Goal: Task Accomplishment & Management: Complete application form

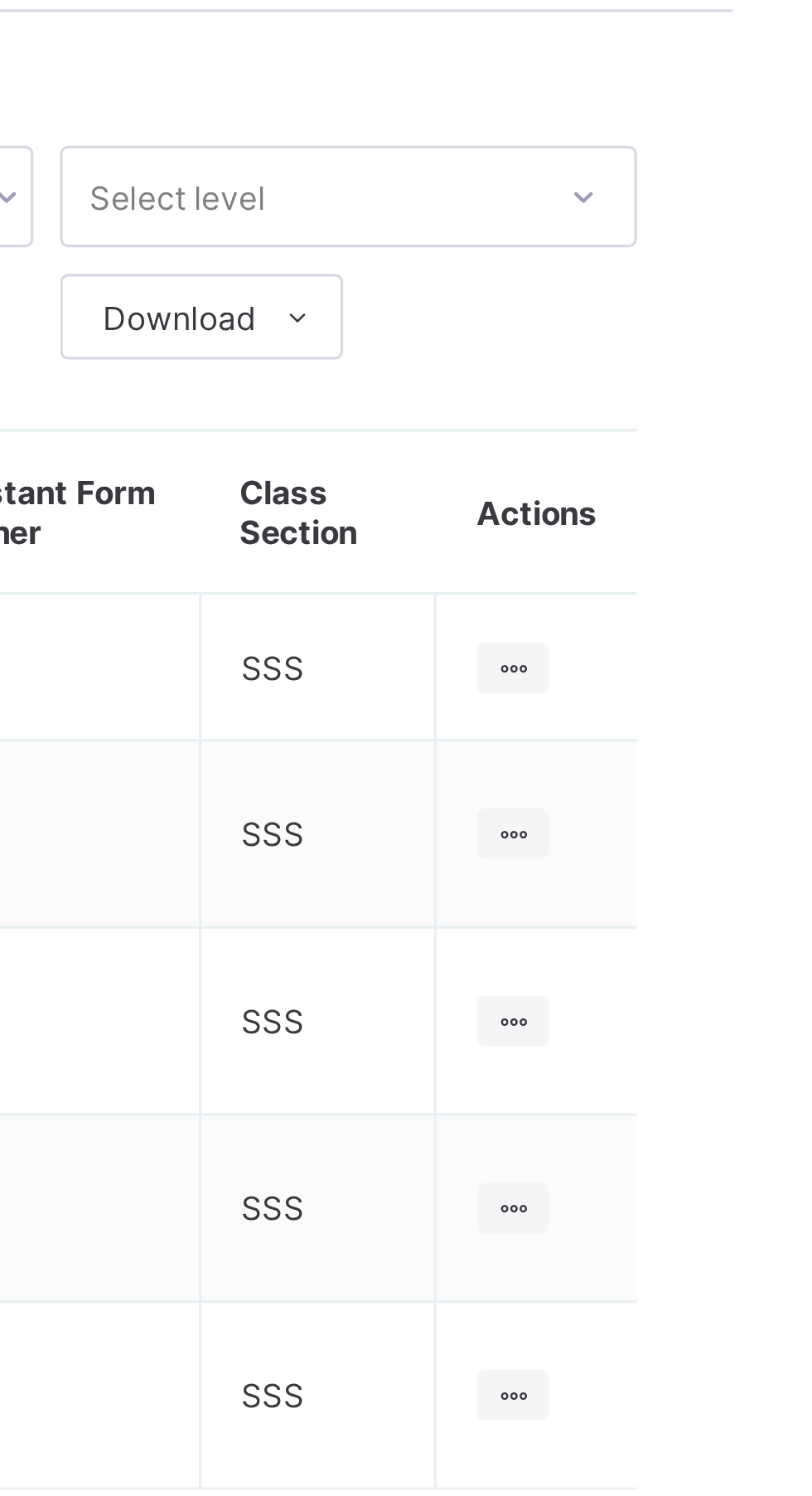
click at [748, 262] on div at bounding box center [743, 270] width 22 height 16
click at [0, 0] on div "View Class" at bounding box center [0, 0] width 0 height 0
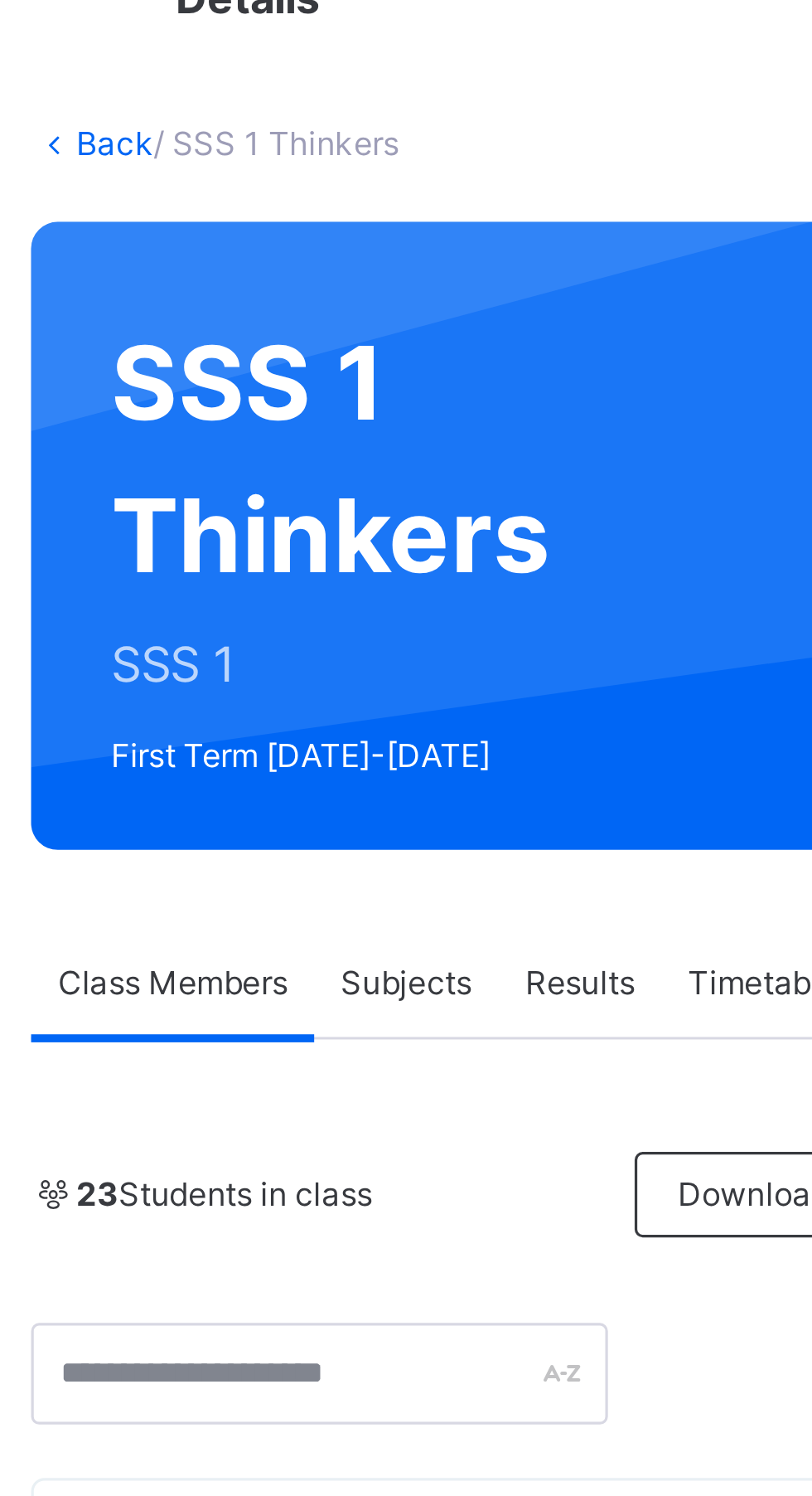
click at [351, 367] on div "Subjects" at bounding box center [344, 375] width 57 height 33
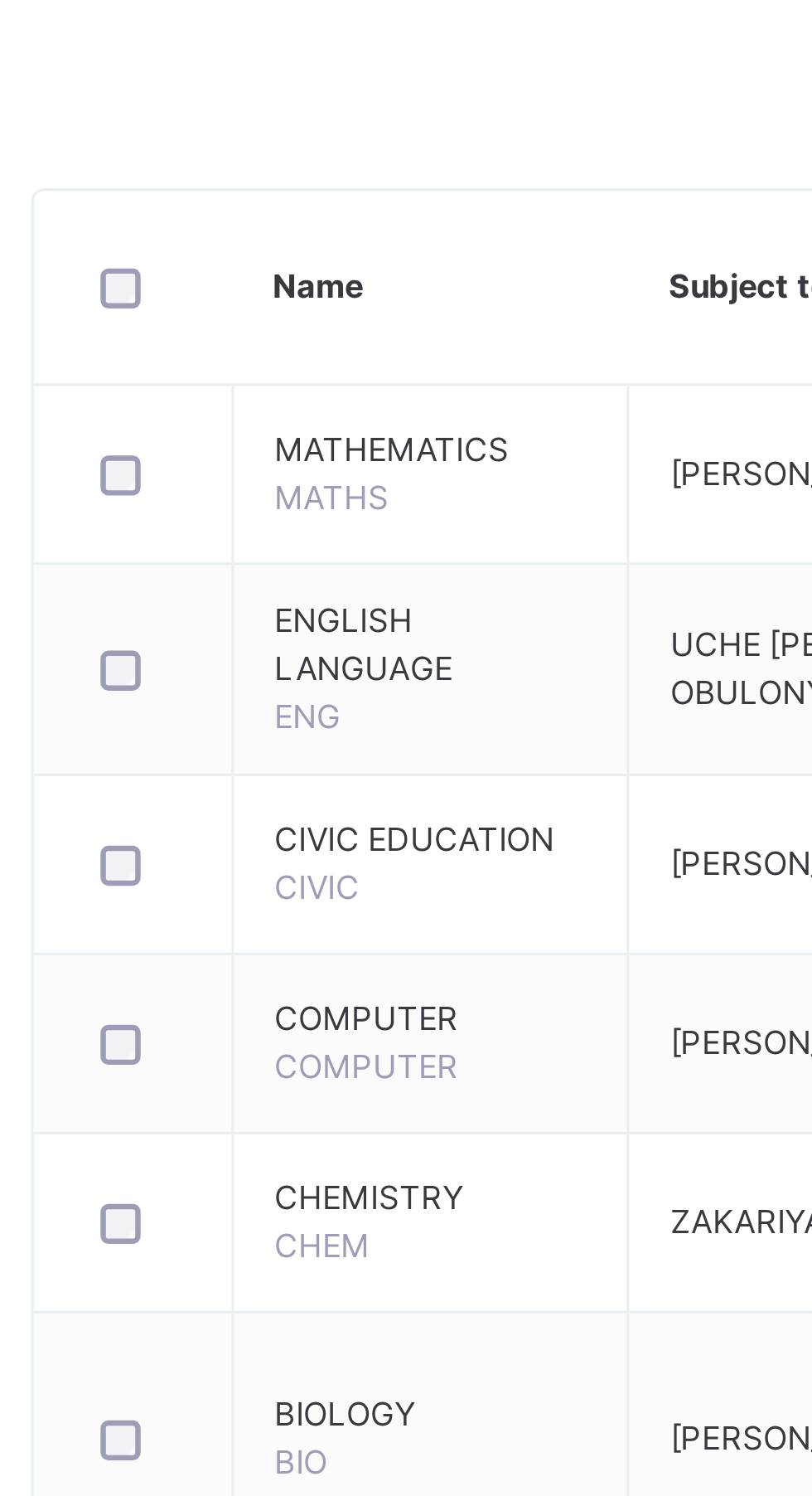
click at [354, 834] on span "BIOLOGY" at bounding box center [352, 841] width 97 height 15
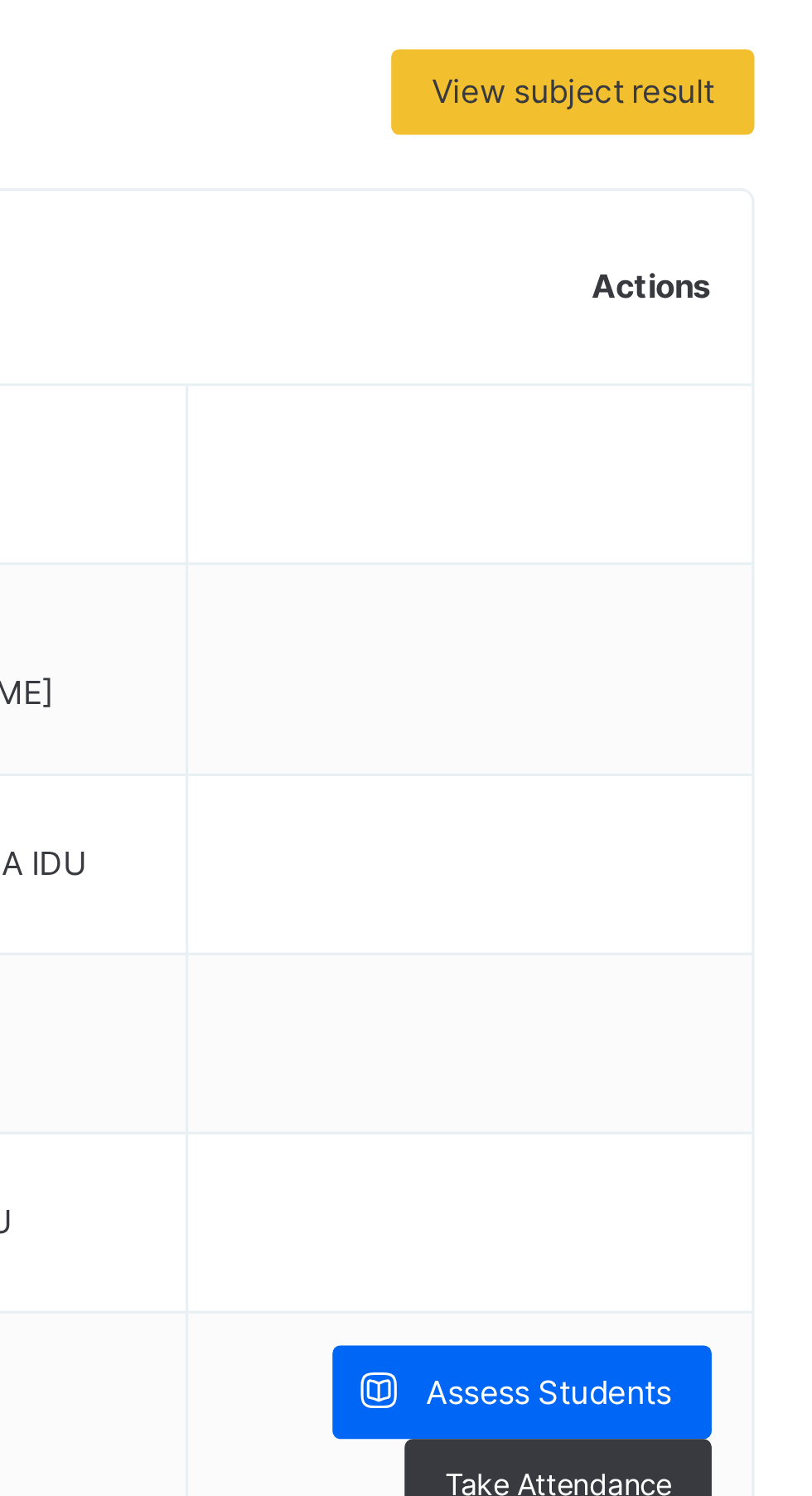
click at [721, 827] on span "Assess Students" at bounding box center [718, 834] width 76 height 15
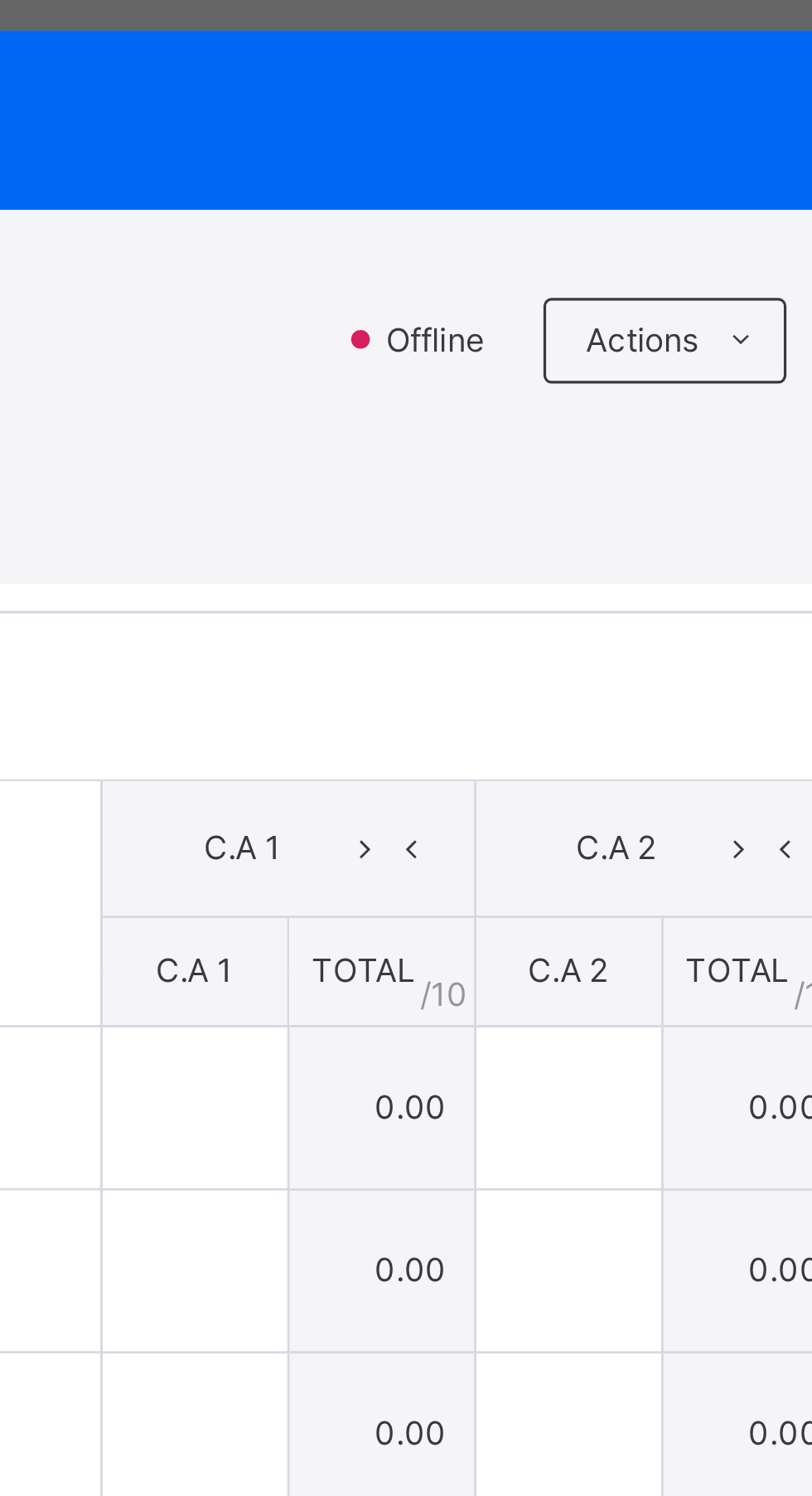
type input "*"
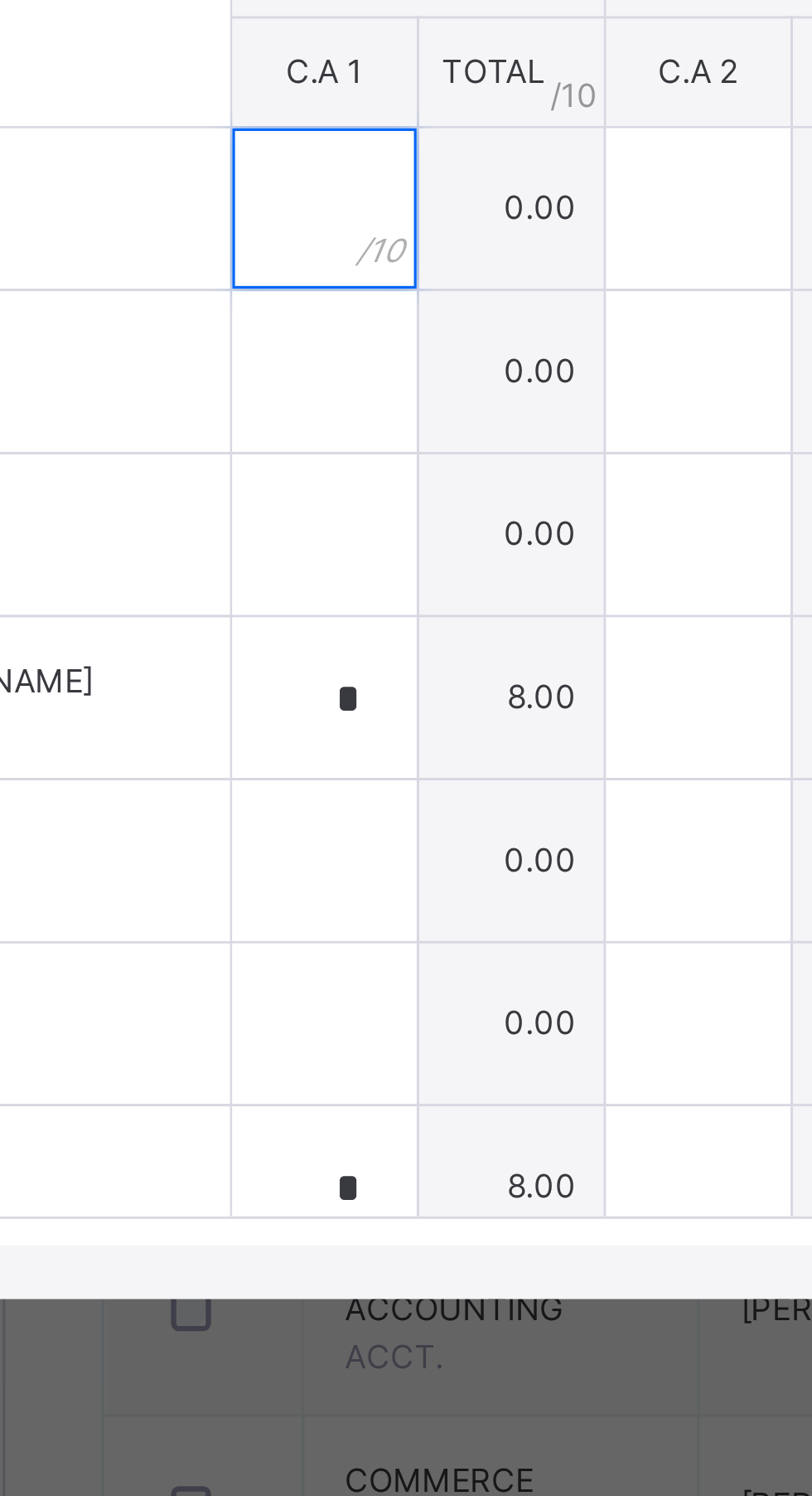
click at [327, 771] on input "text" at bounding box center [298, 746] width 57 height 50
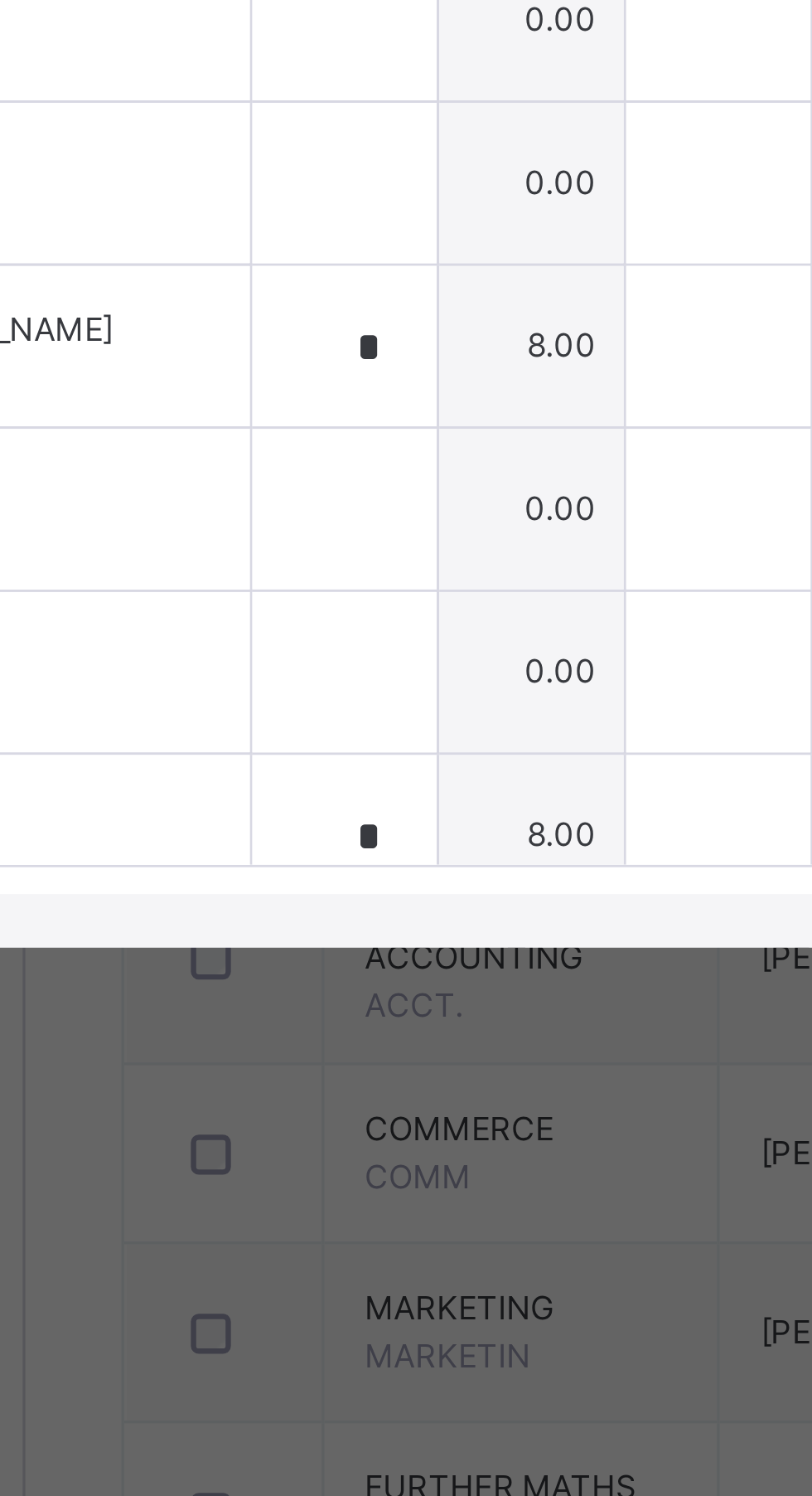
type input "*"
click at [327, 822] on input "text" at bounding box center [298, 796] width 57 height 50
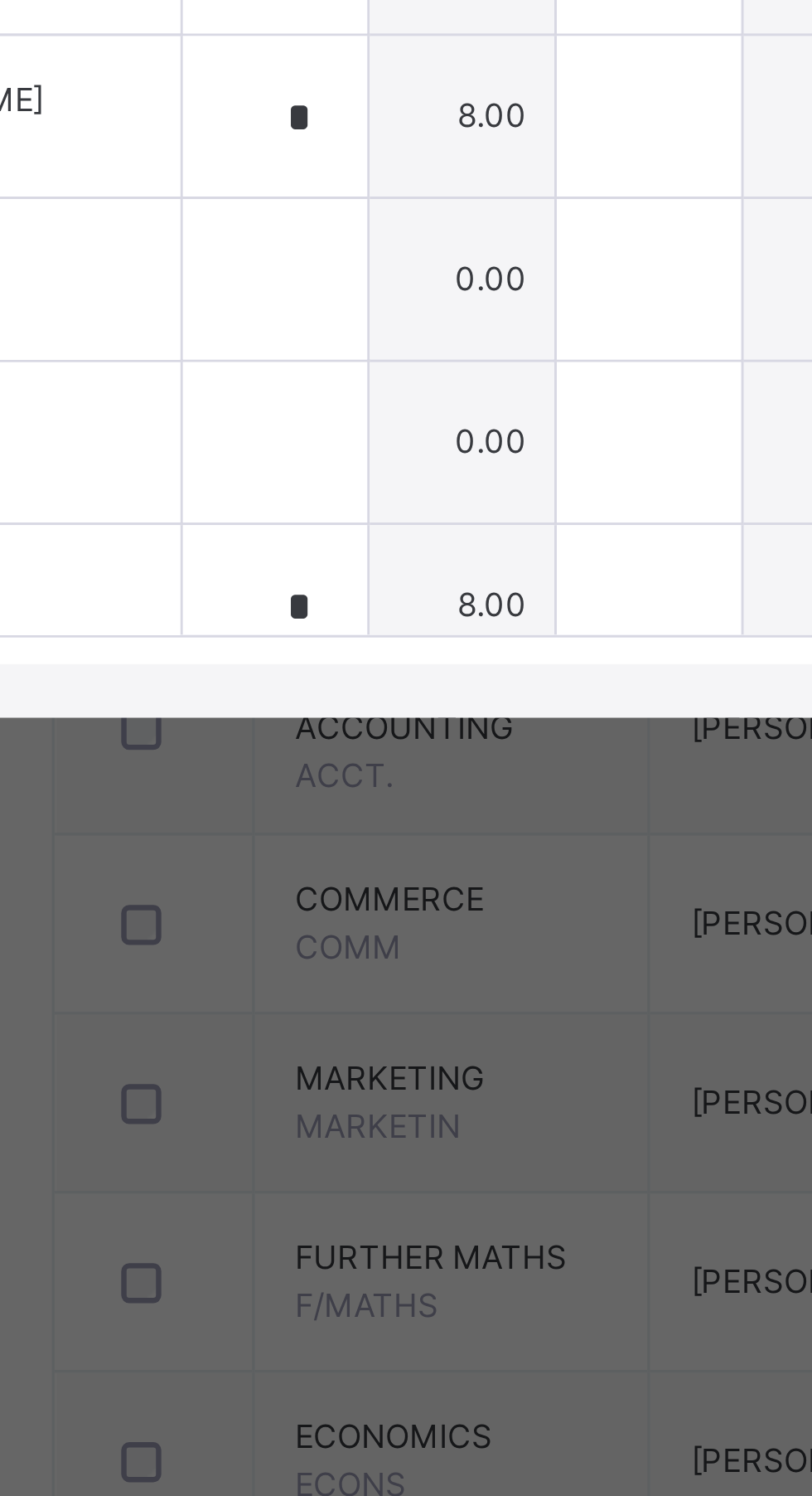
type input "*"
click at [327, 872] on input "text" at bounding box center [298, 847] width 57 height 50
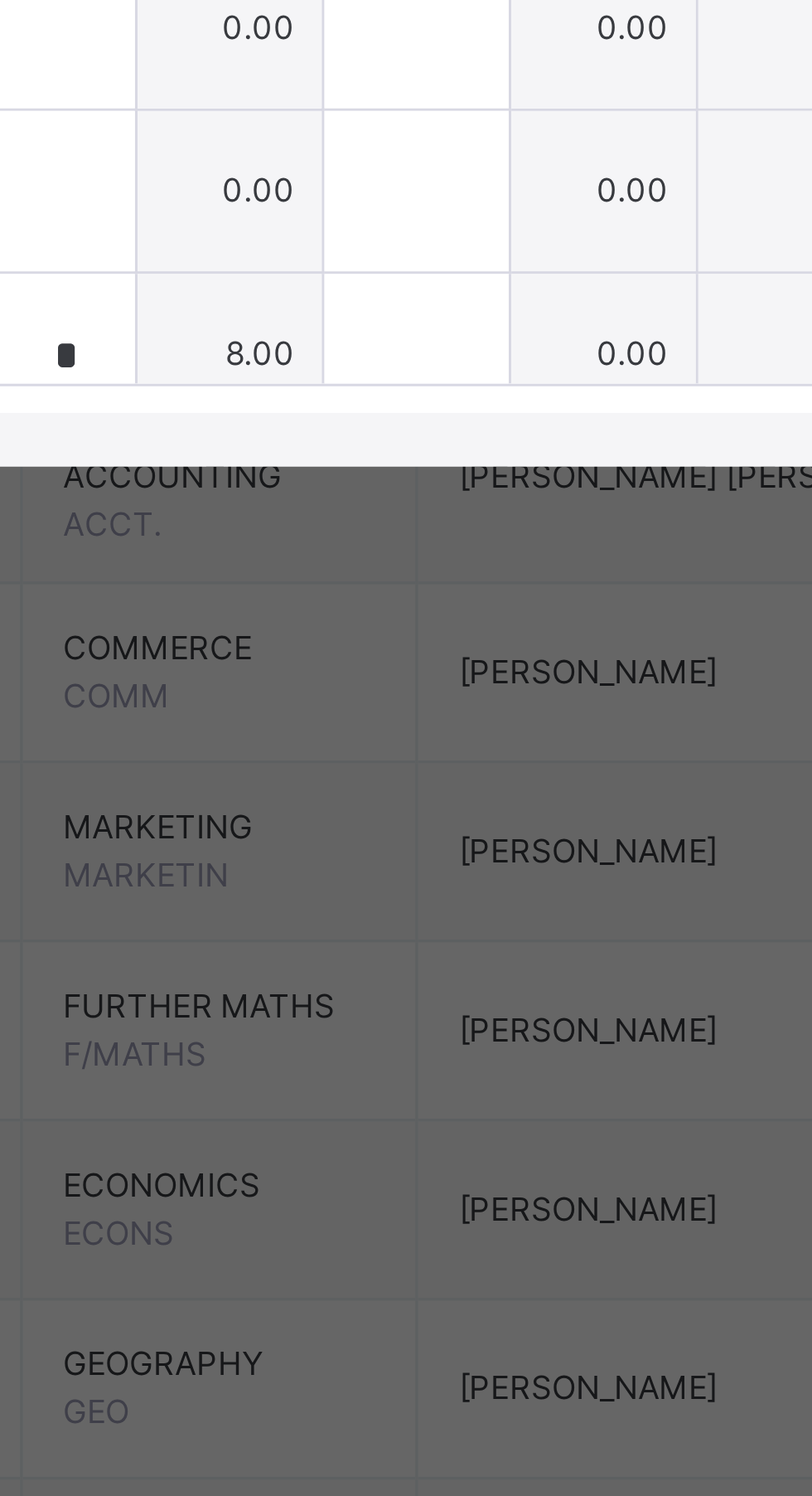
type input "*"
click at [443, 872] on input "text" at bounding box center [414, 847] width 57 height 50
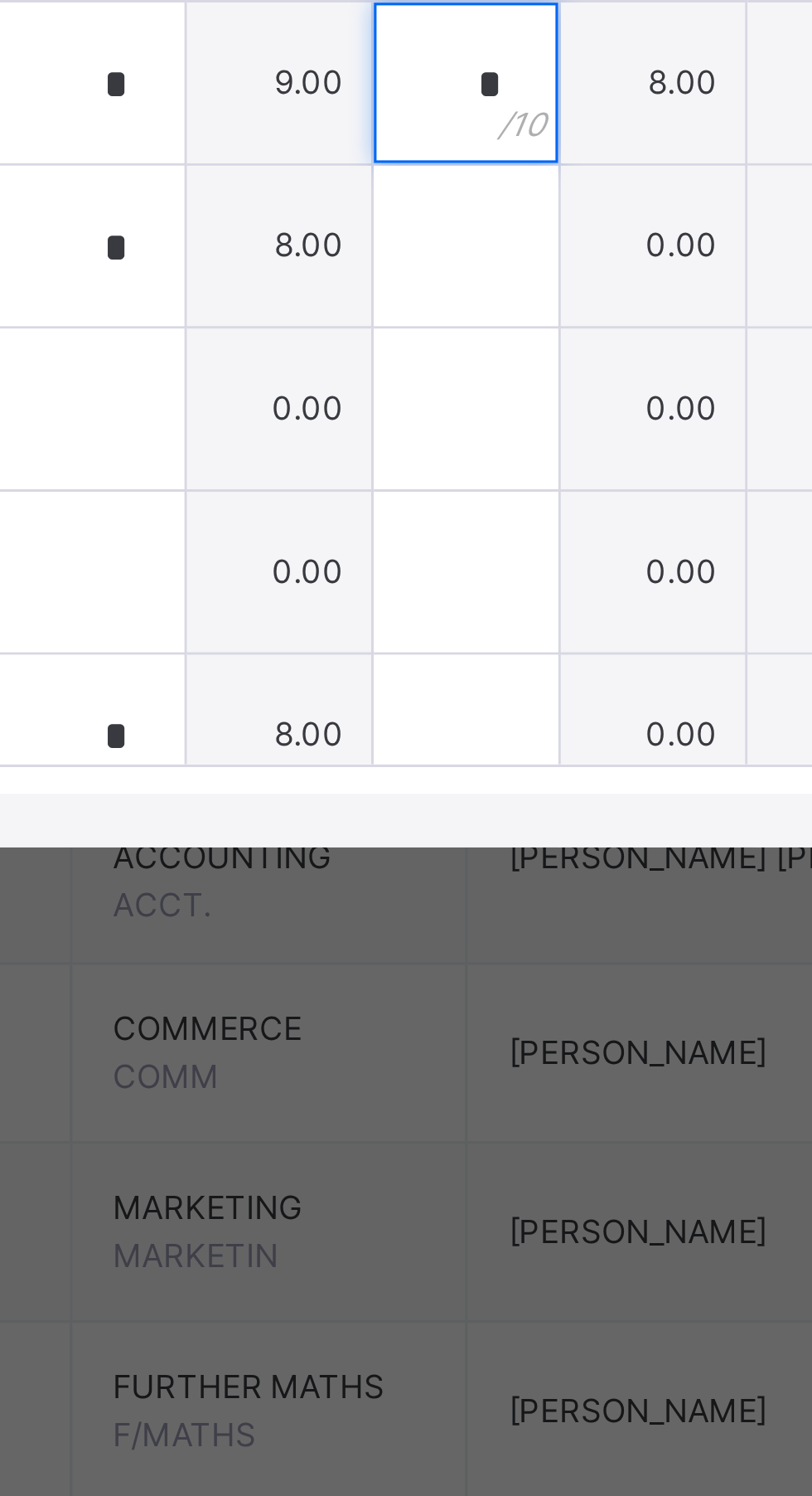
type input "*"
click at [443, 771] on input "text" at bounding box center [414, 746] width 57 height 50
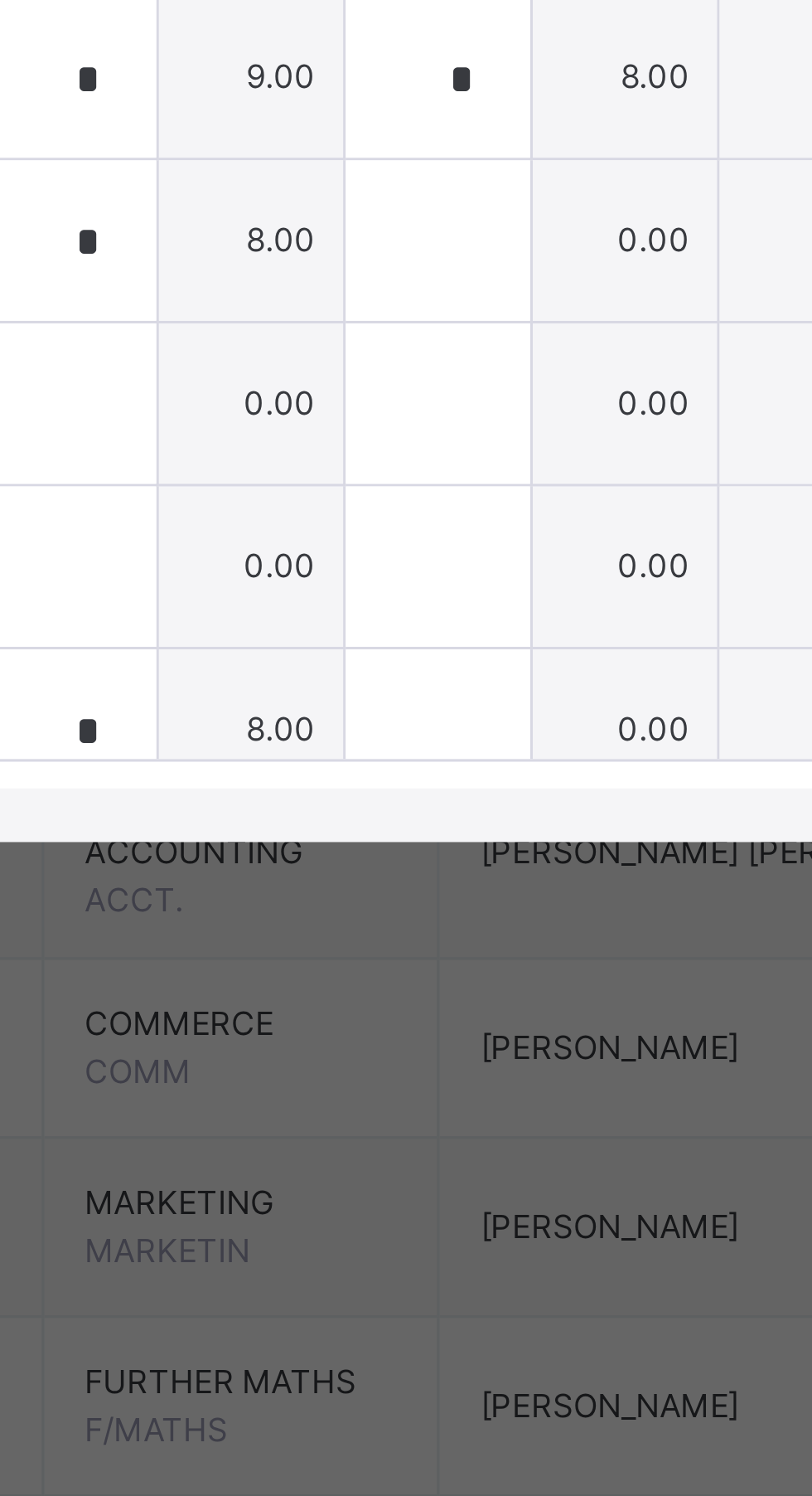
type input "*"
click at [443, 822] on input "text" at bounding box center [414, 796] width 57 height 50
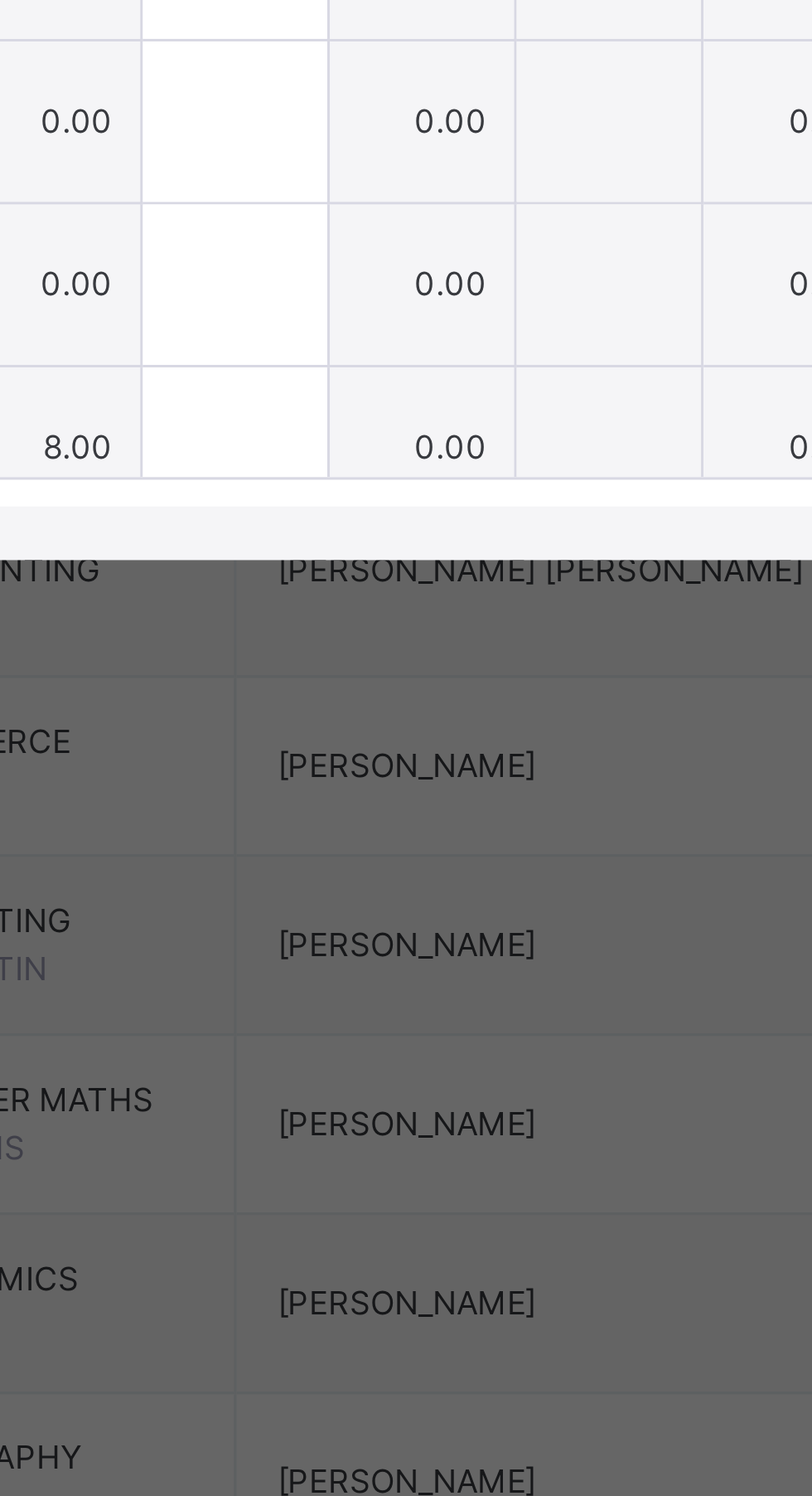
type input "*"
click at [443, 923] on div at bounding box center [414, 897] width 57 height 50
type input "*"
click at [443, 872] on div "*" at bounding box center [414, 847] width 57 height 50
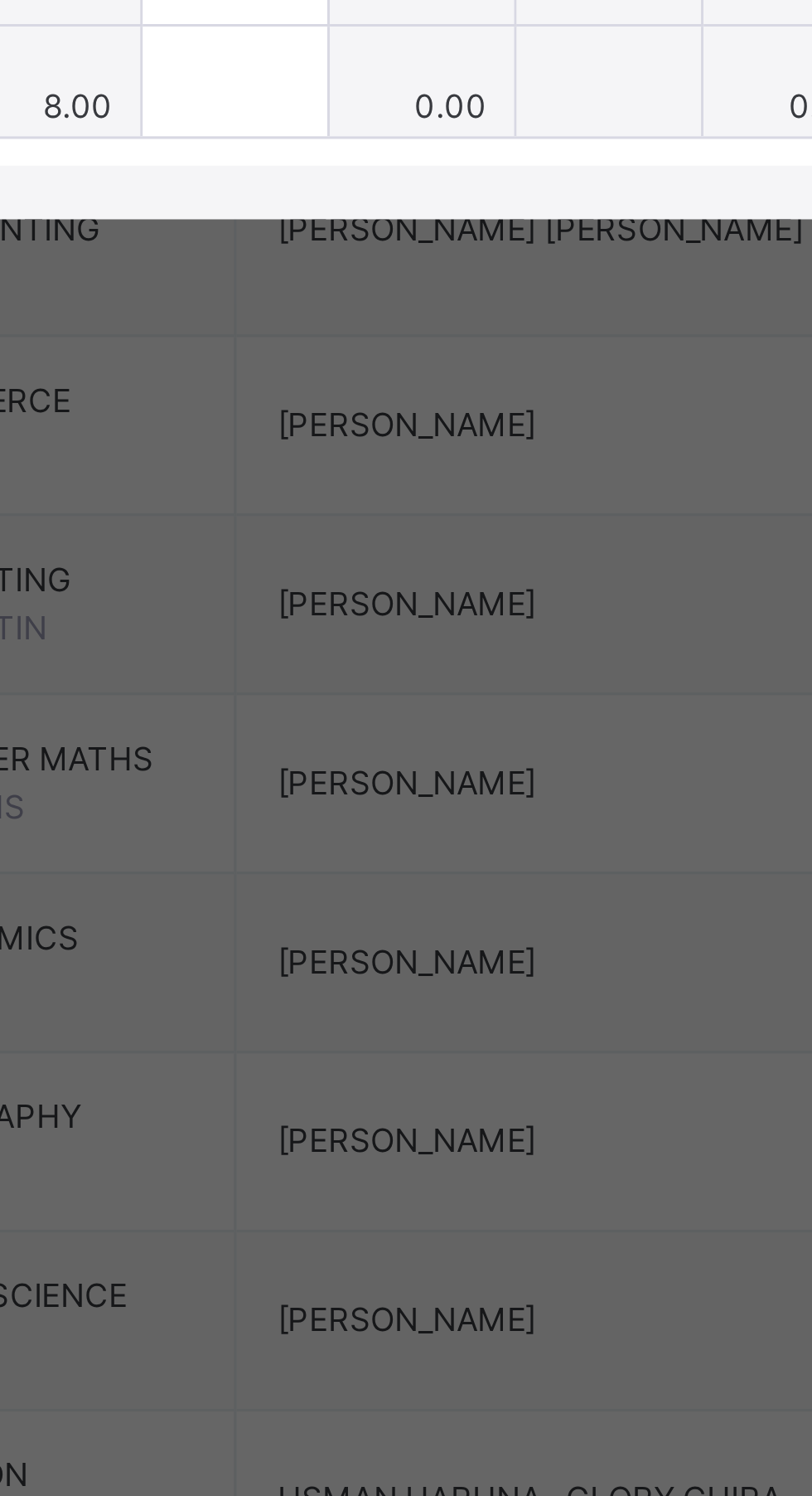
click at [327, 973] on input "text" at bounding box center [298, 948] width 57 height 50
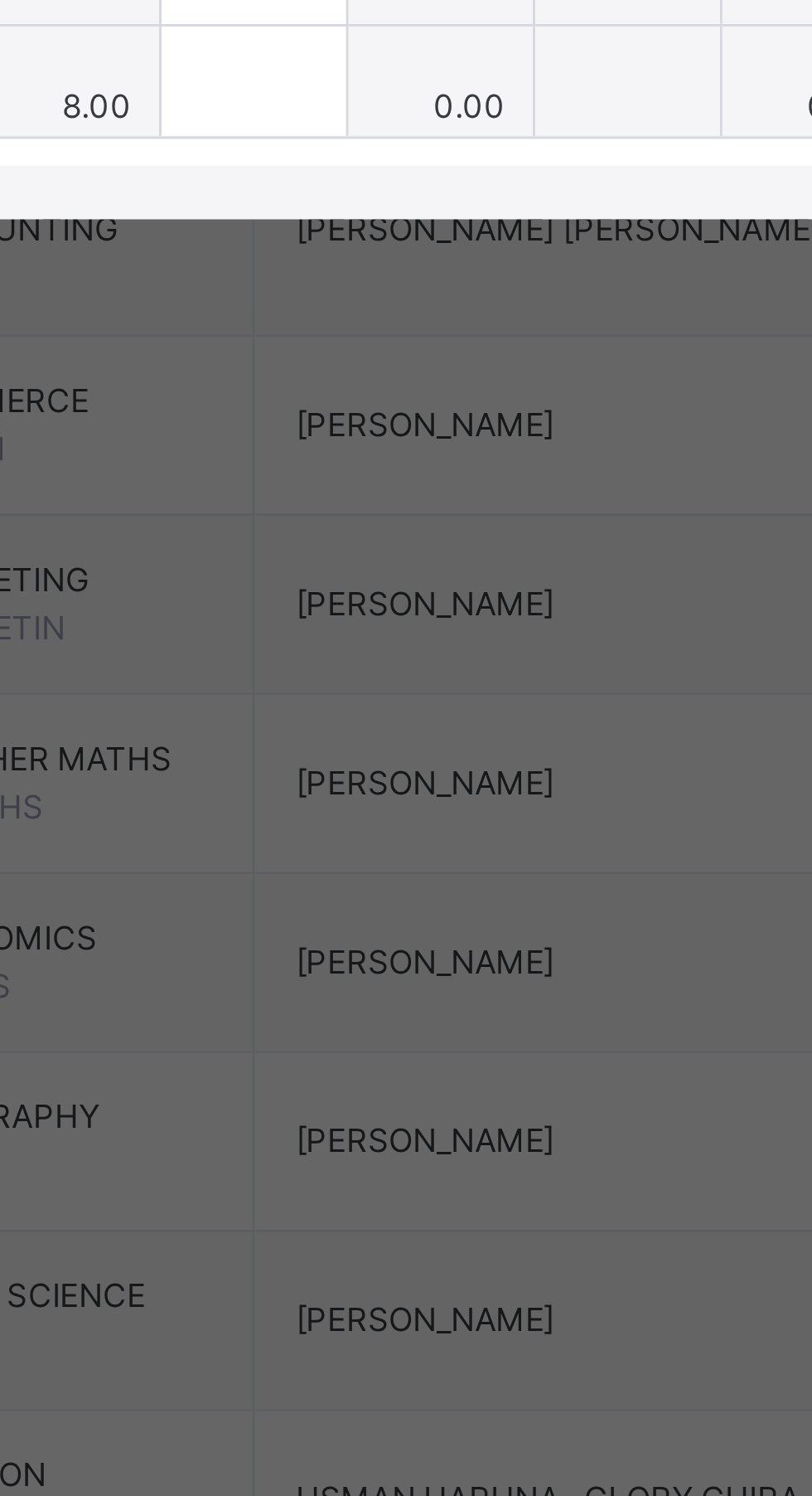
type input "*"
click at [443, 973] on div at bounding box center [414, 948] width 57 height 50
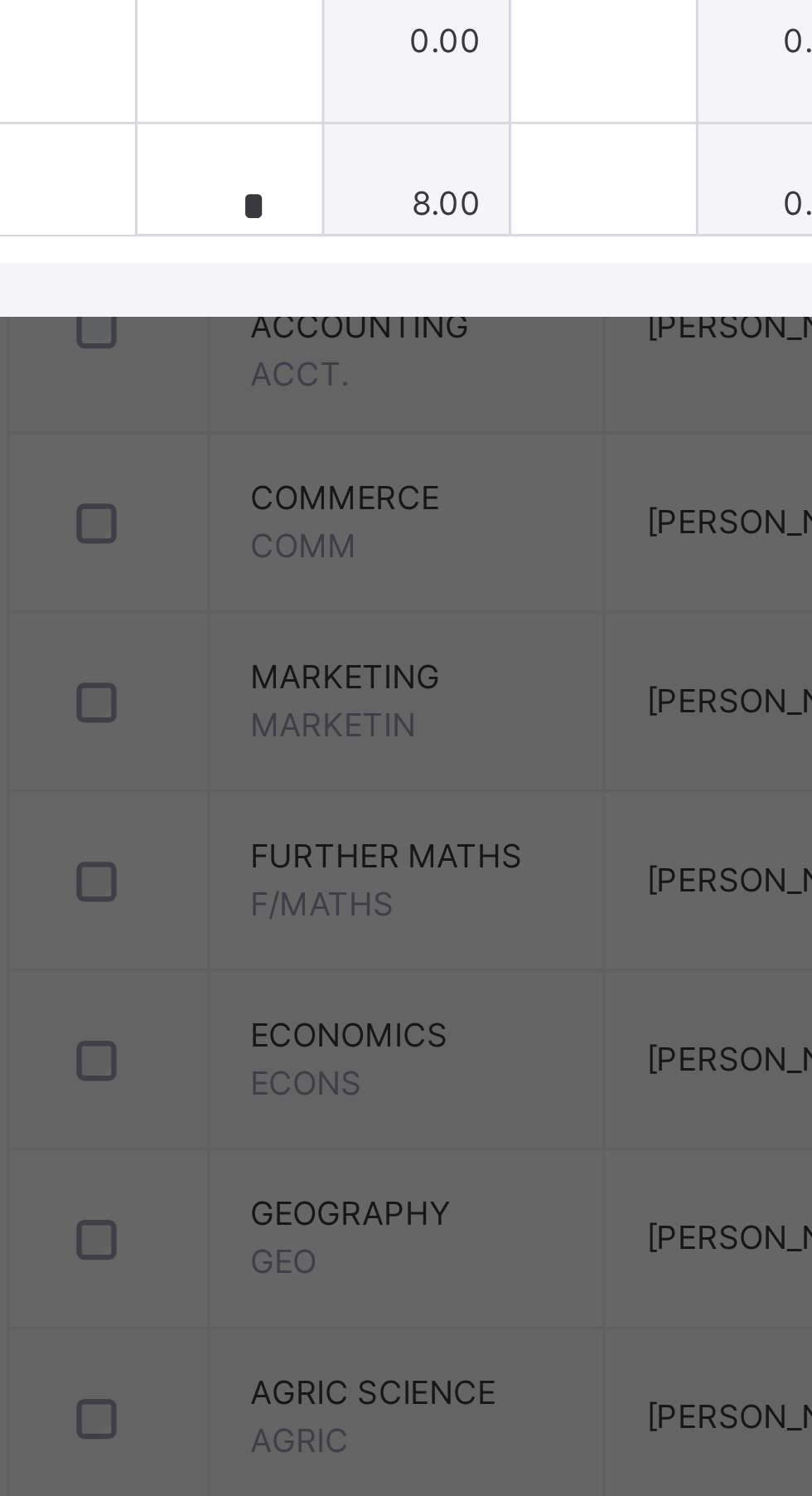
type input "*"
click at [327, 1024] on input "text" at bounding box center [298, 999] width 57 height 50
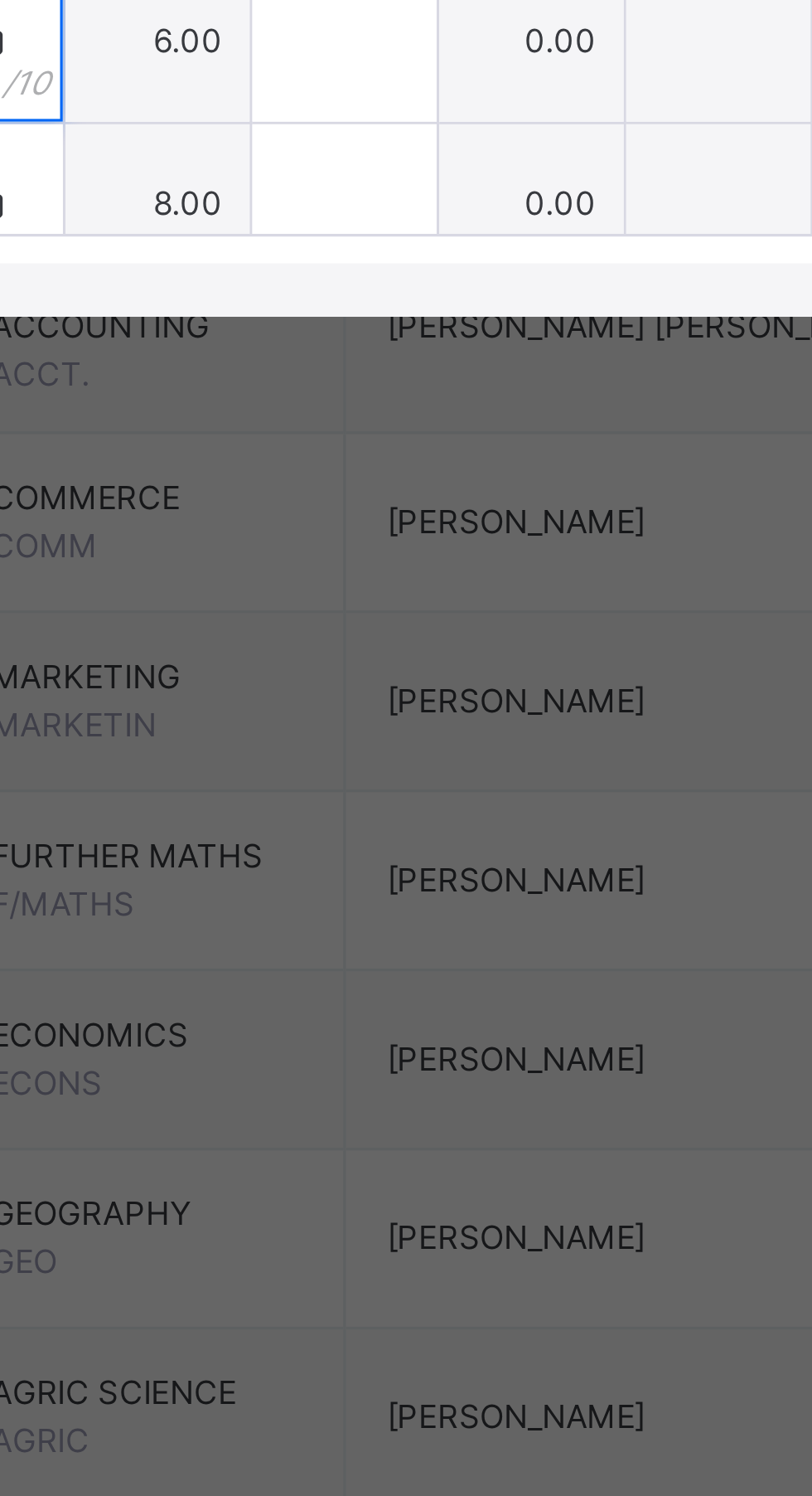
type input "*"
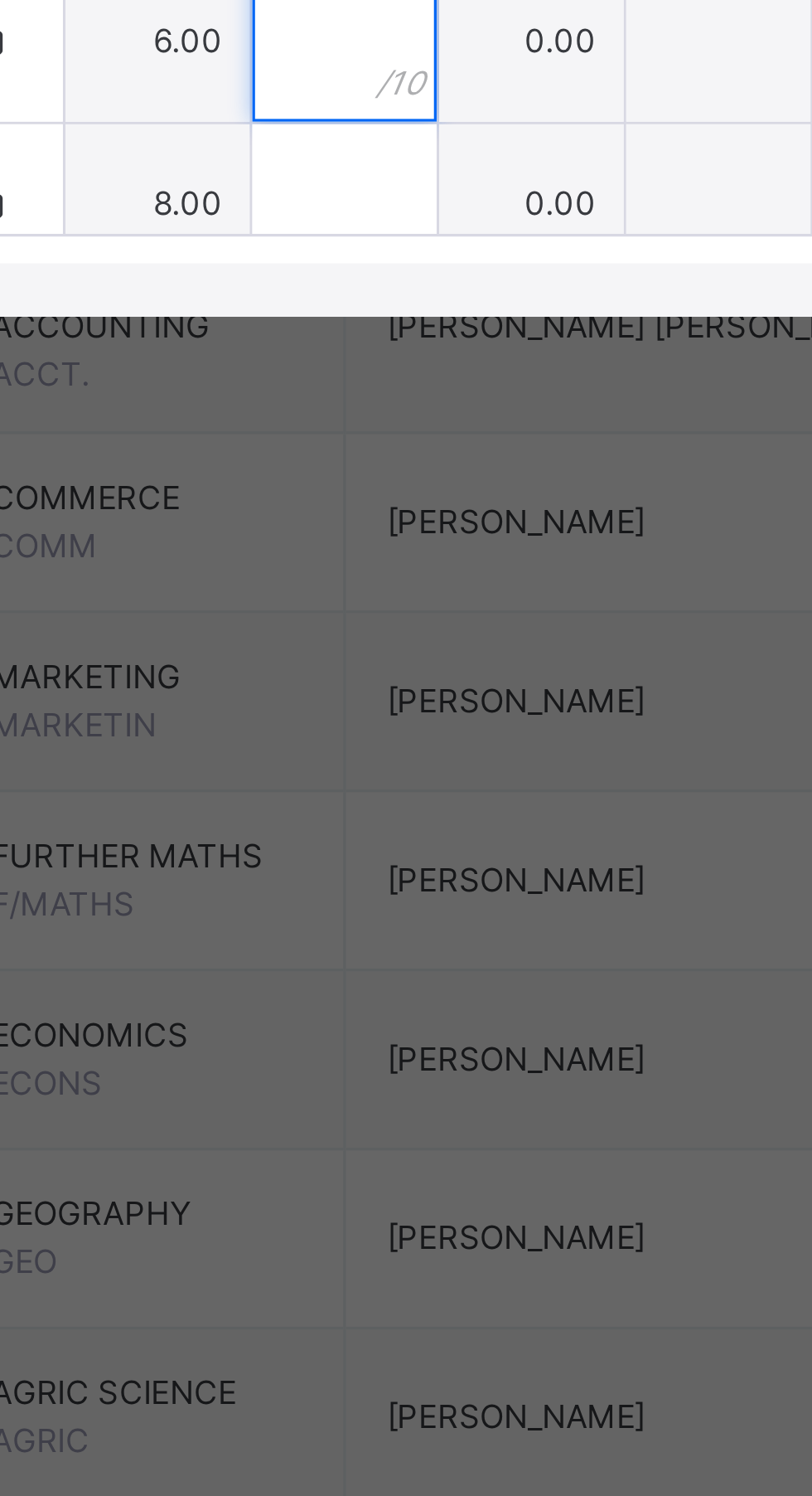
click at [443, 1024] on input "text" at bounding box center [414, 999] width 57 height 50
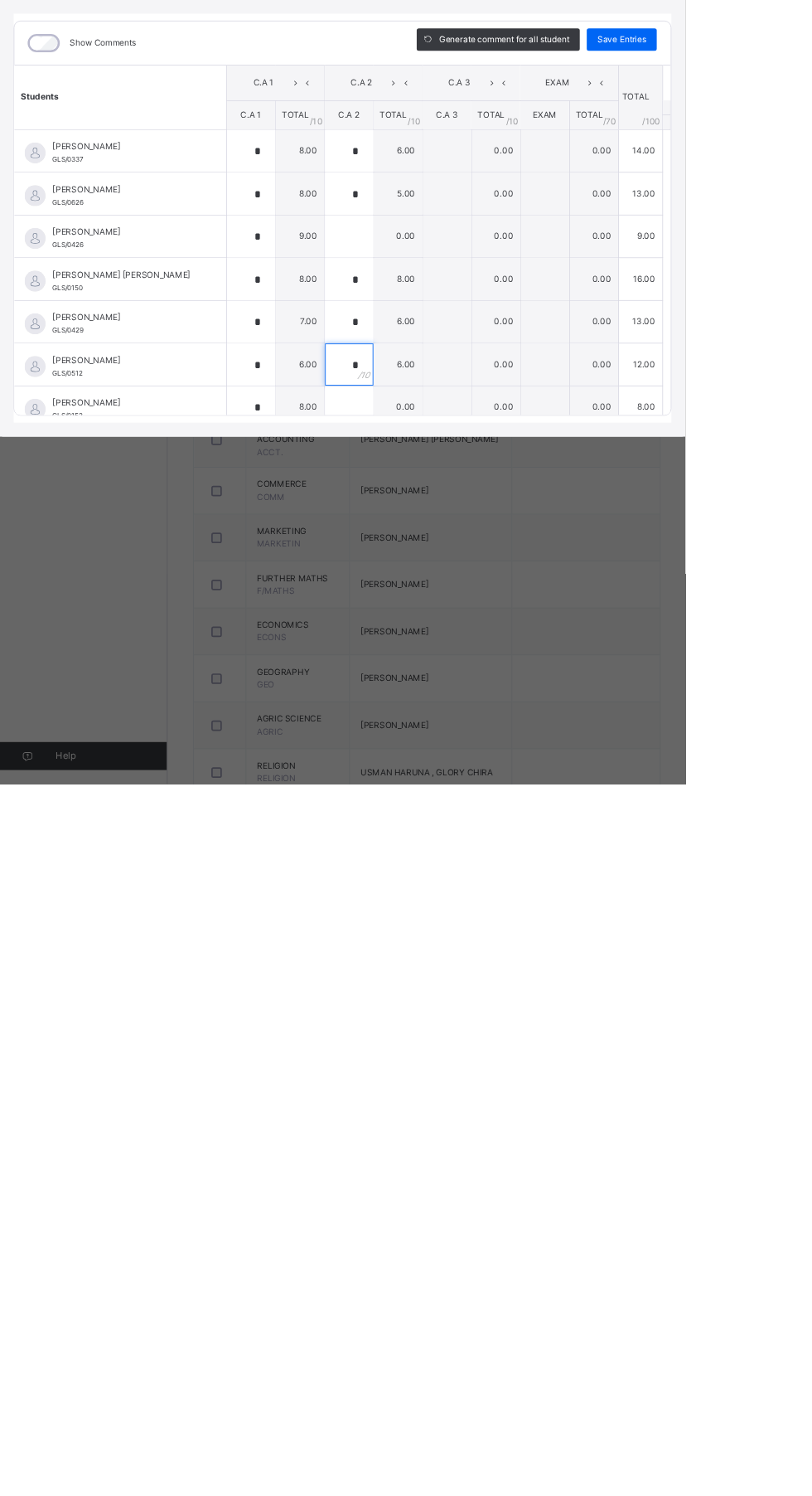
type input "*"
click at [222, 1404] on div "RECORD BOOK × SSS 1 Thinkers : BIO Online Actions Download Empty Score Sheet Up…" at bounding box center [406, 748] width 812 height 1496
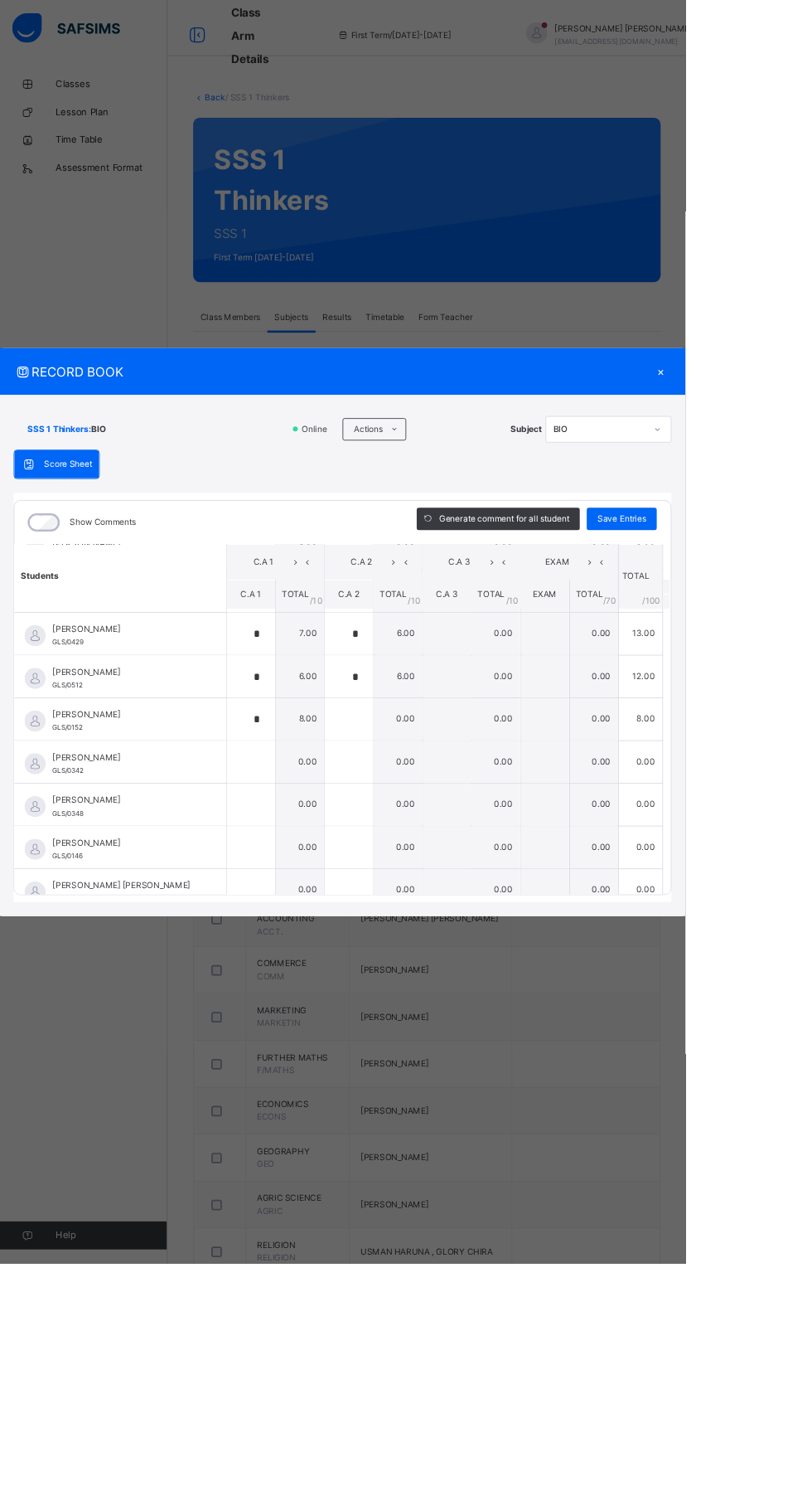
scroll to position [207, 0]
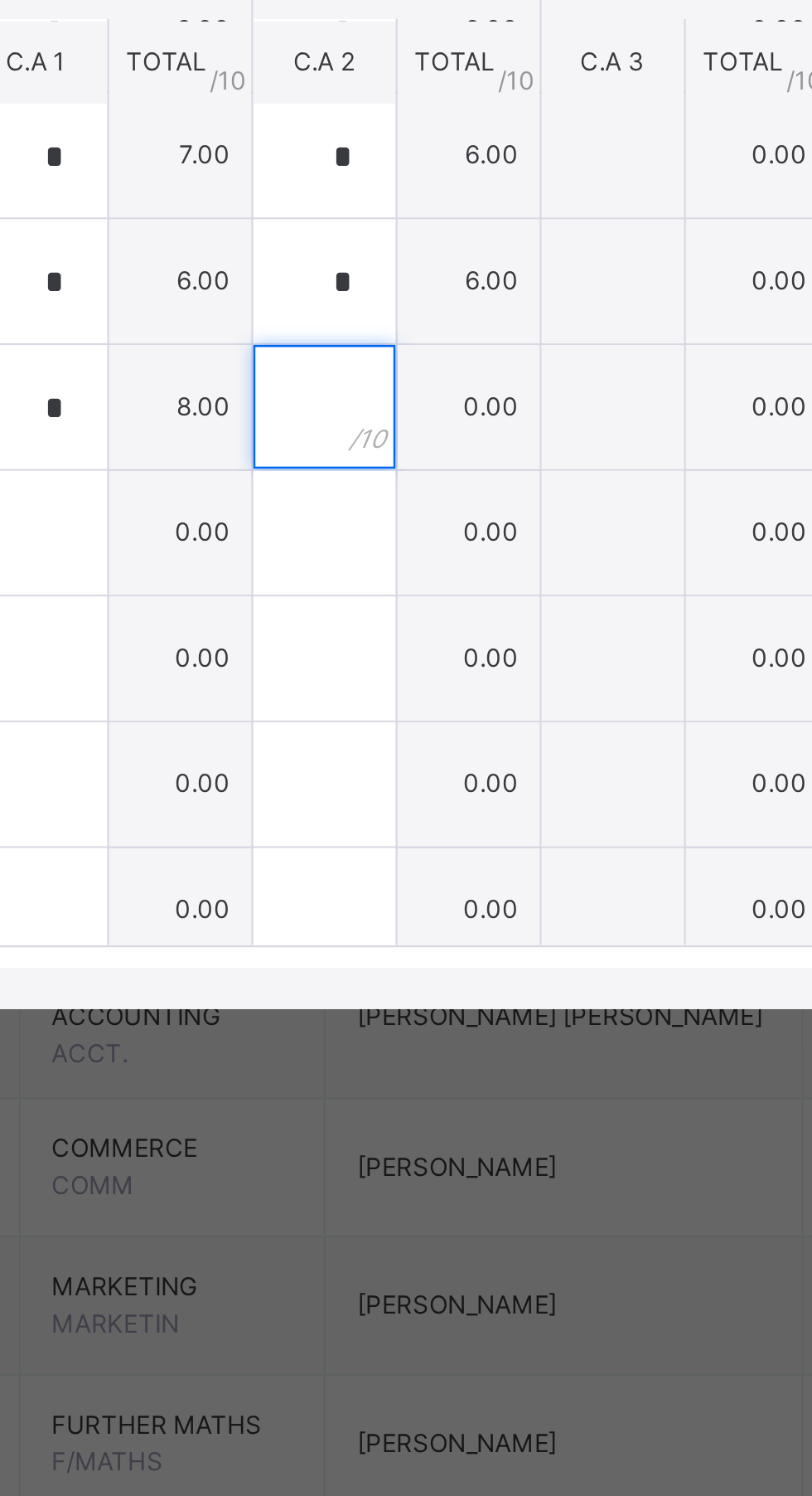
click at [443, 868] on input "text" at bounding box center [414, 842] width 57 height 50
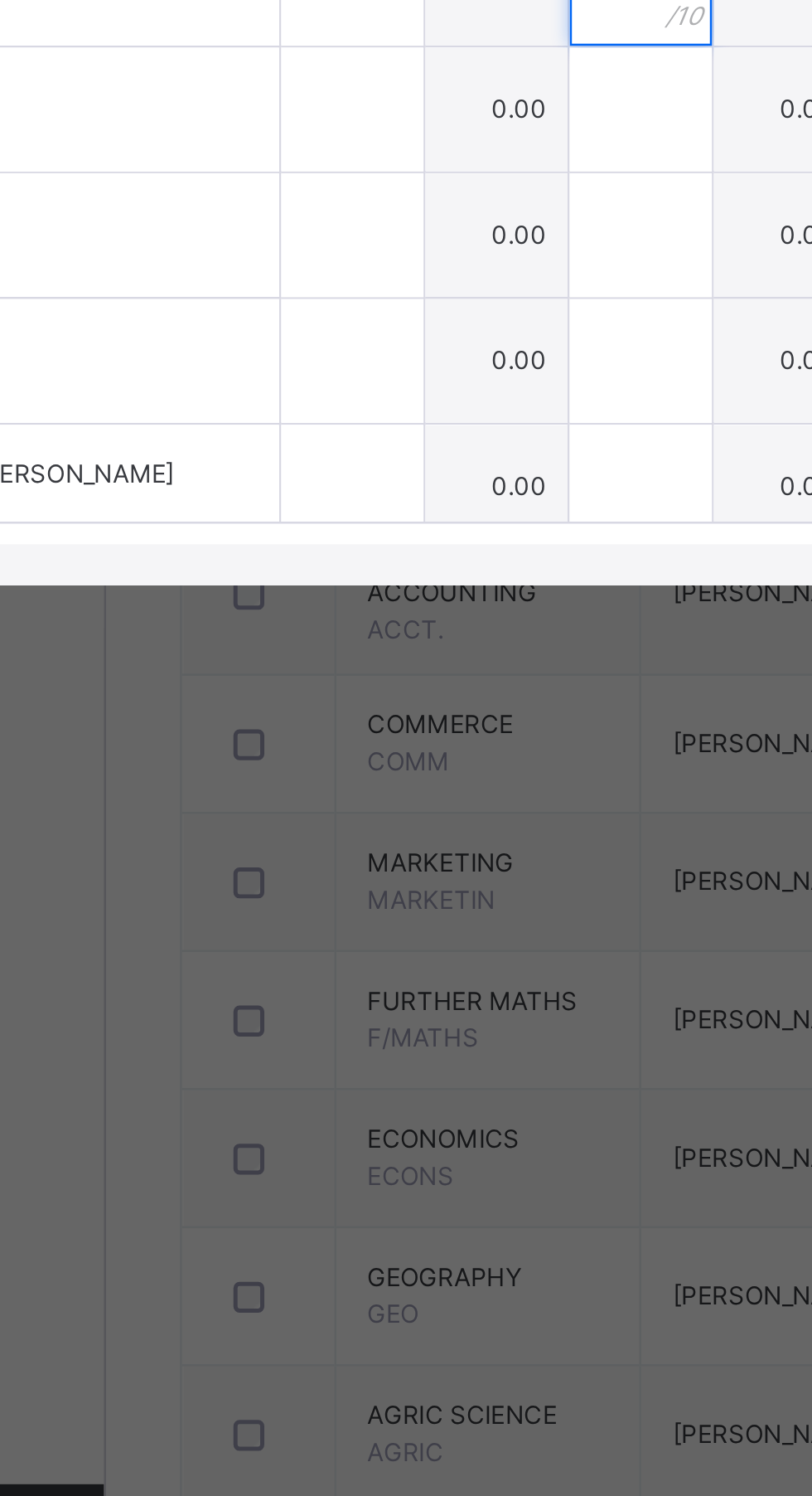
type input "**"
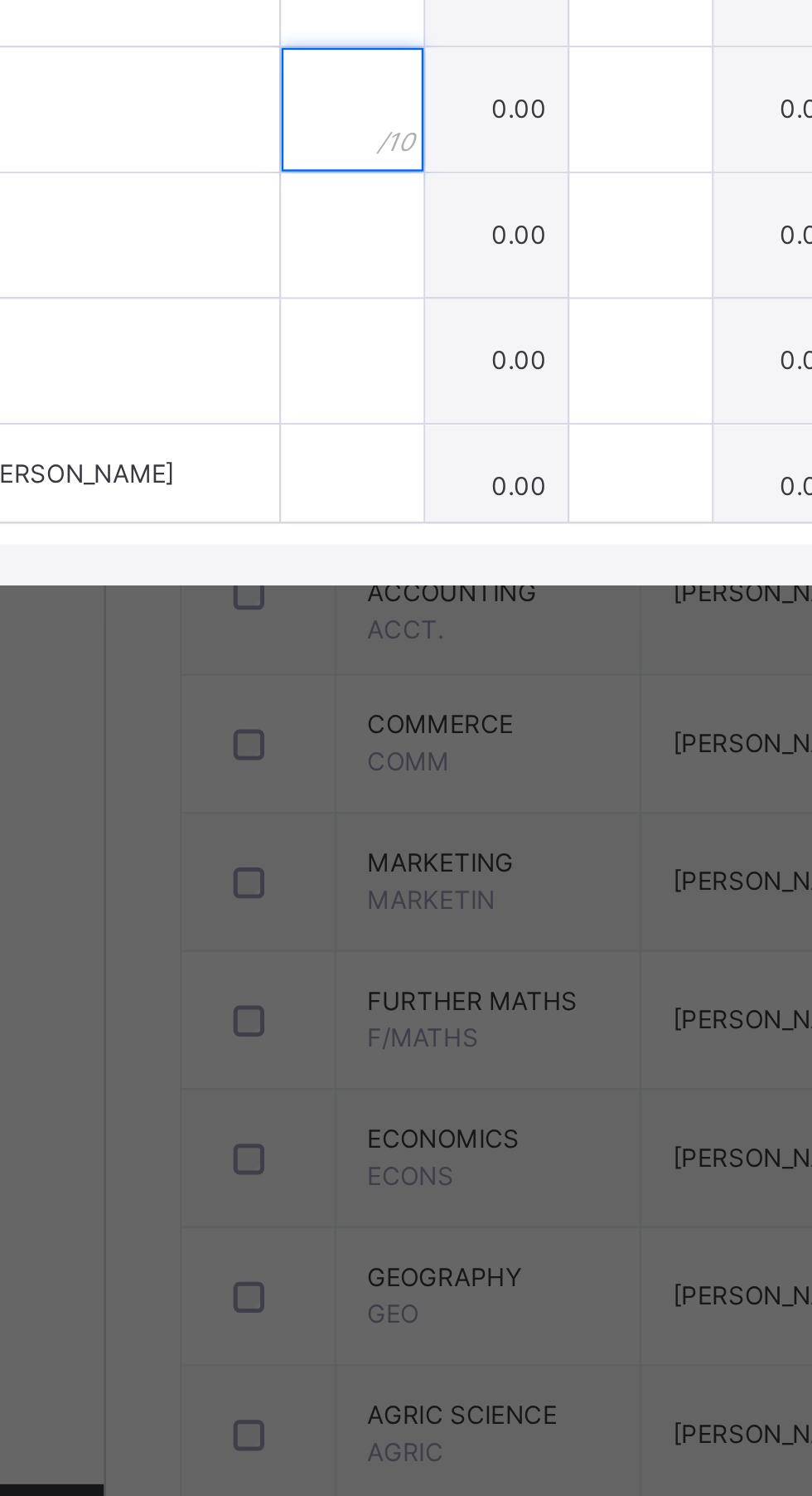
click at [327, 918] on input "text" at bounding box center [298, 893] width 57 height 50
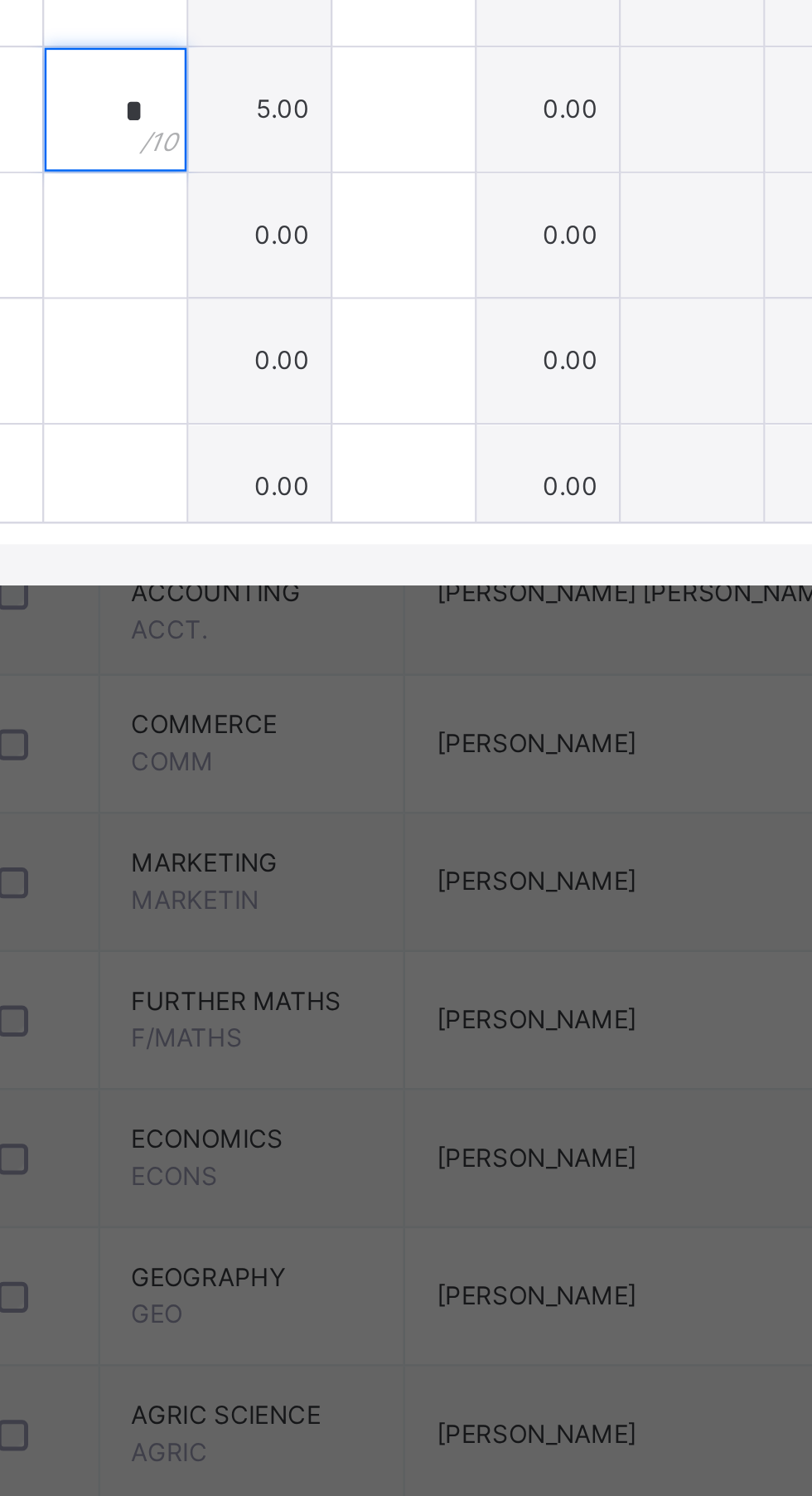
type input "*"
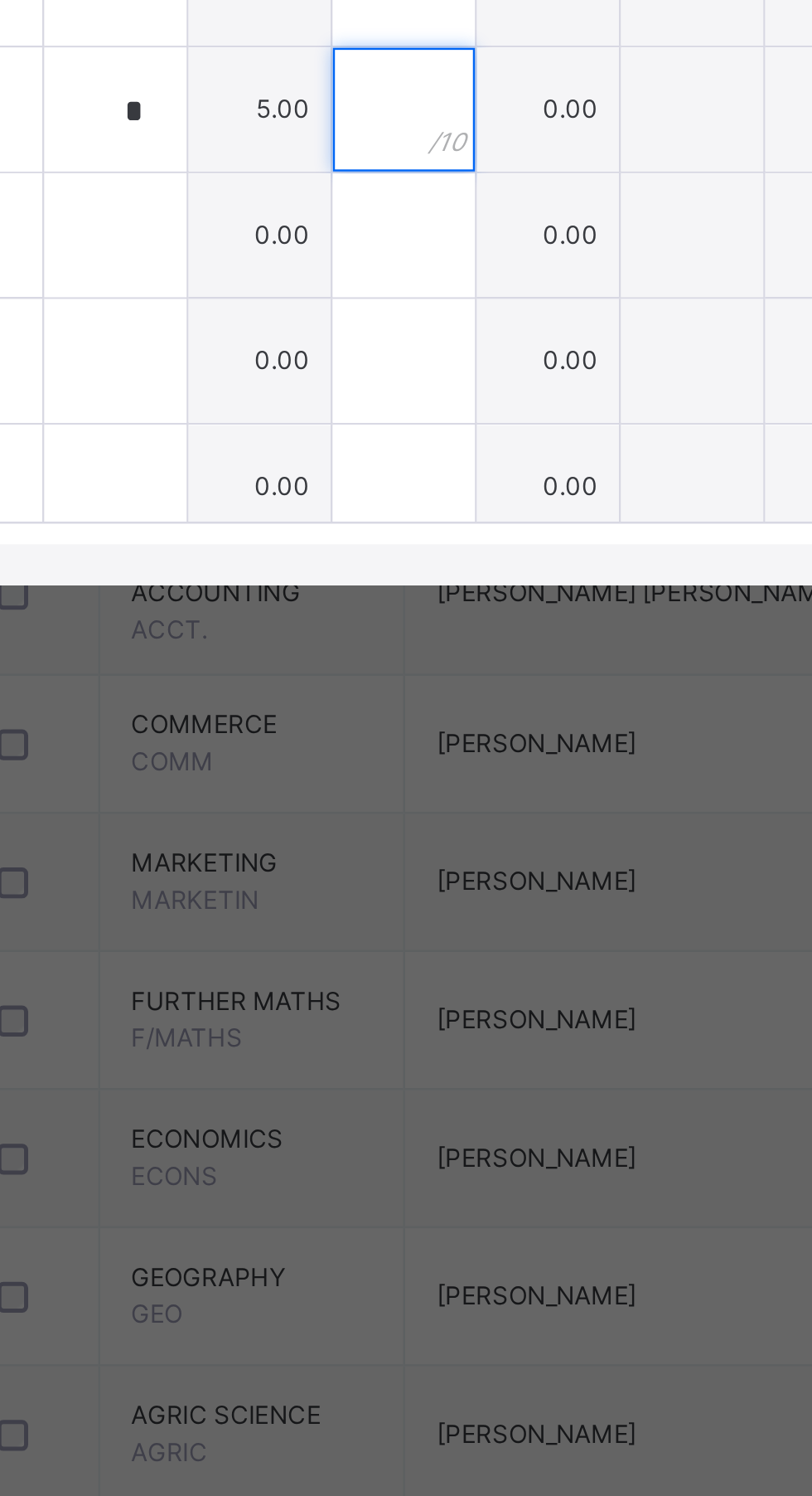
click at [443, 918] on div at bounding box center [414, 893] width 57 height 50
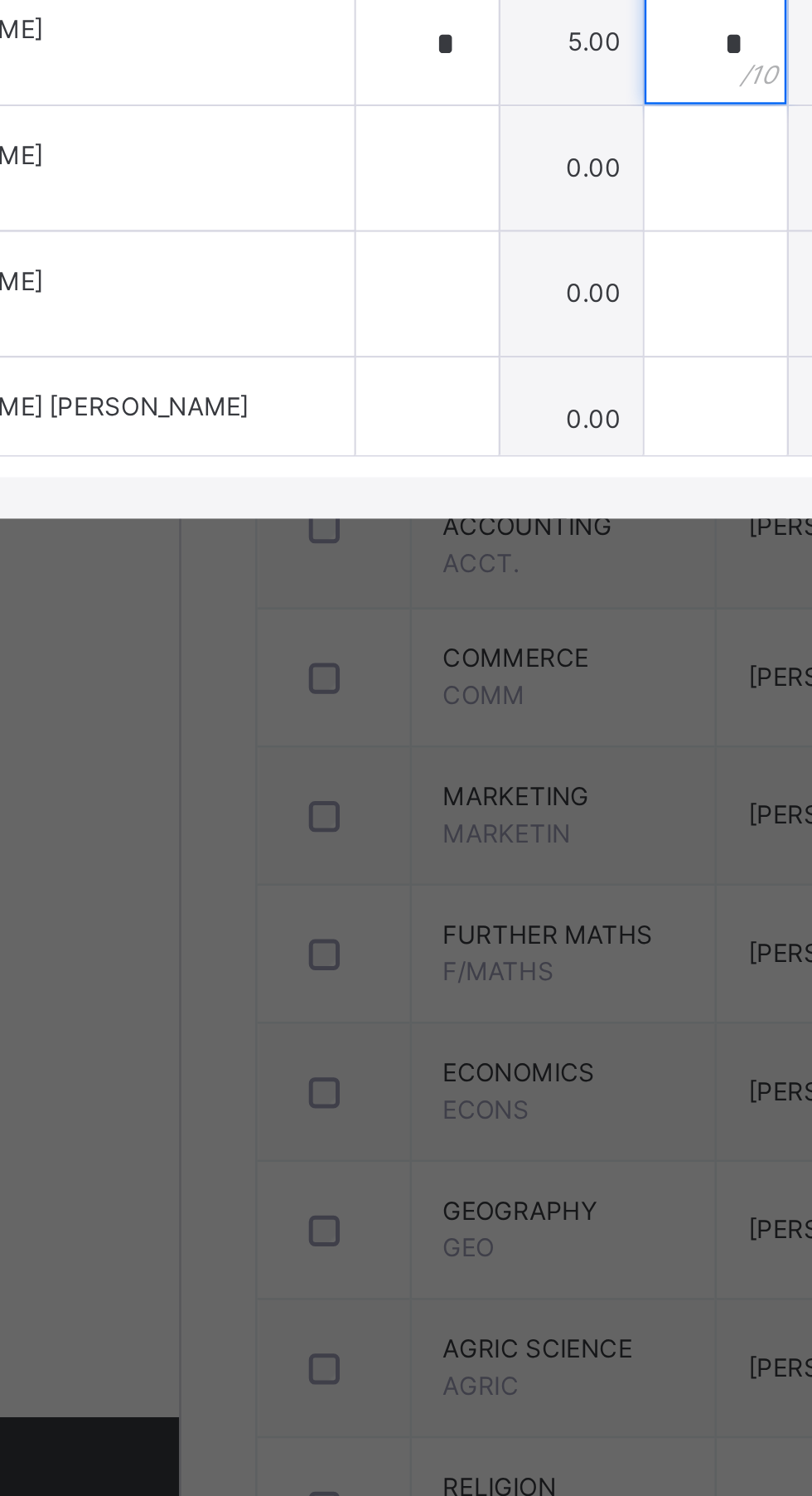
type input "*"
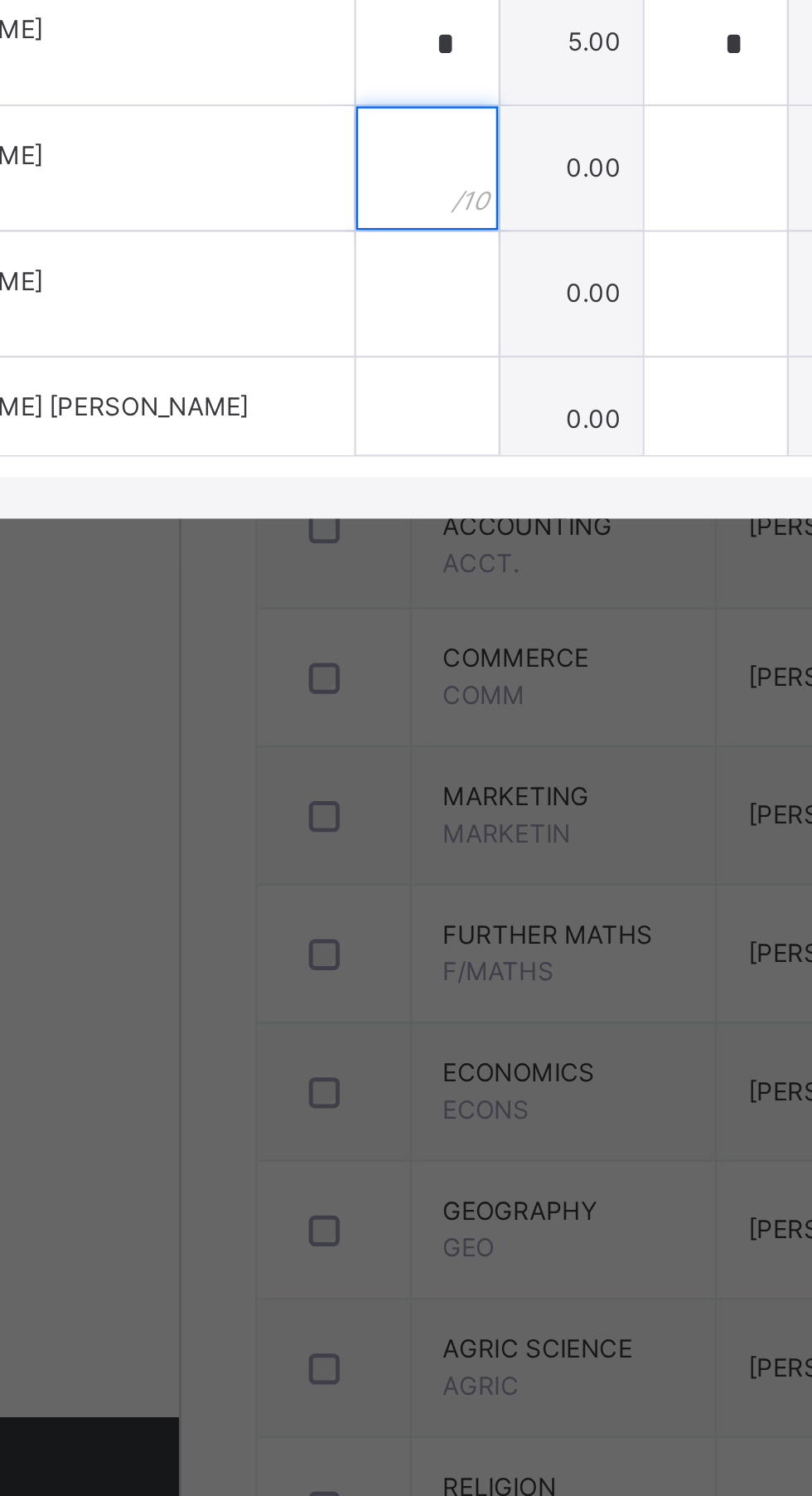
click at [327, 969] on div at bounding box center [298, 943] width 57 height 50
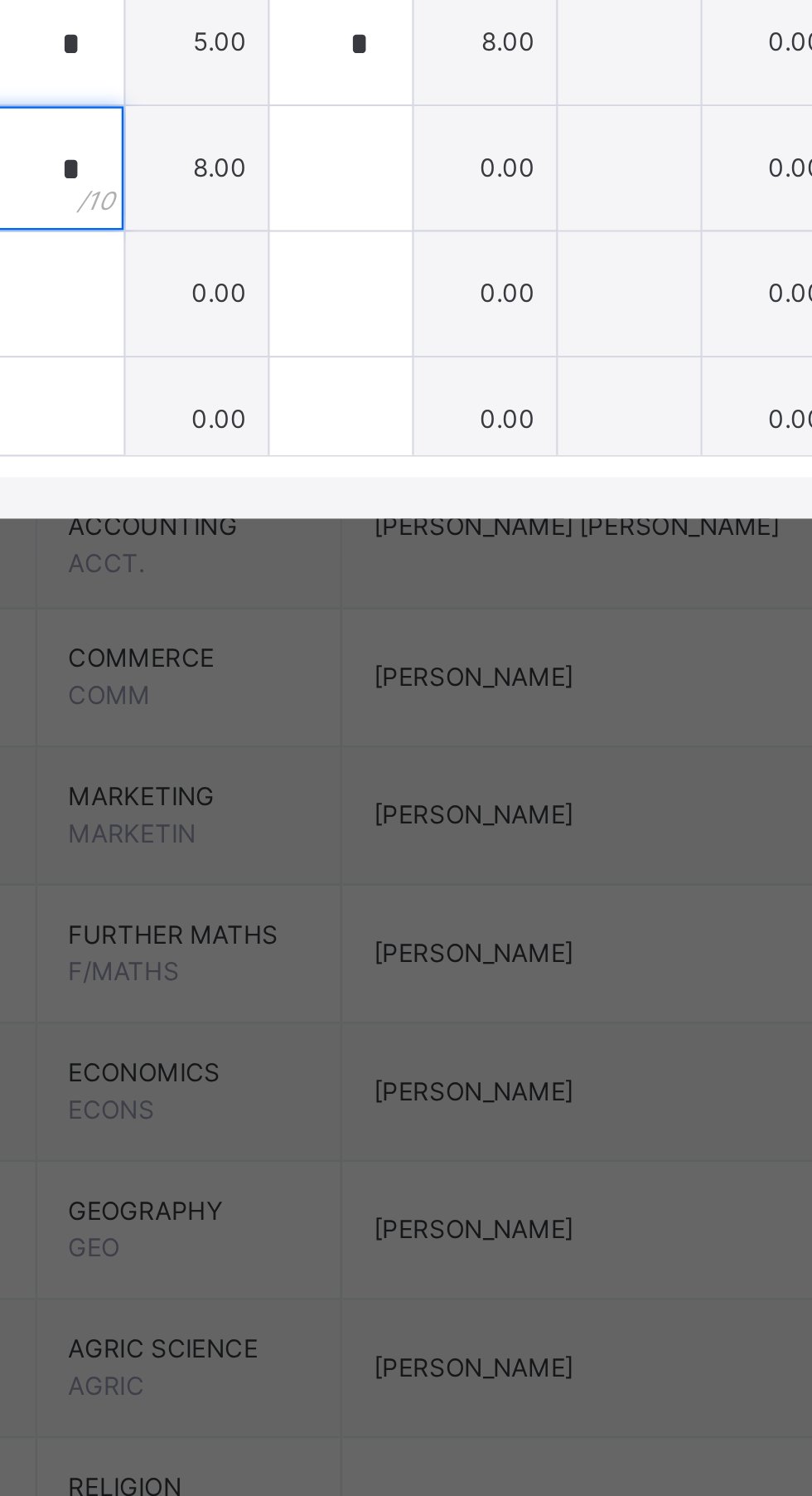
type input "*"
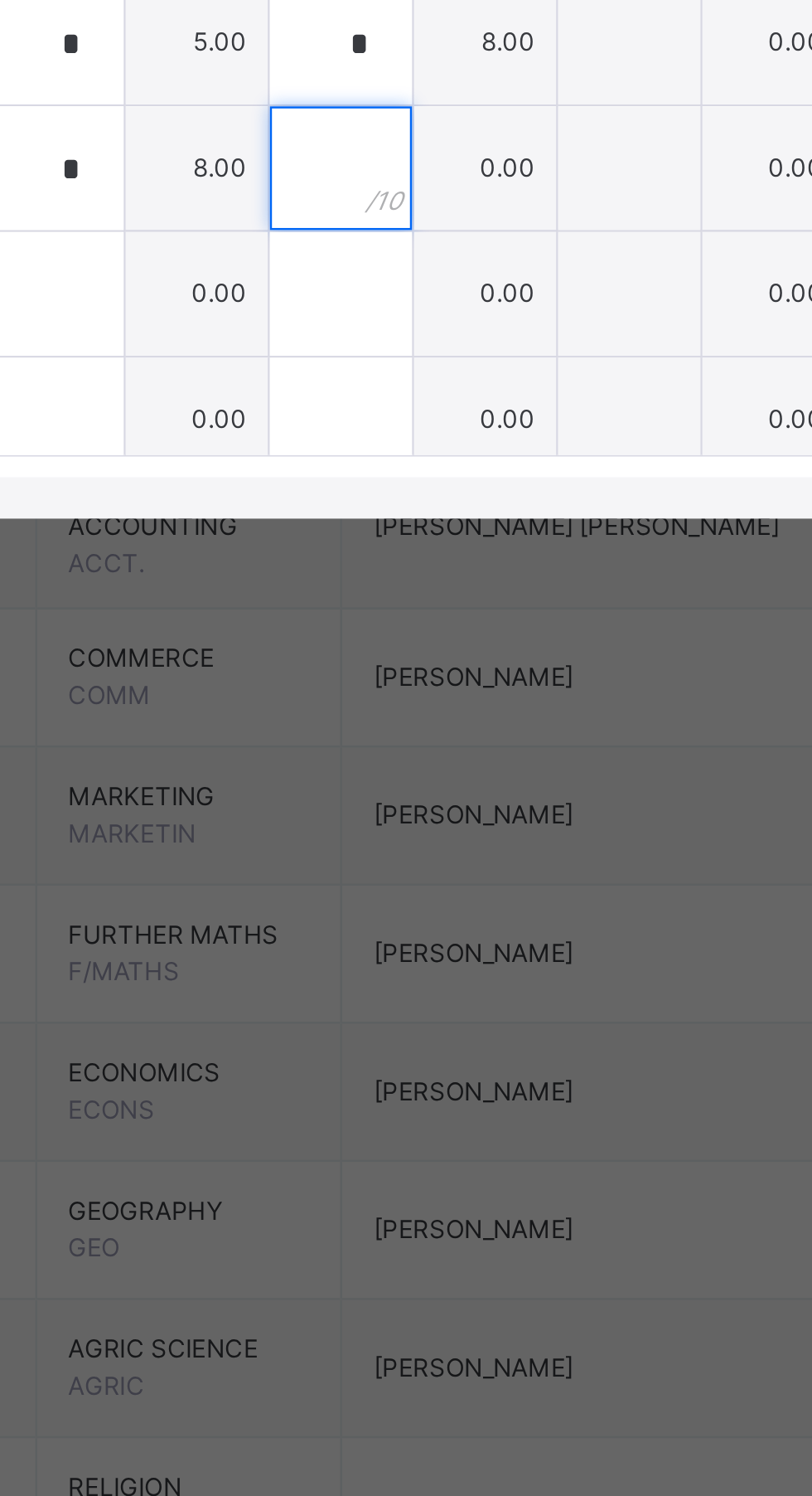
click at [443, 969] on div at bounding box center [414, 943] width 57 height 50
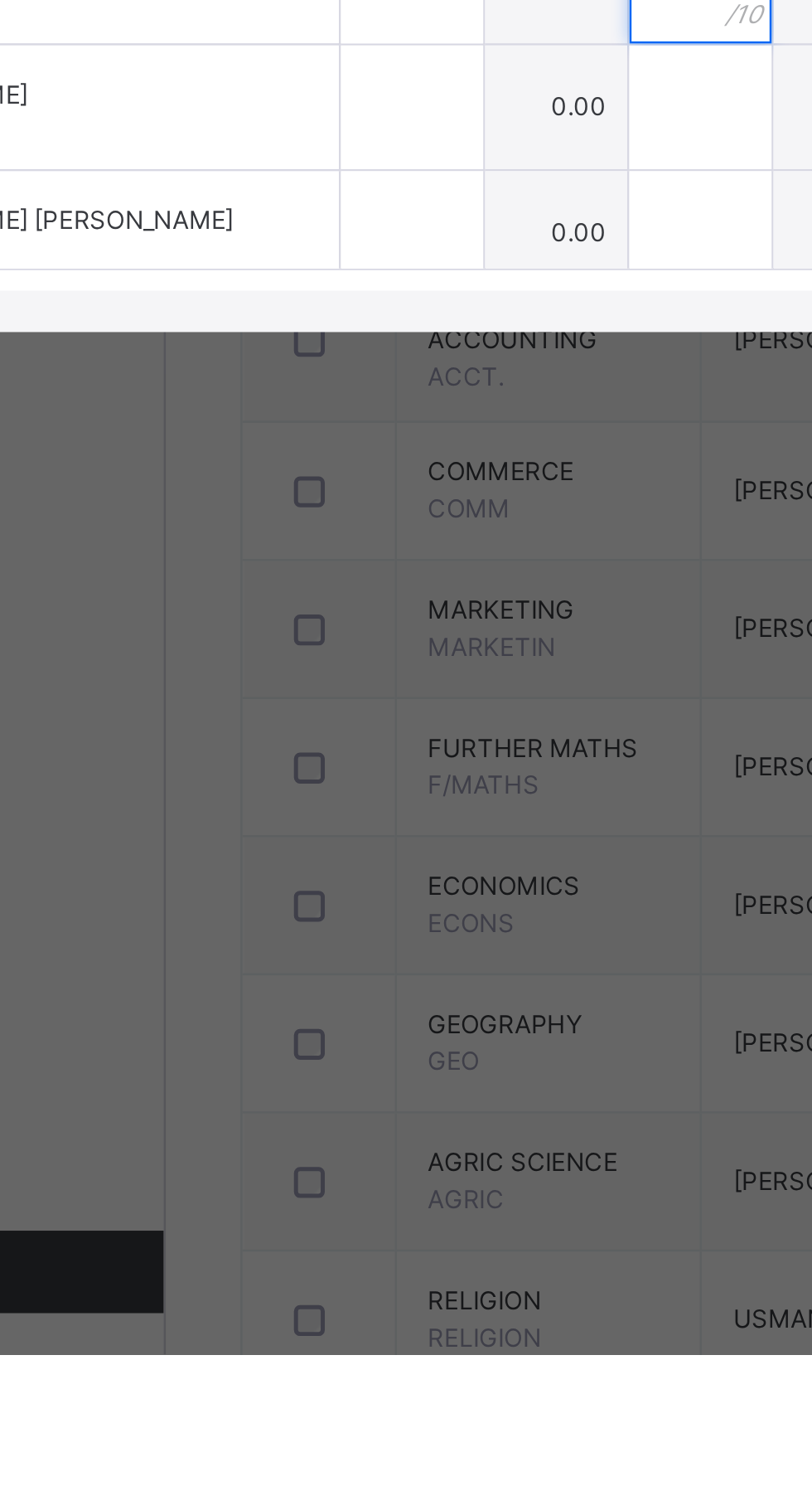
type input "**"
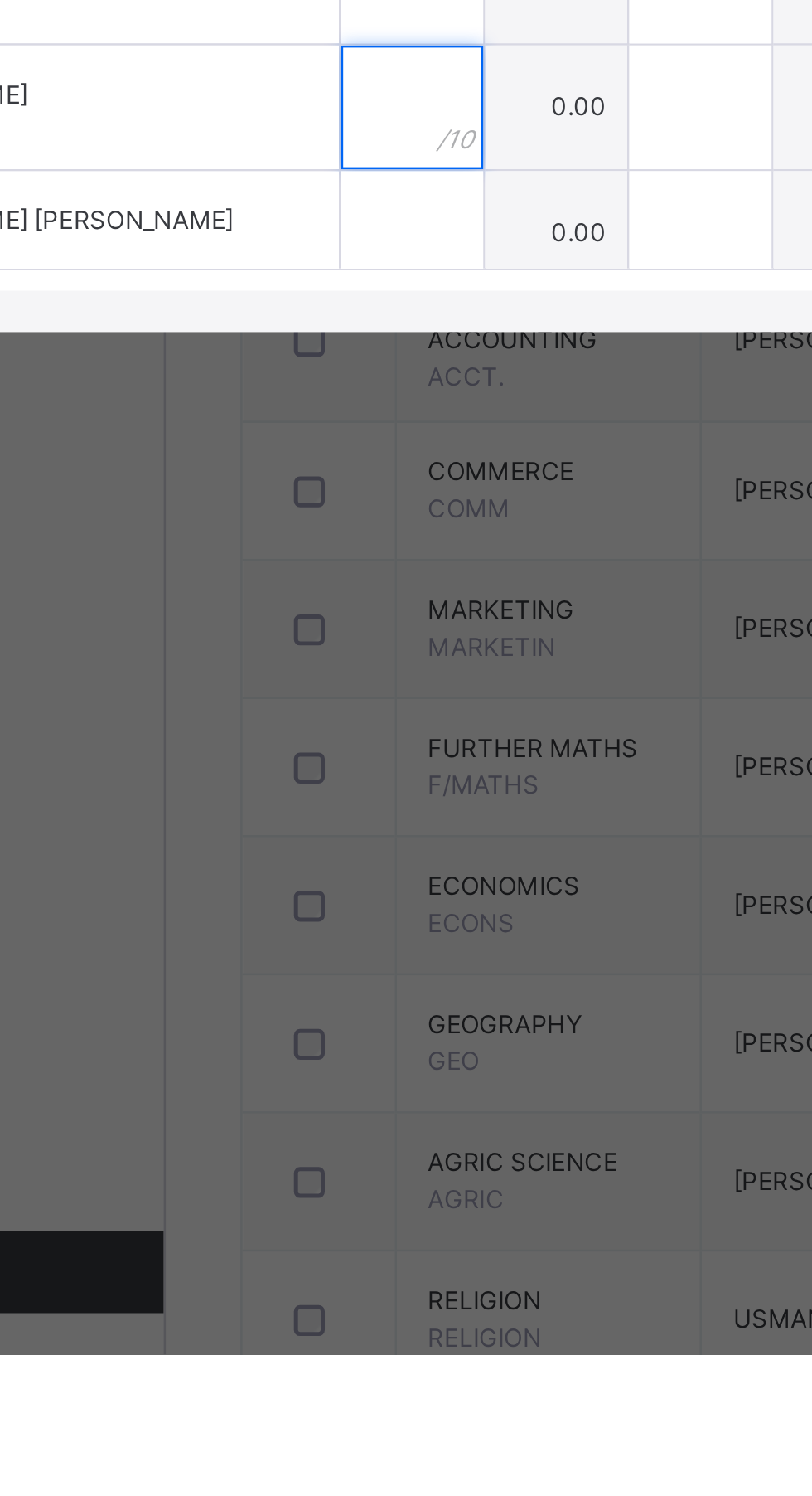
click at [327, 1019] on input "text" at bounding box center [298, 994] width 57 height 50
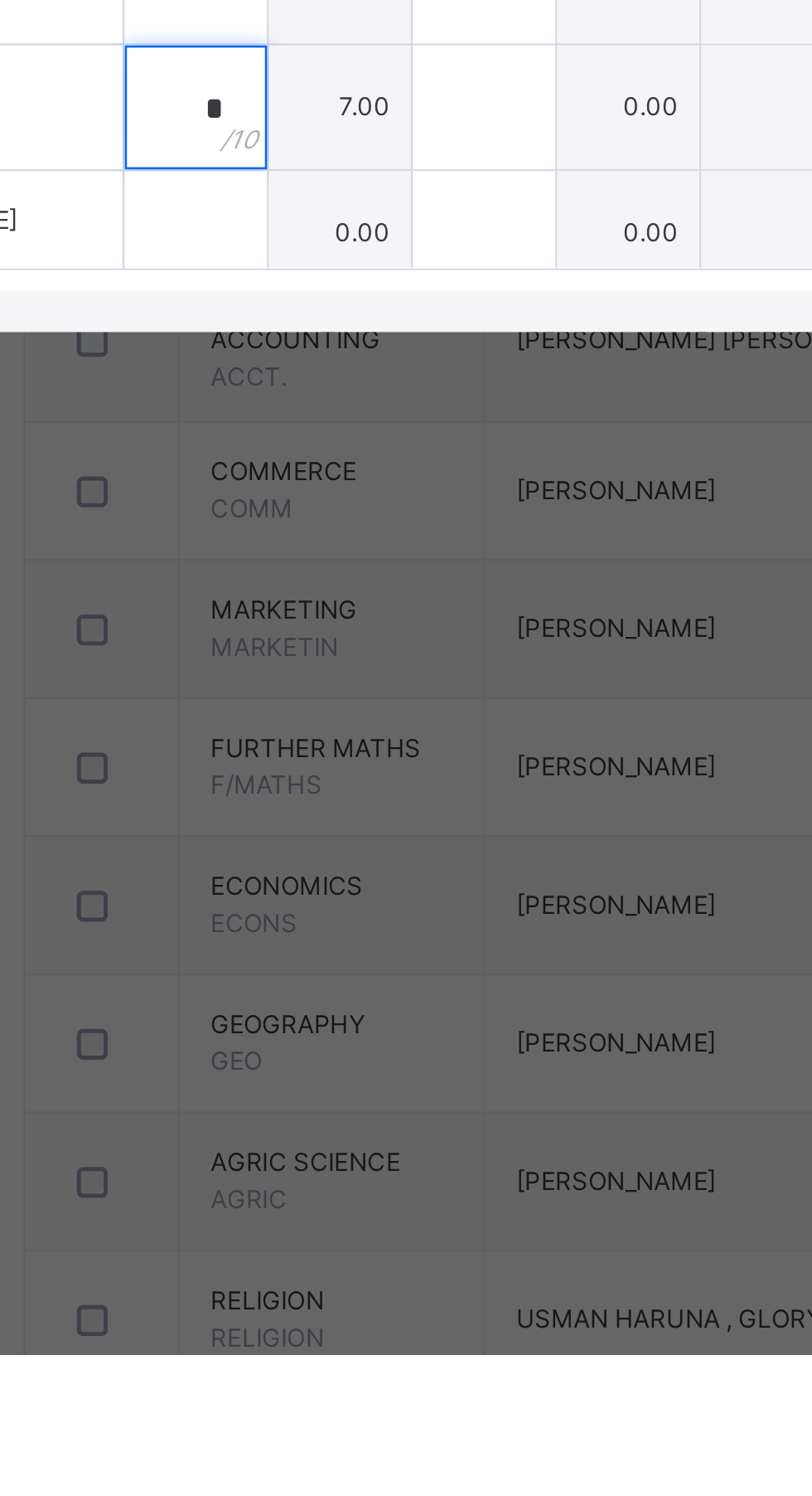
type input "*"
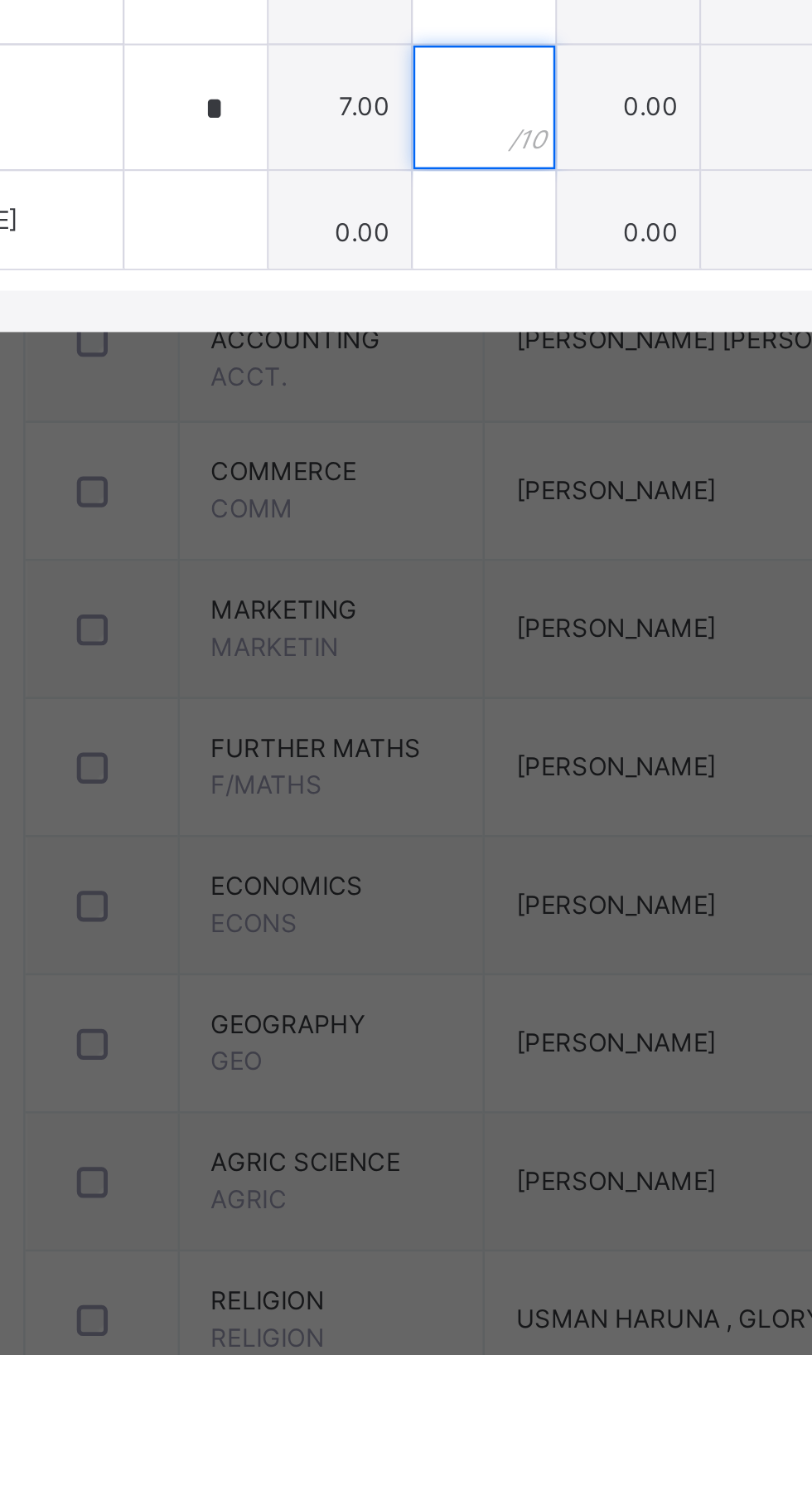
click at [443, 1019] on input "text" at bounding box center [414, 994] width 57 height 50
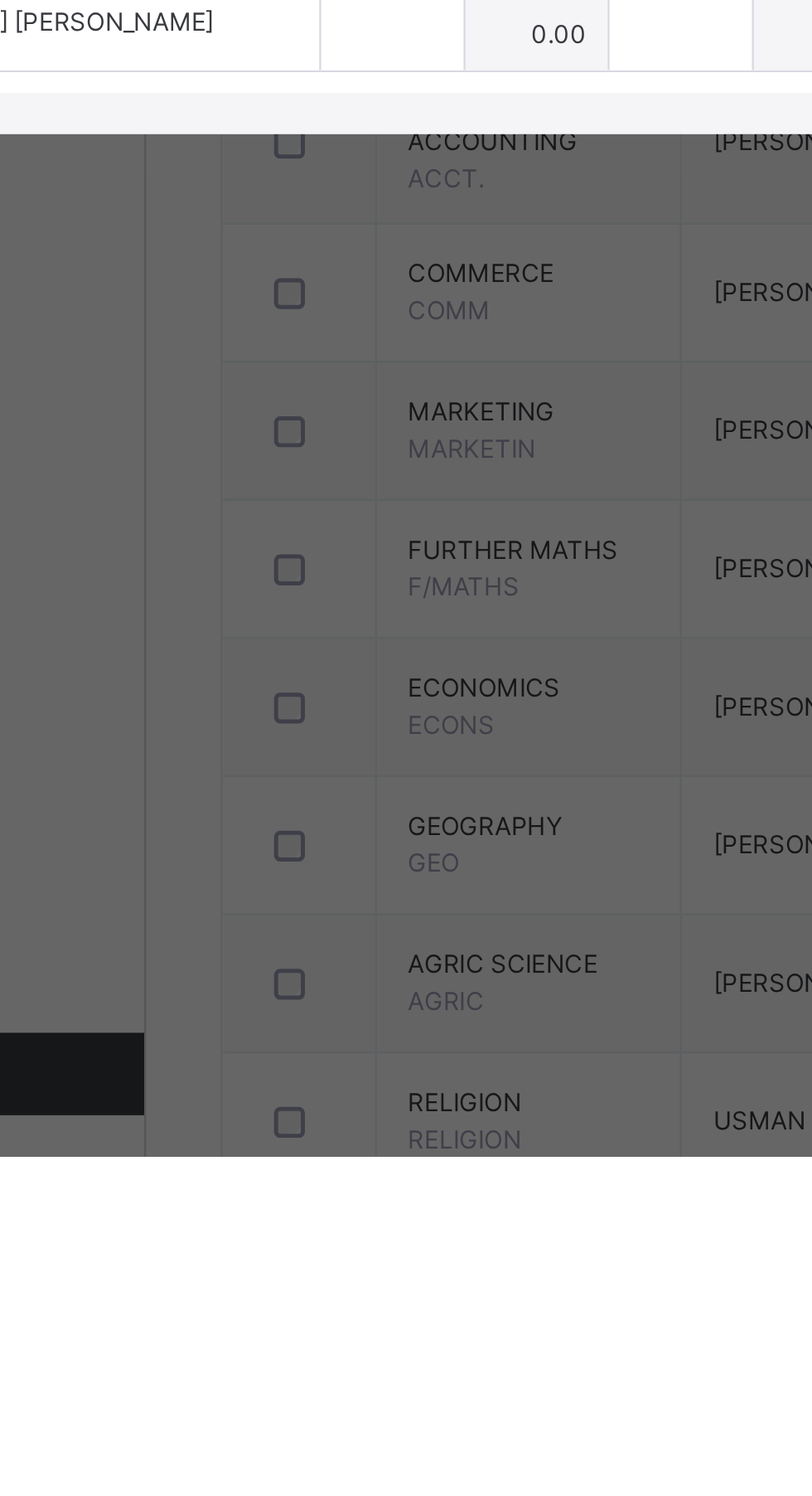
type input "**"
click at [327, 1070] on input "text" at bounding box center [298, 1044] width 57 height 50
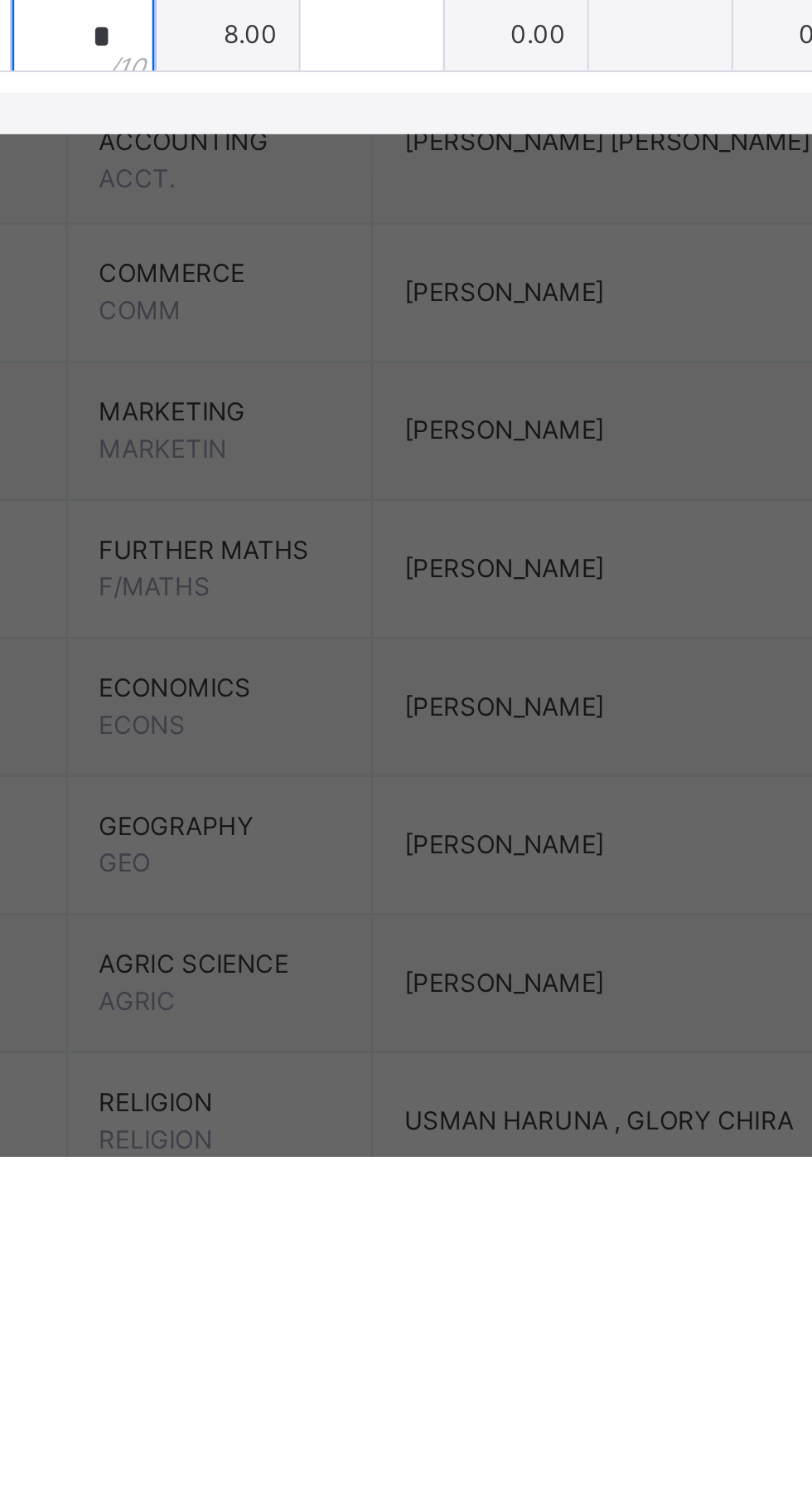
type input "*"
click at [443, 1070] on input "text" at bounding box center [414, 1044] width 57 height 50
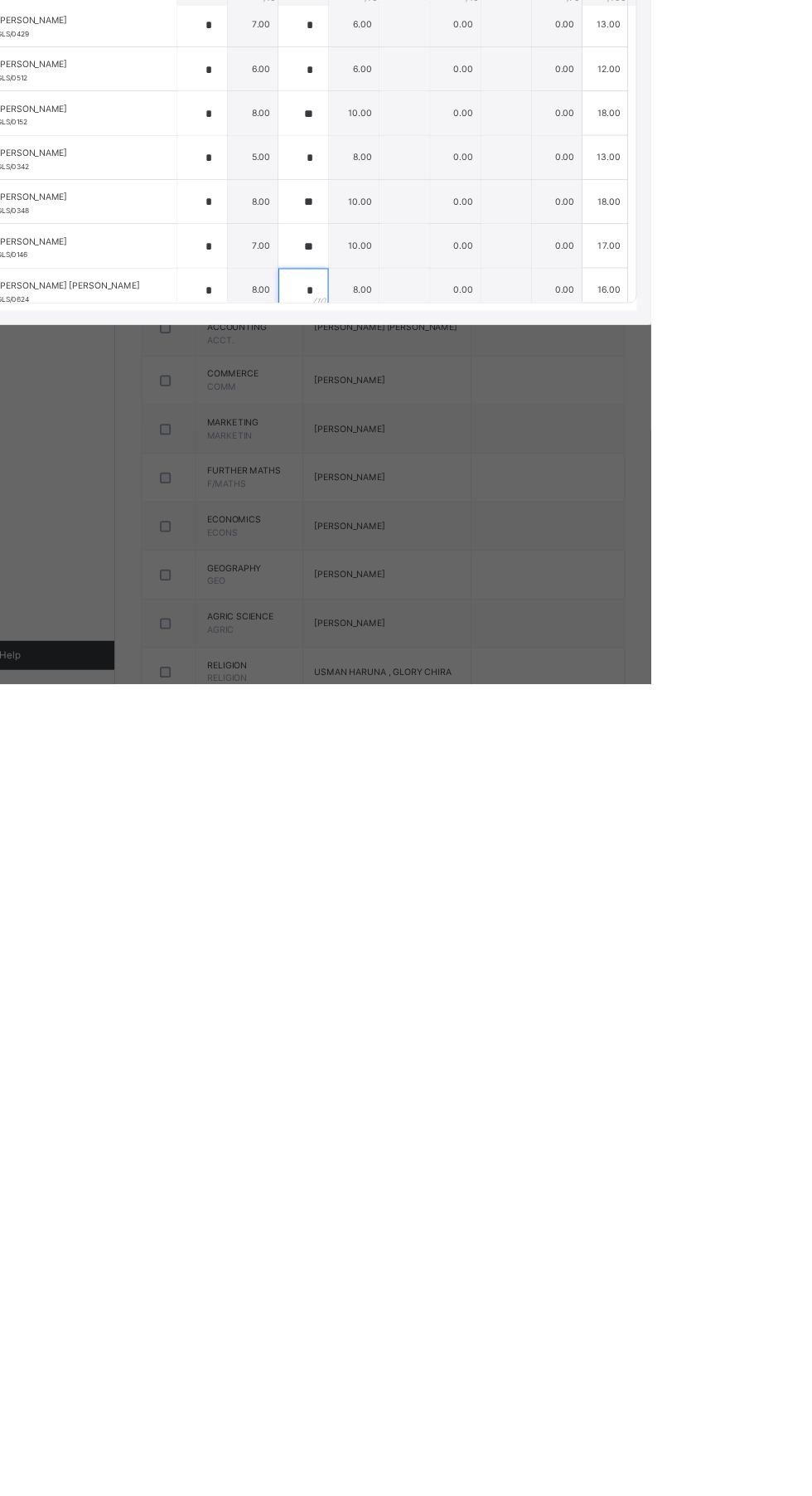
scroll to position [0, 0]
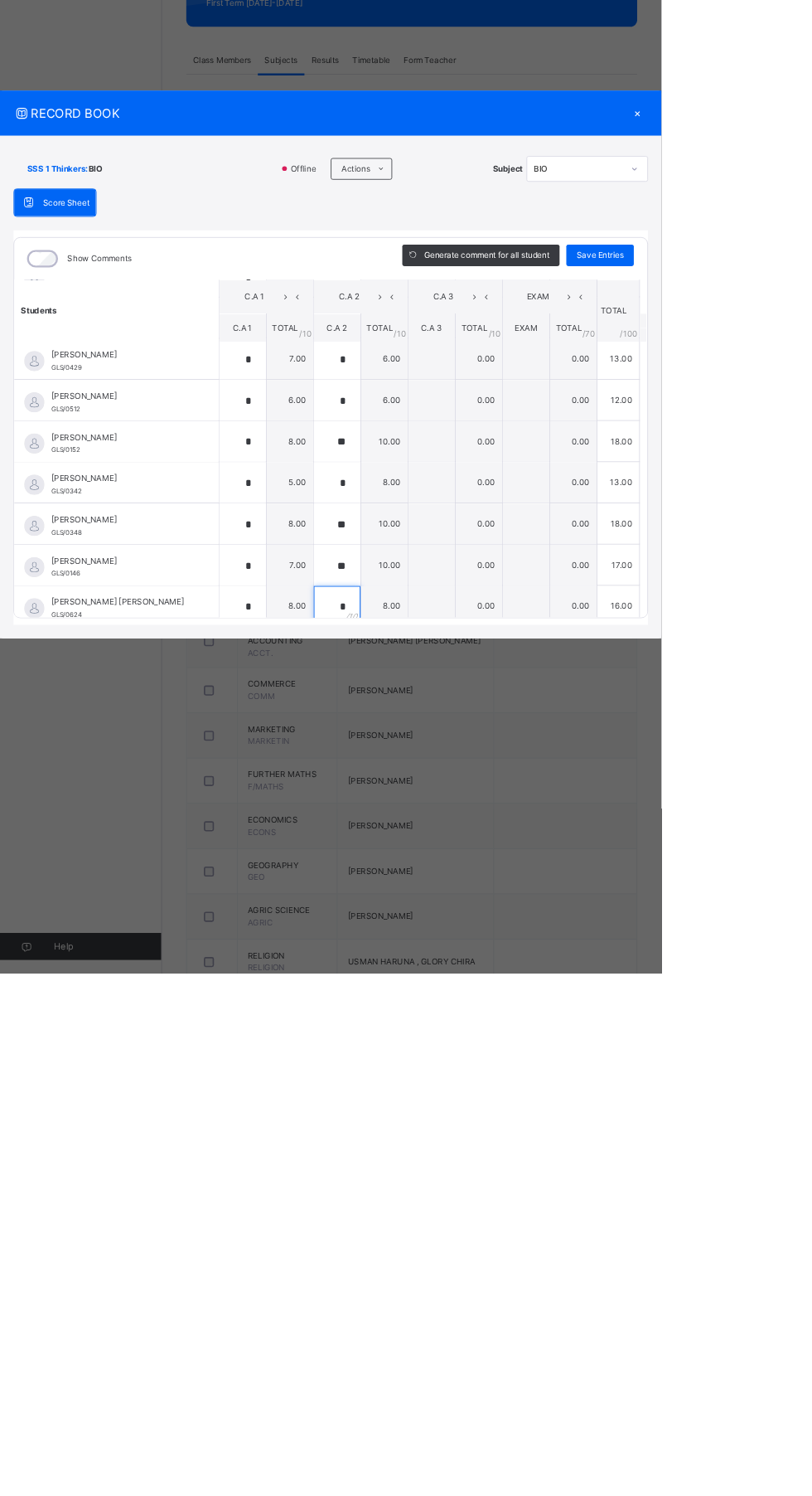
type input "*"
click at [779, 628] on div "Save Entries" at bounding box center [736, 614] width 83 height 26
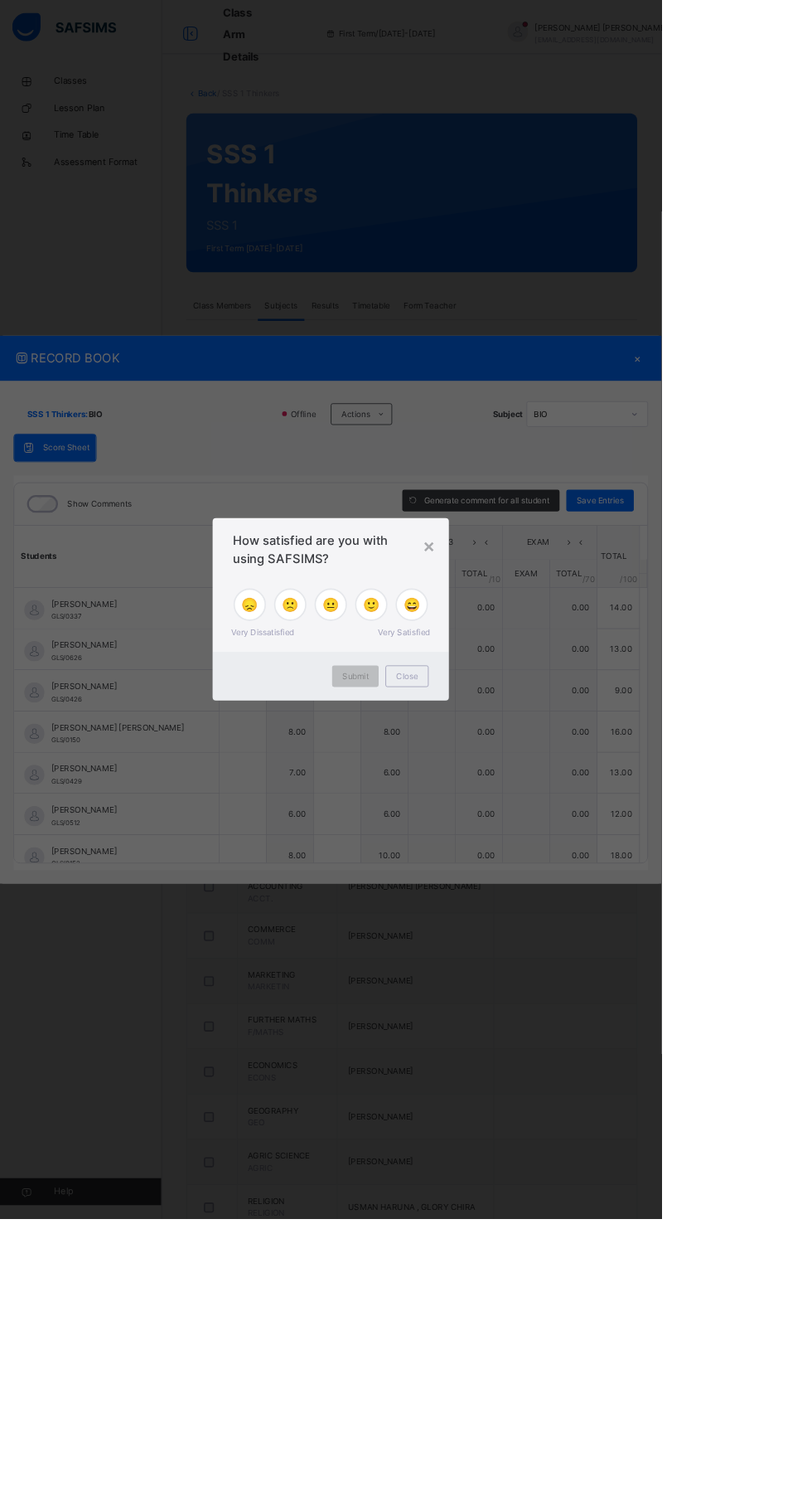
type input "*"
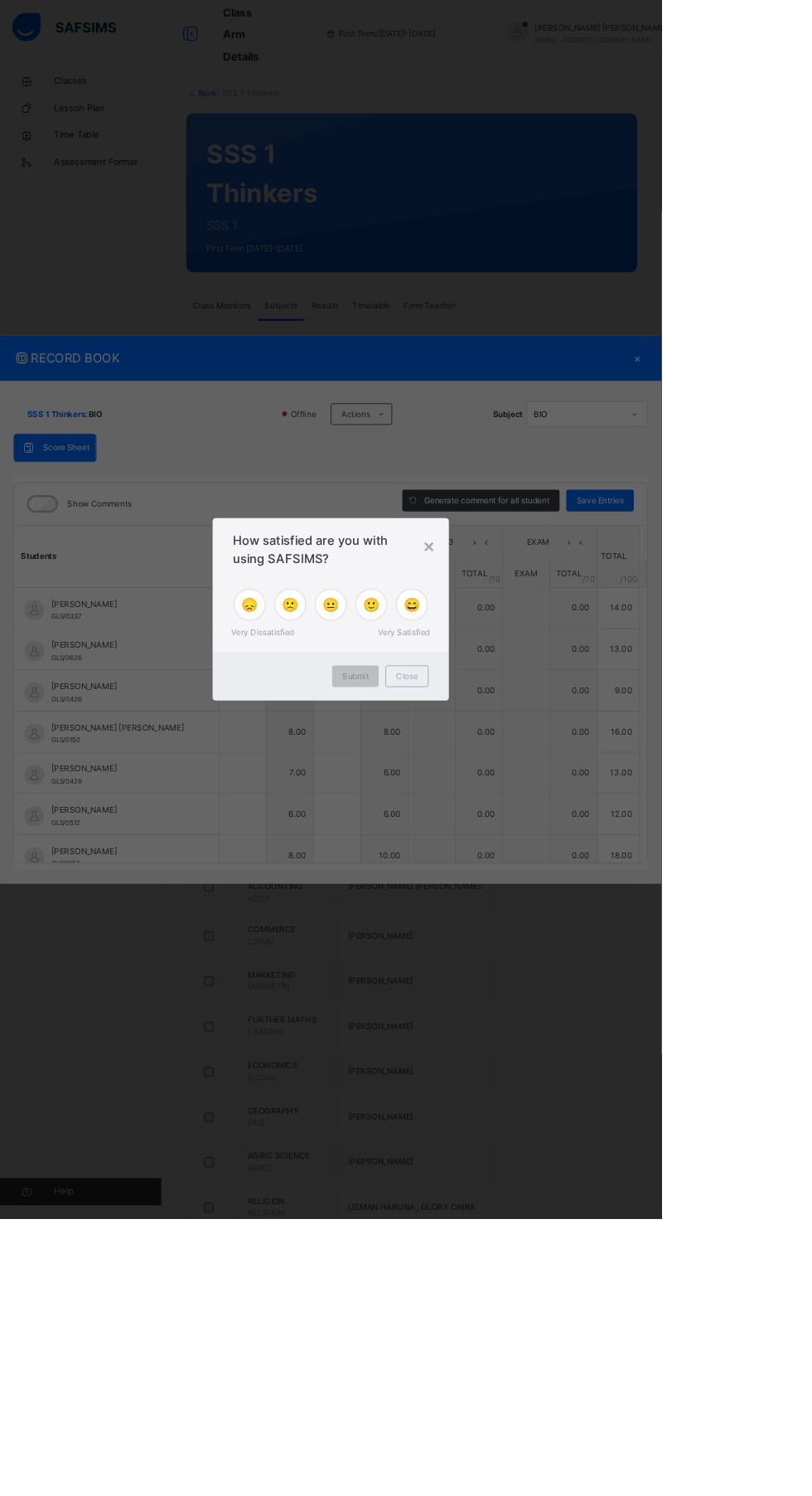
type input "*"
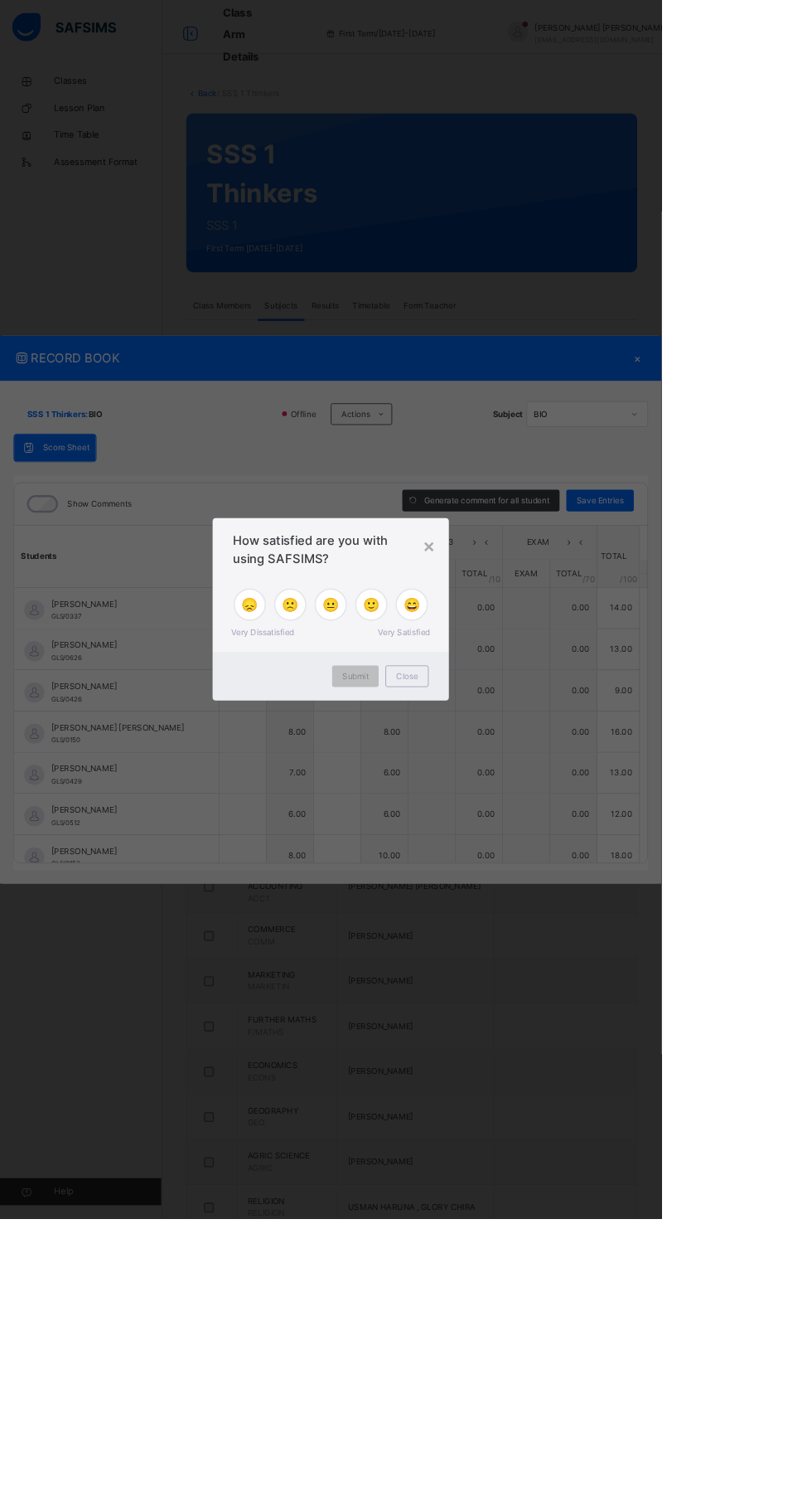
type input "*"
type input "**"
type input "*"
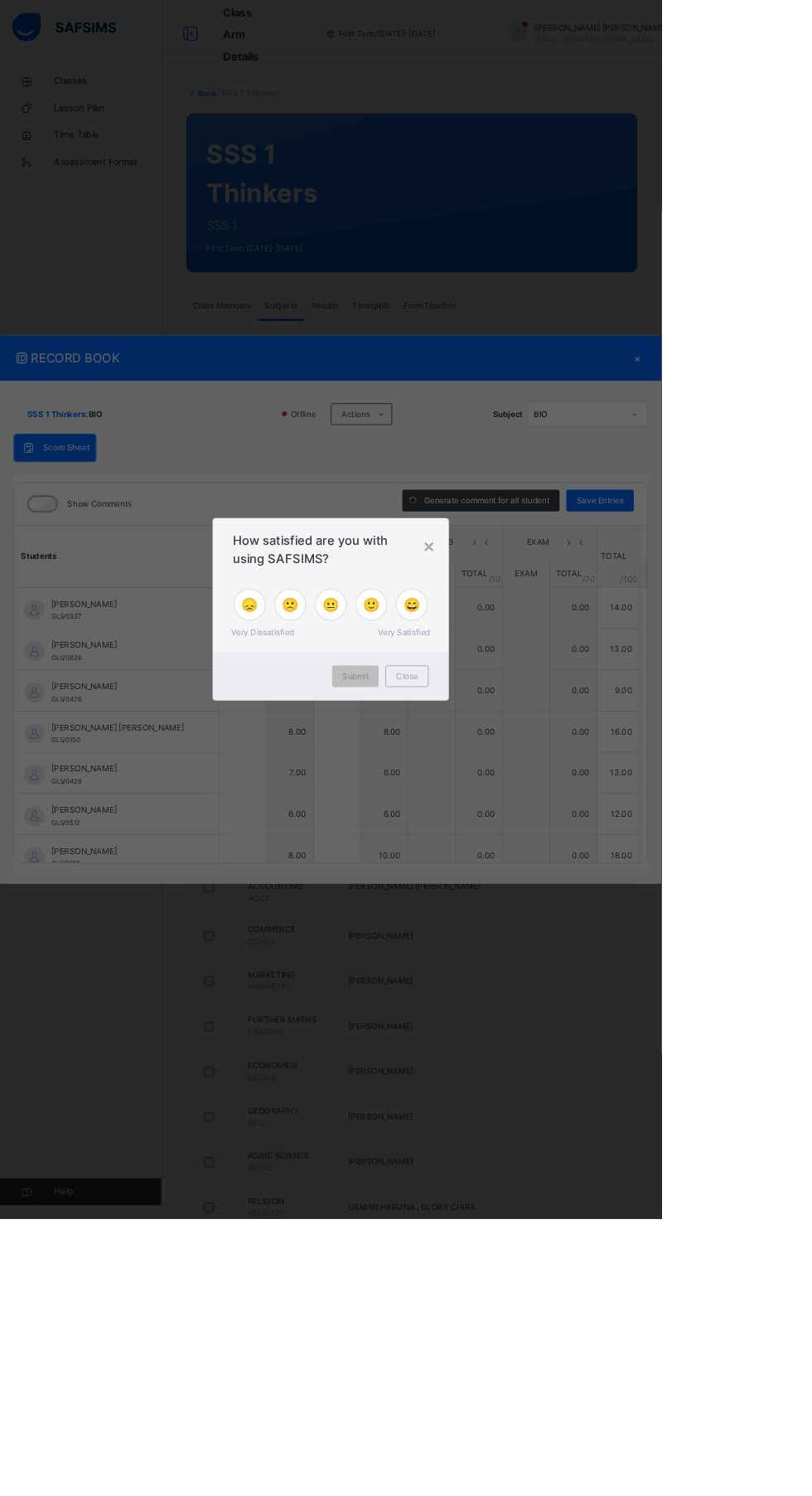
type input "*"
type input "**"
type input "*"
type input "**"
type input "*"
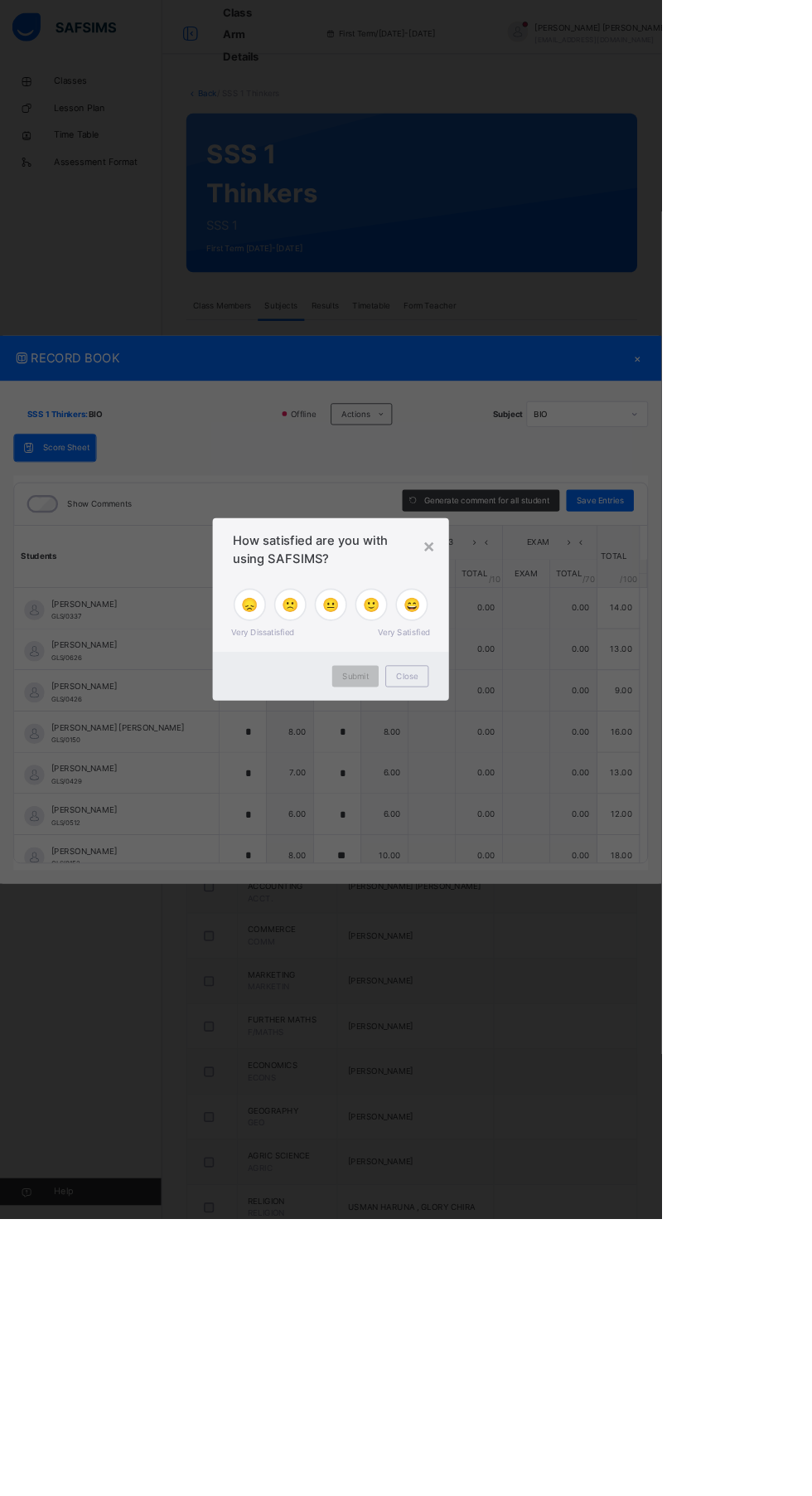
type input "*"
click at [700, 1137] on div "× How satisfied are you with using SAFSIMS? 😞 🙁 😐 🙂 😄 Very Dissatisfied Very Sa…" at bounding box center [406, 748] width 812 height 1496
click at [691, 1111] on div "× How satisfied are you with using SAFSIMS? 😞 🙁 😐 🙂 😄 Very Dissatisfied Very Sa…" at bounding box center [406, 748] width 812 height 1496
click at [714, 1049] on div "× How satisfied are you with using SAFSIMS? 😞 🙁 😐 🙂 😄 Very Dissatisfied Very Sa…" at bounding box center [406, 748] width 812 height 1496
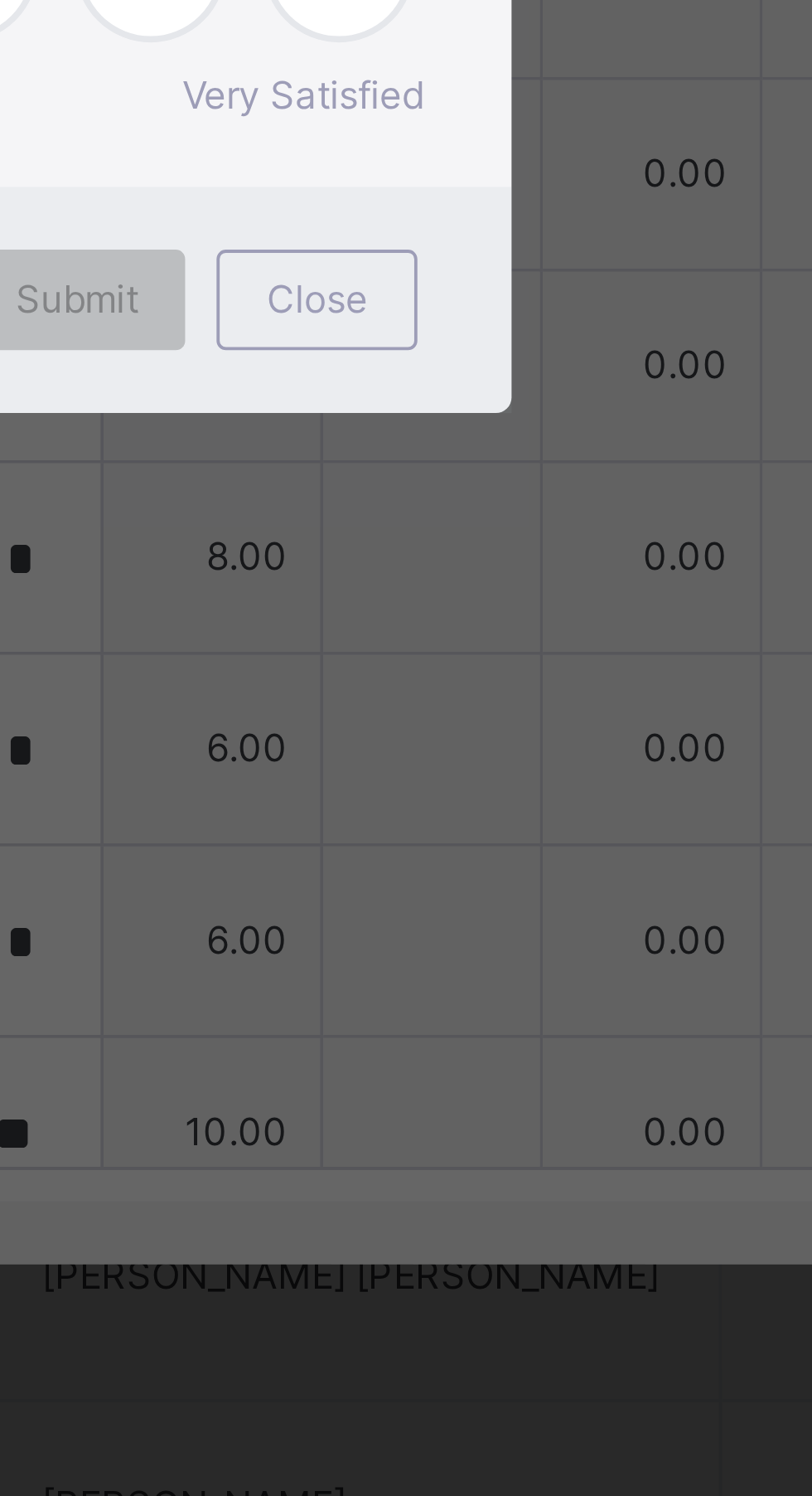
click at [534, 687] on div "×" at bounding box center [526, 670] width 16 height 35
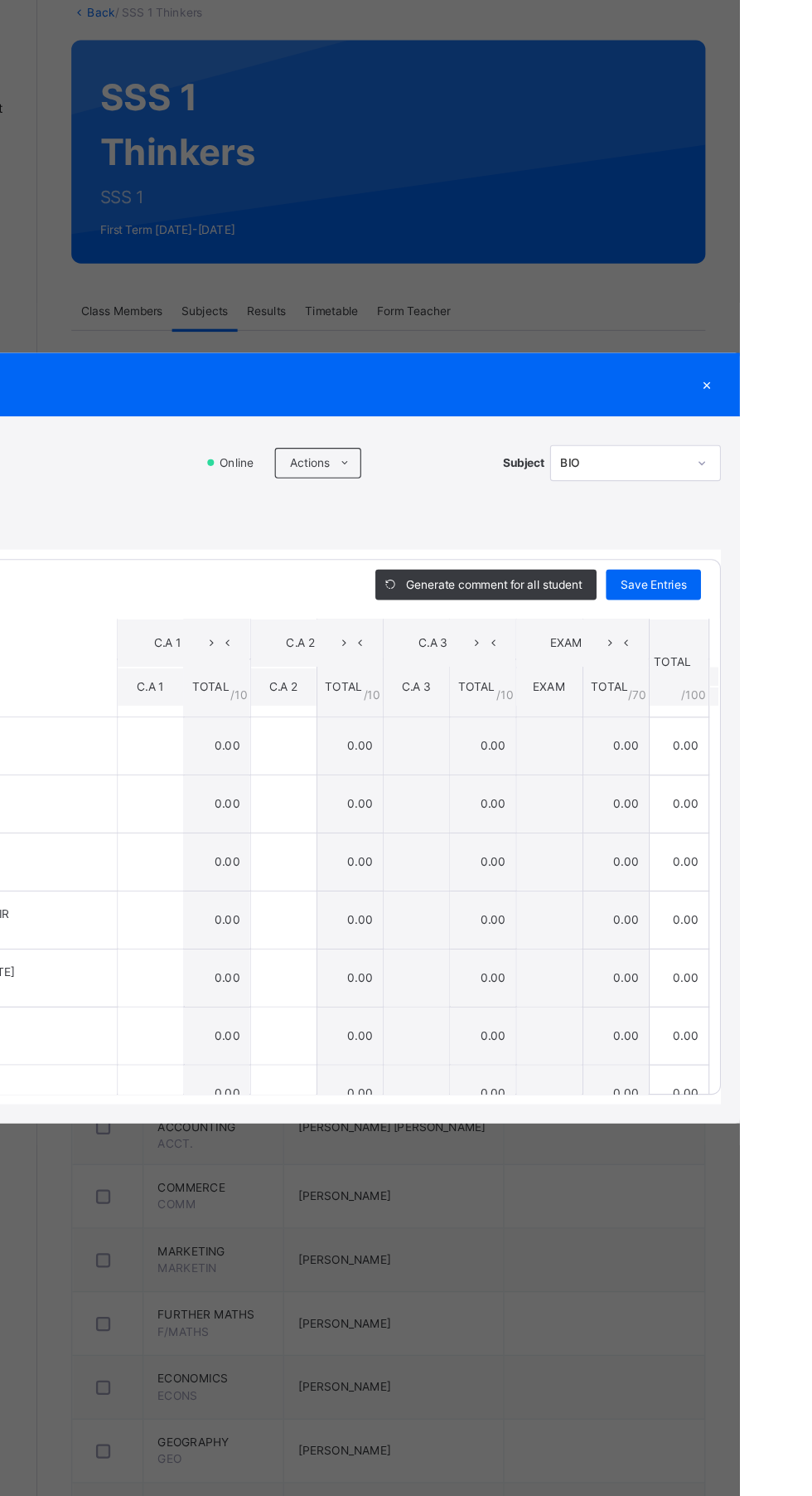
scroll to position [538, 0]
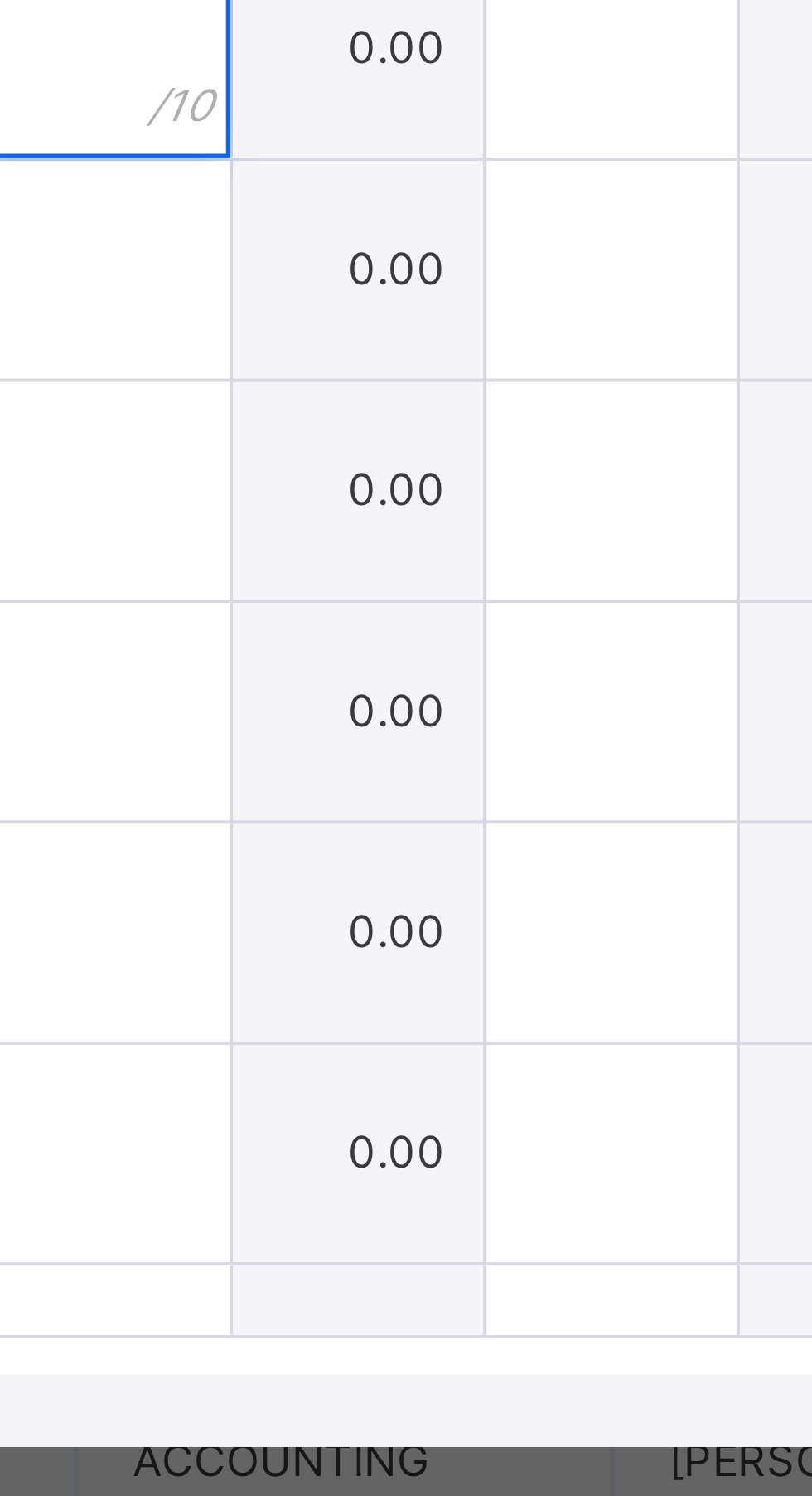
click at [327, 789] on input "text" at bounding box center [298, 764] width 57 height 50
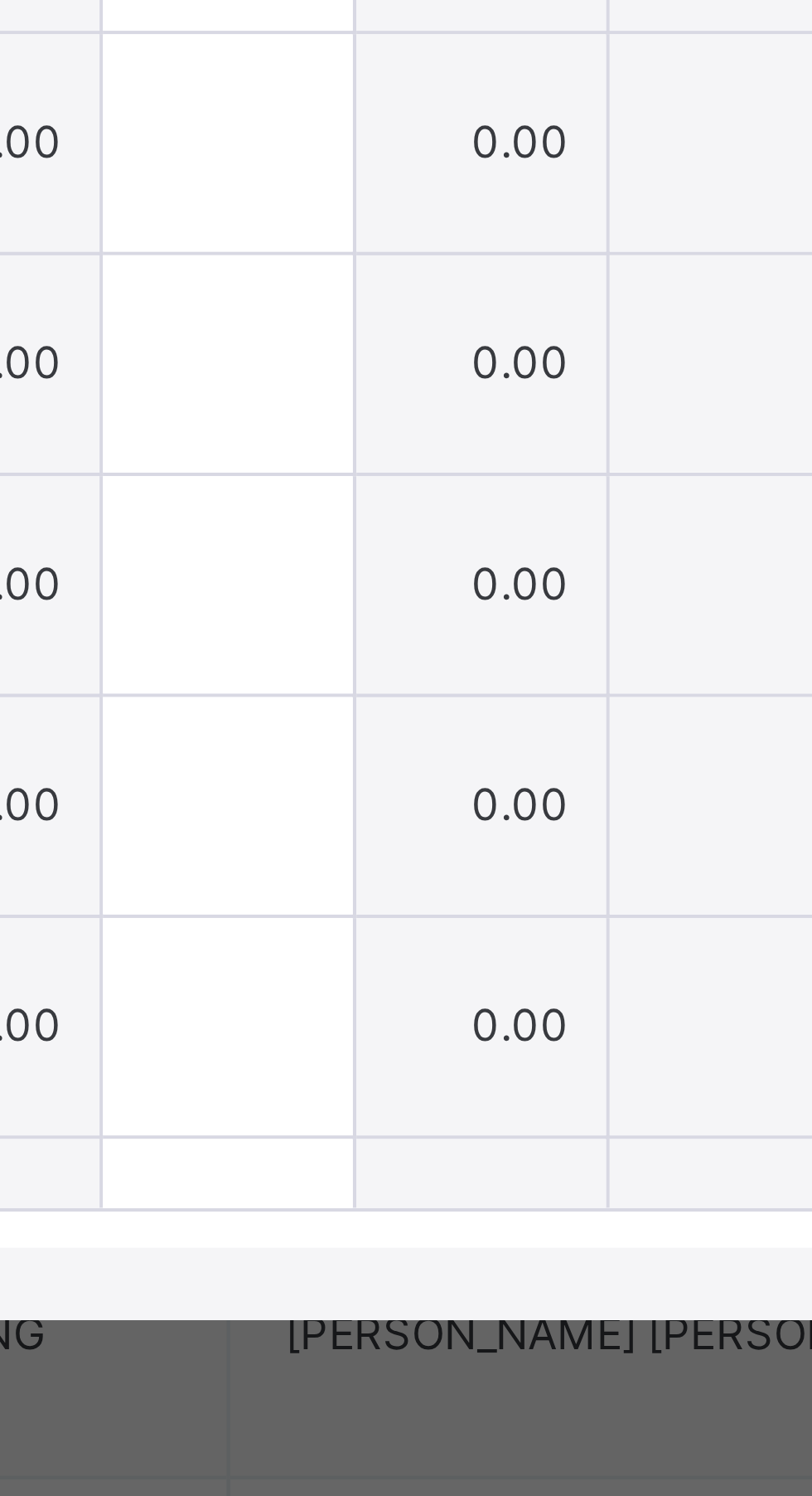
type input "*"
click at [443, 789] on input "text" at bounding box center [414, 764] width 57 height 50
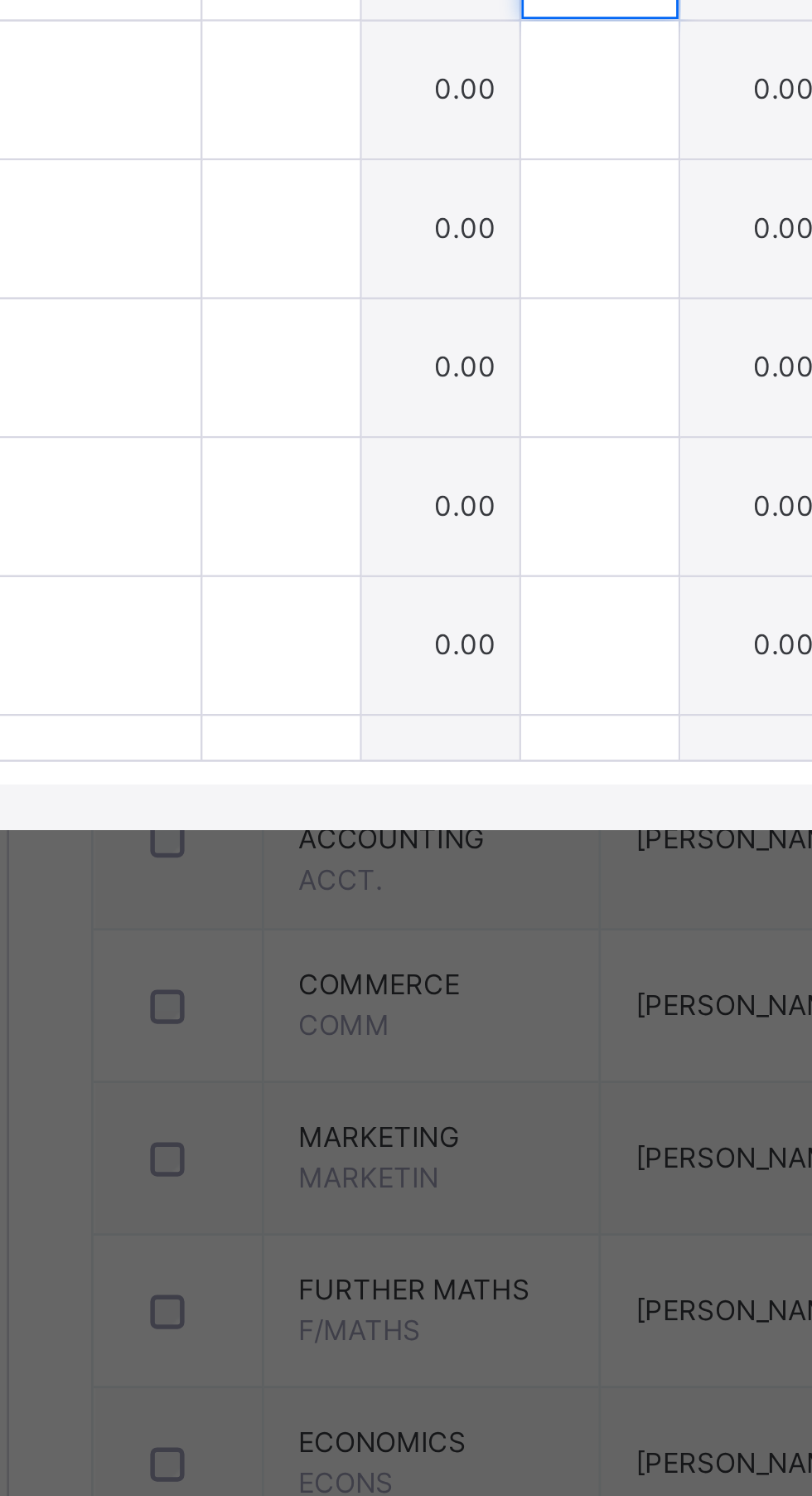
type input "**"
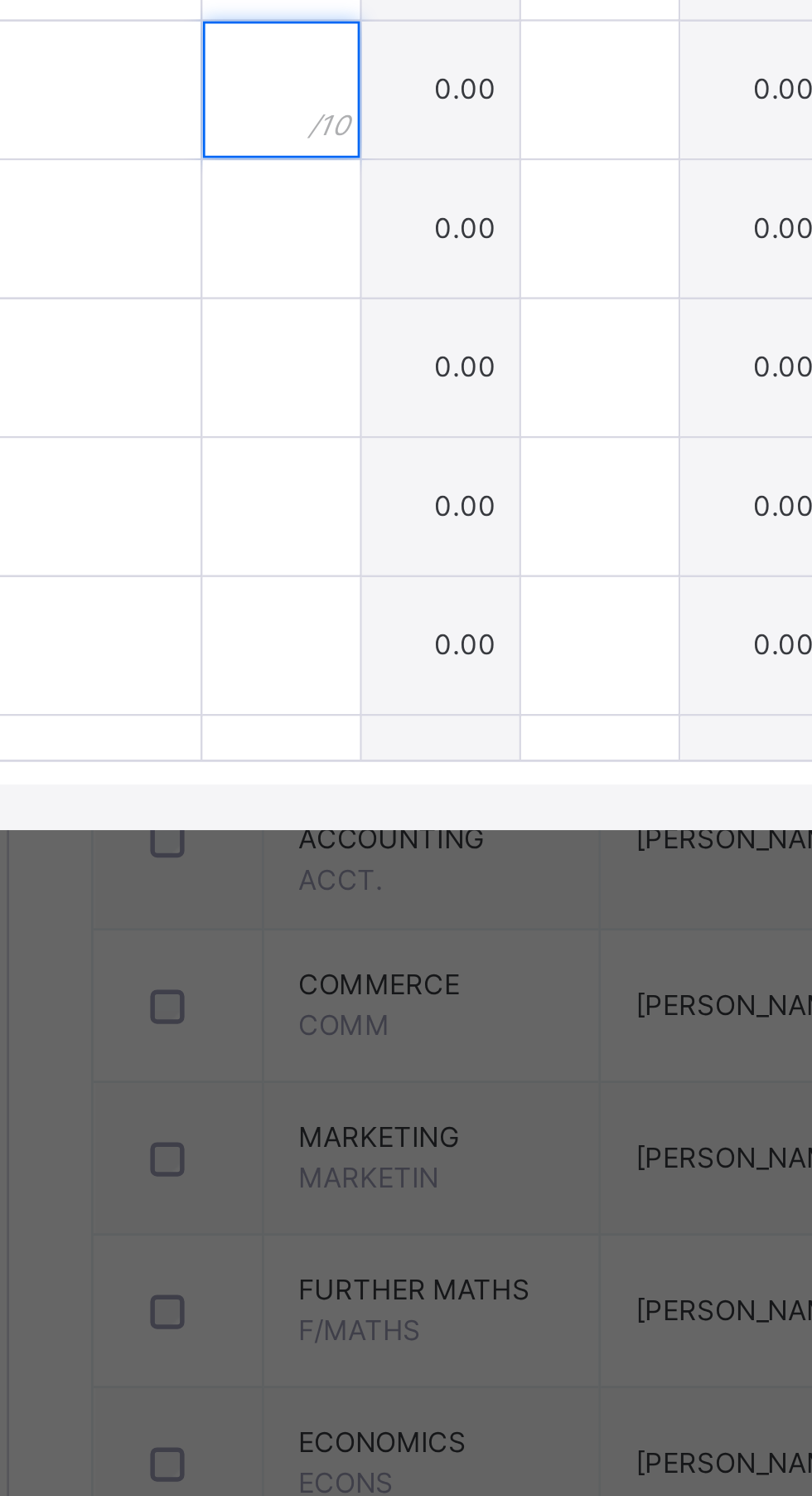
click at [327, 839] on input "text" at bounding box center [298, 815] width 57 height 50
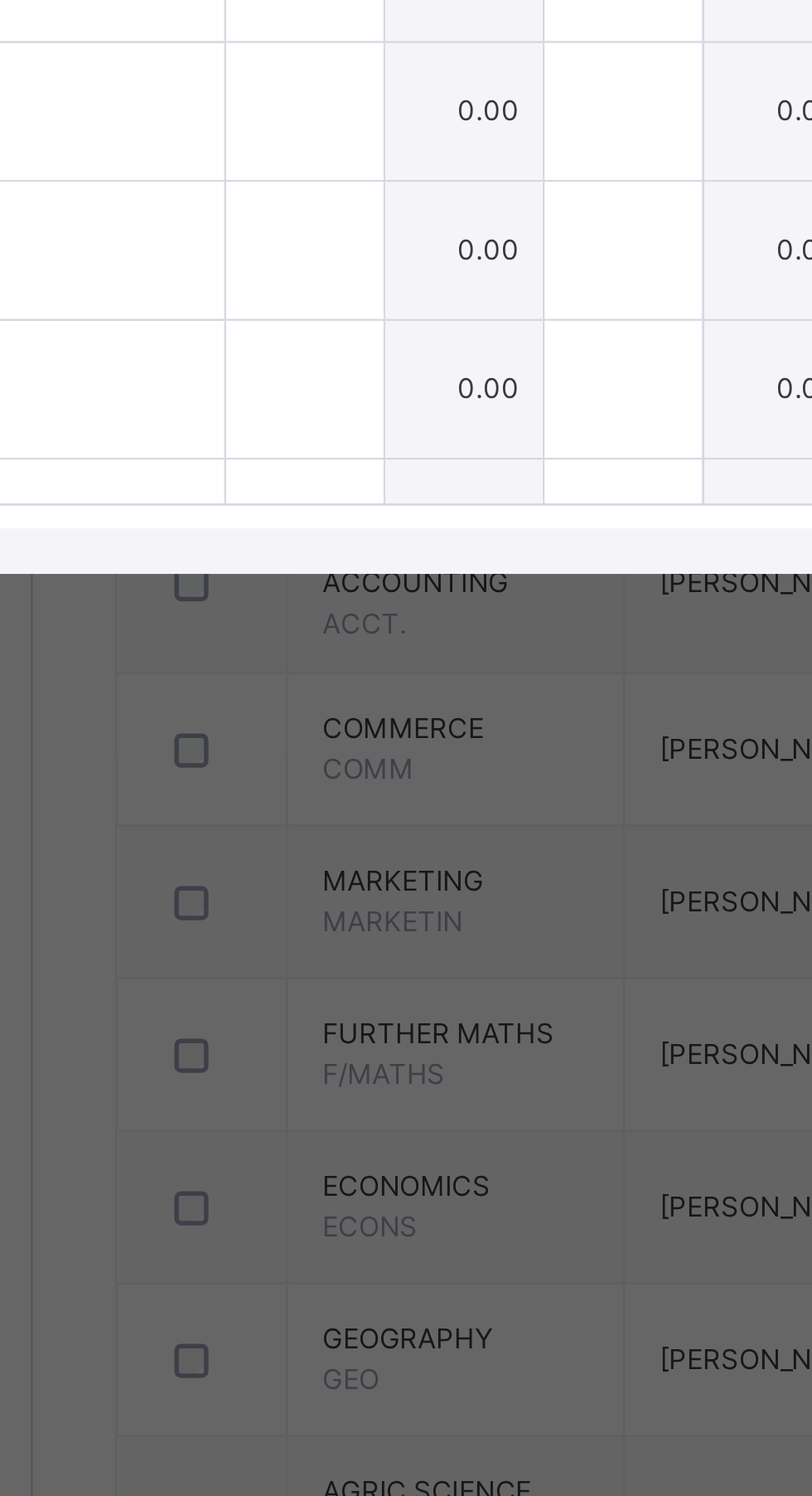
type input "*"
click at [327, 890] on div at bounding box center [298, 865] width 57 height 50
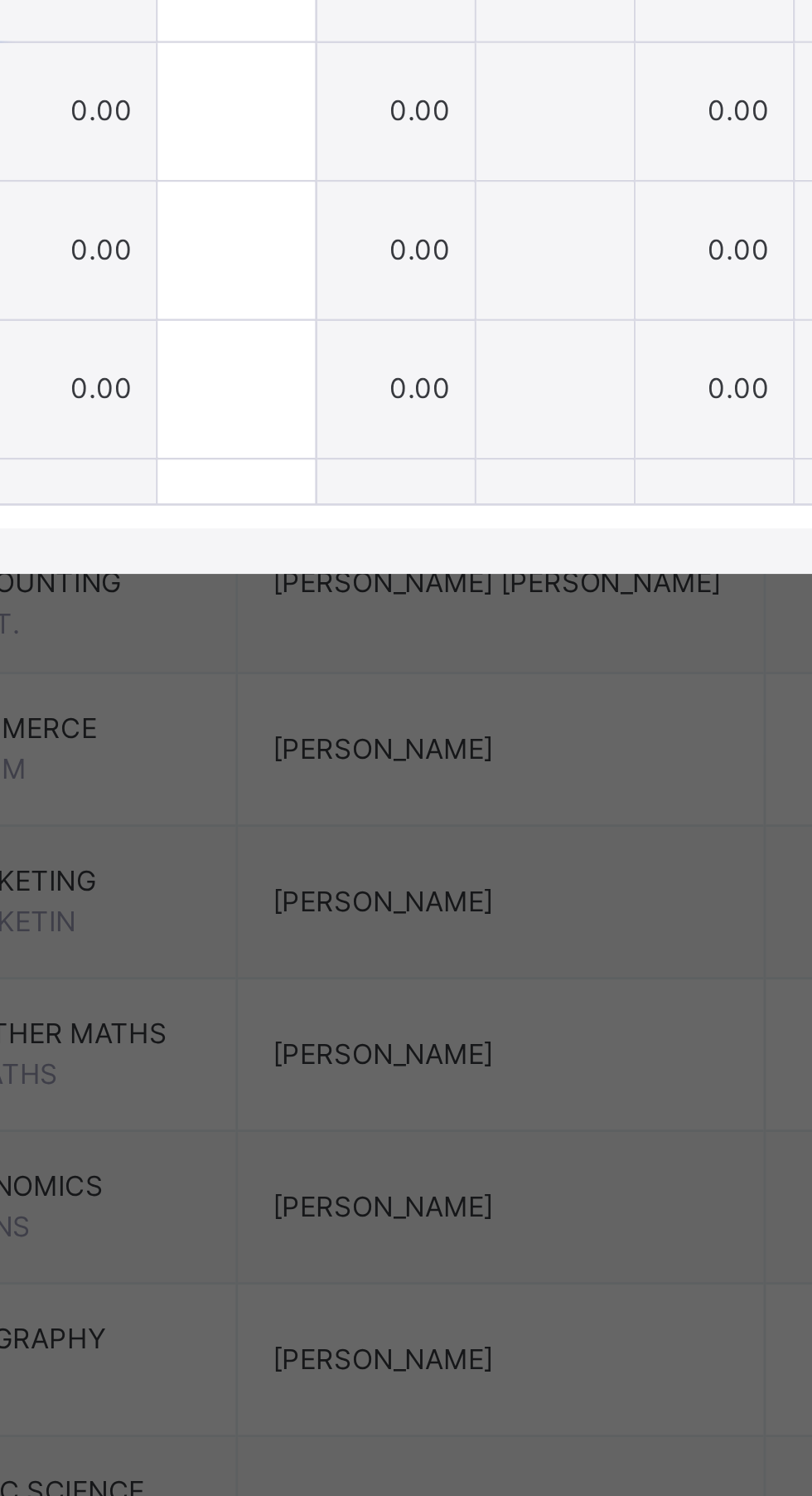
type input "*"
click at [443, 890] on input "text" at bounding box center [414, 865] width 57 height 50
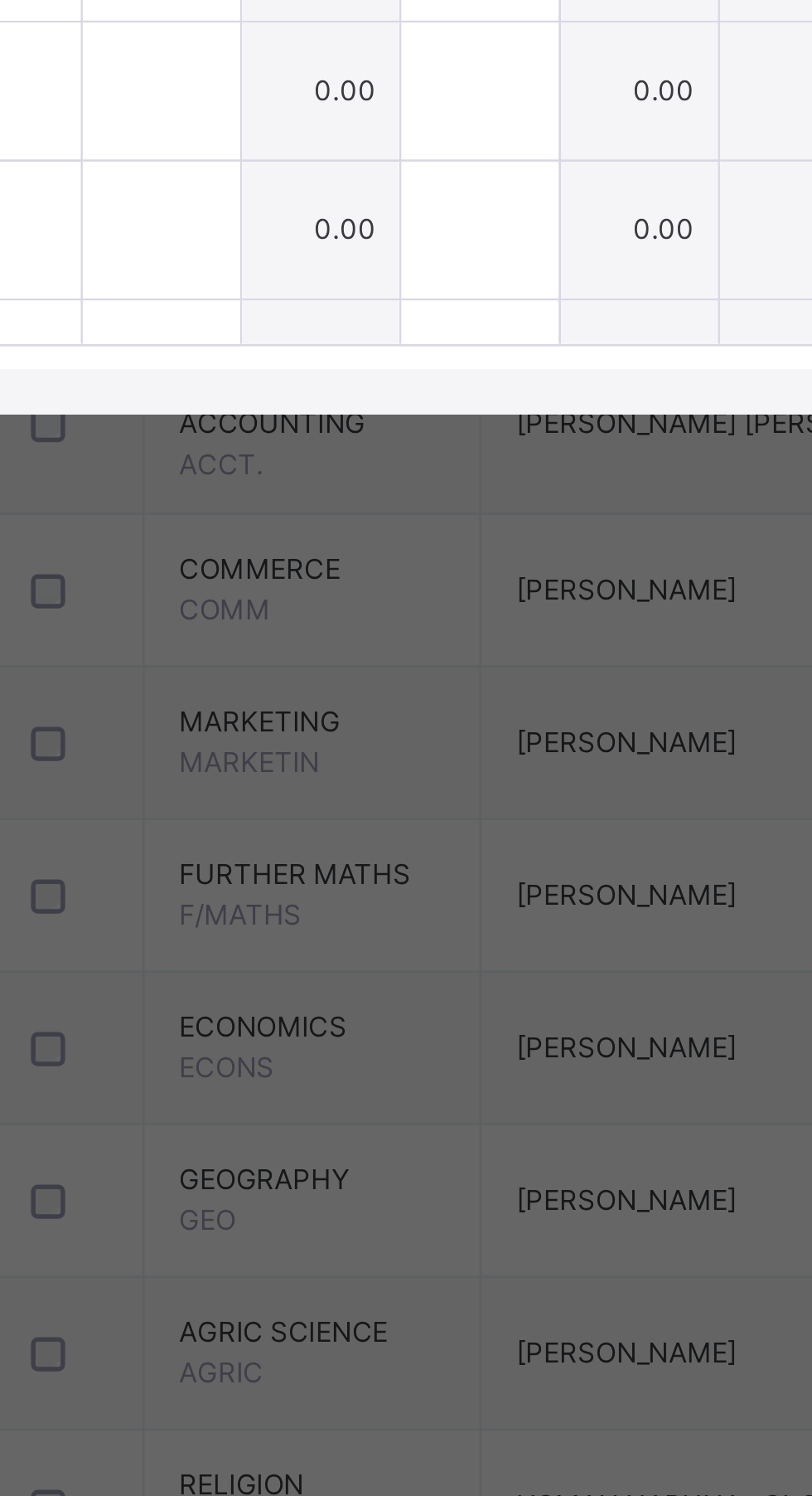
type input "**"
click at [327, 991] on div at bounding box center [298, 967] width 57 height 50
type input "*"
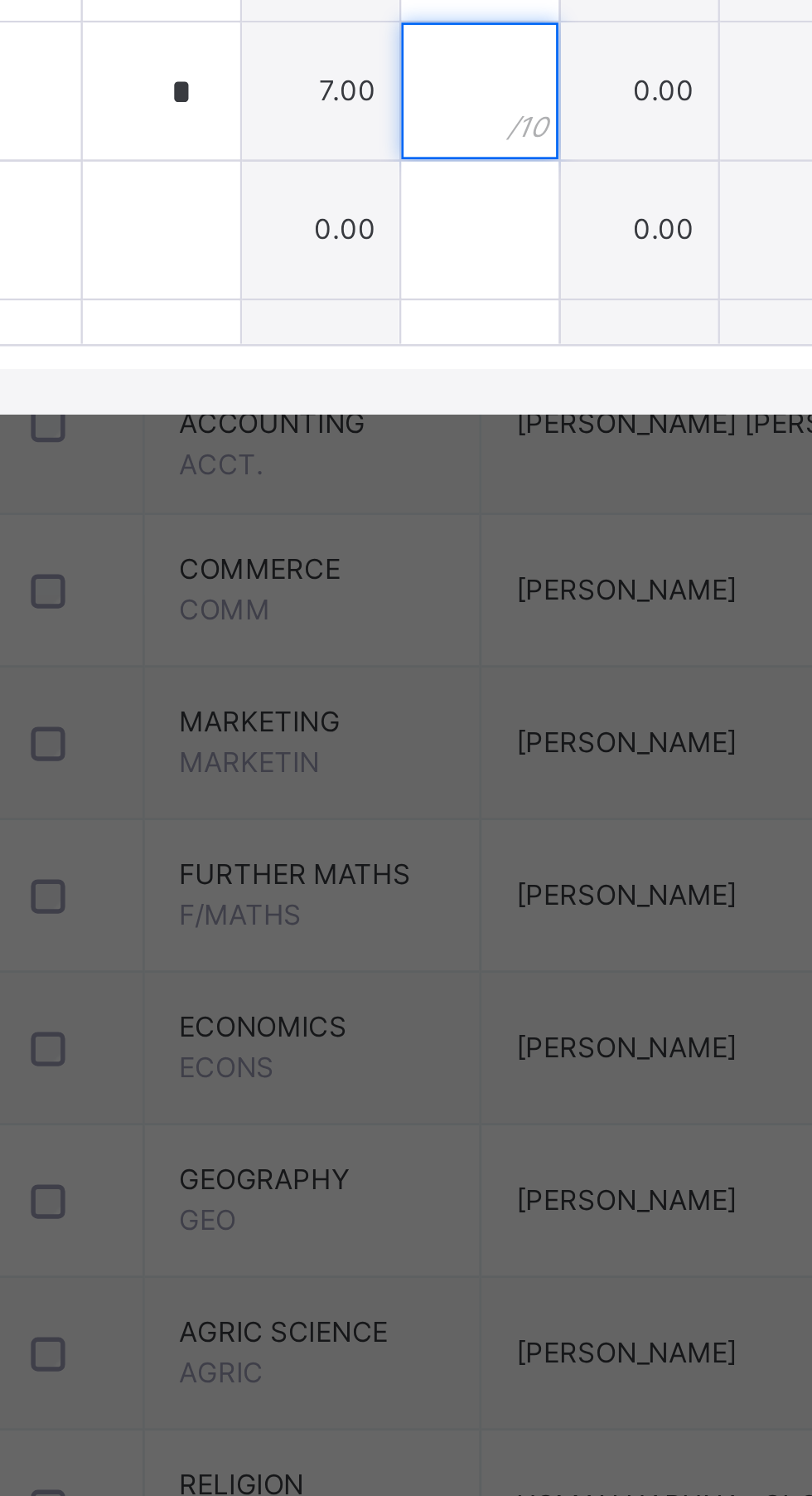
click at [443, 991] on input "text" at bounding box center [414, 967] width 57 height 50
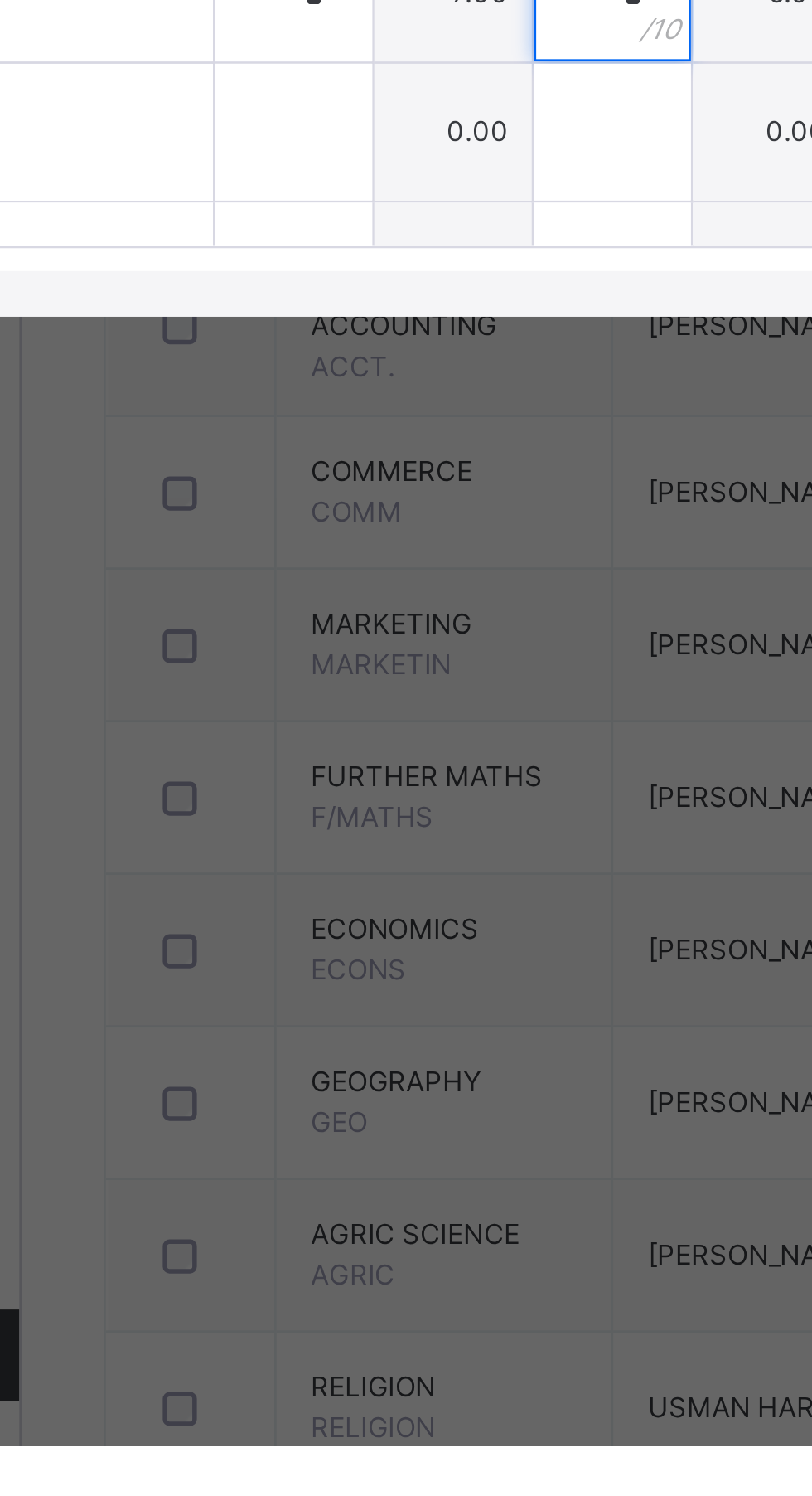
type input "*"
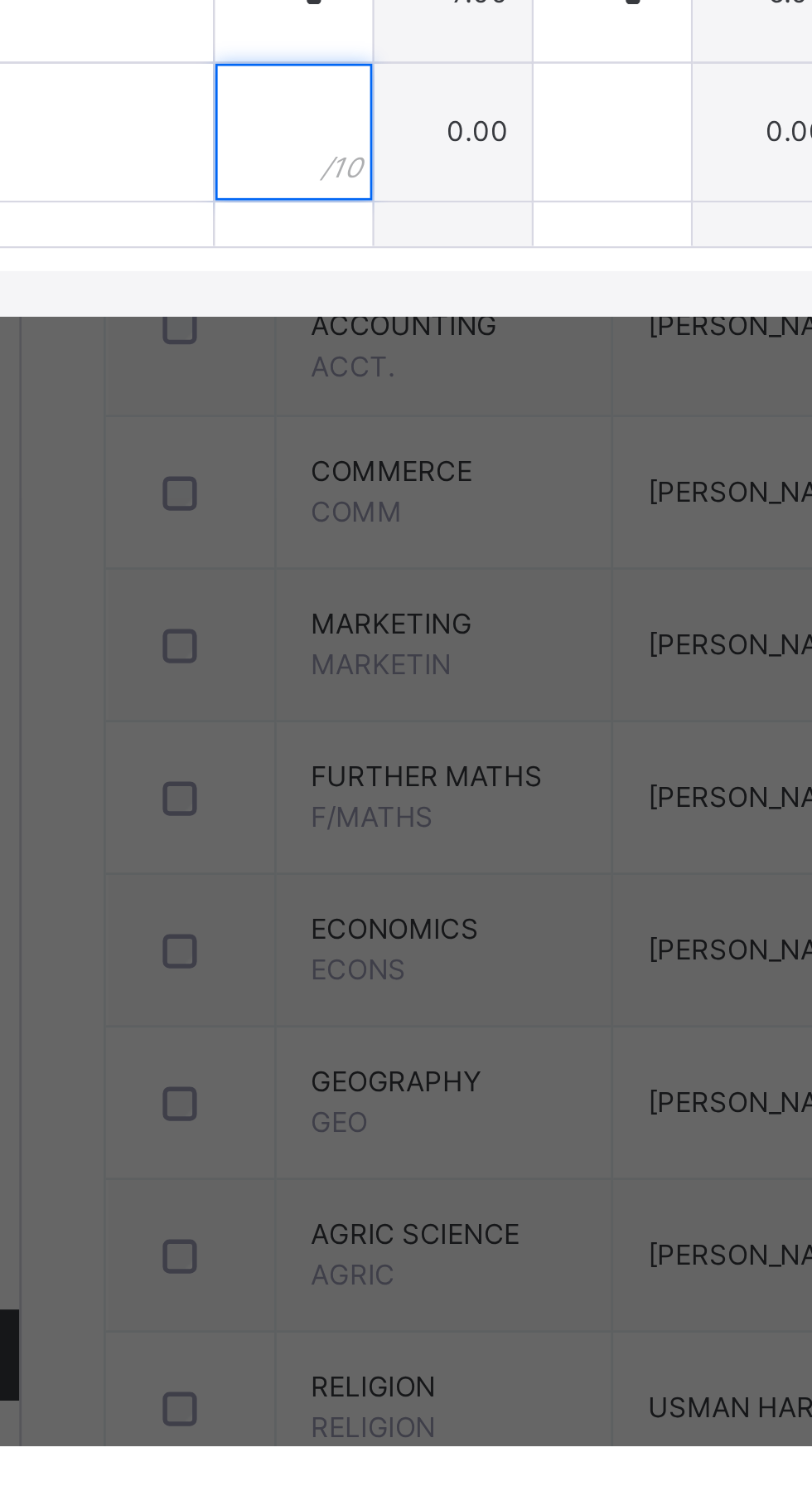
click at [327, 1042] on input "text" at bounding box center [298, 1017] width 57 height 50
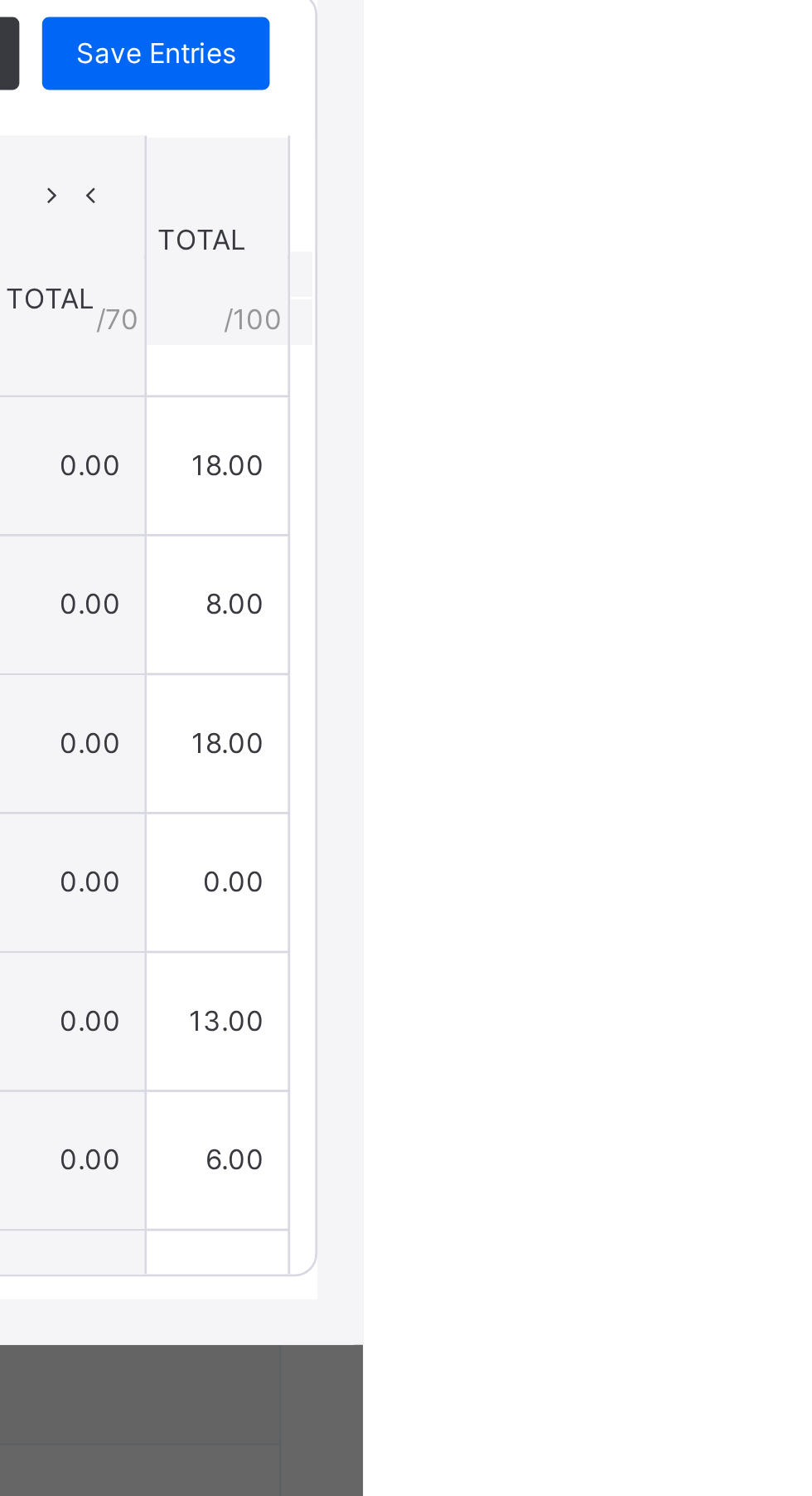
type input "*"
click at [779, 628] on div "Save Entries" at bounding box center [736, 614] width 83 height 26
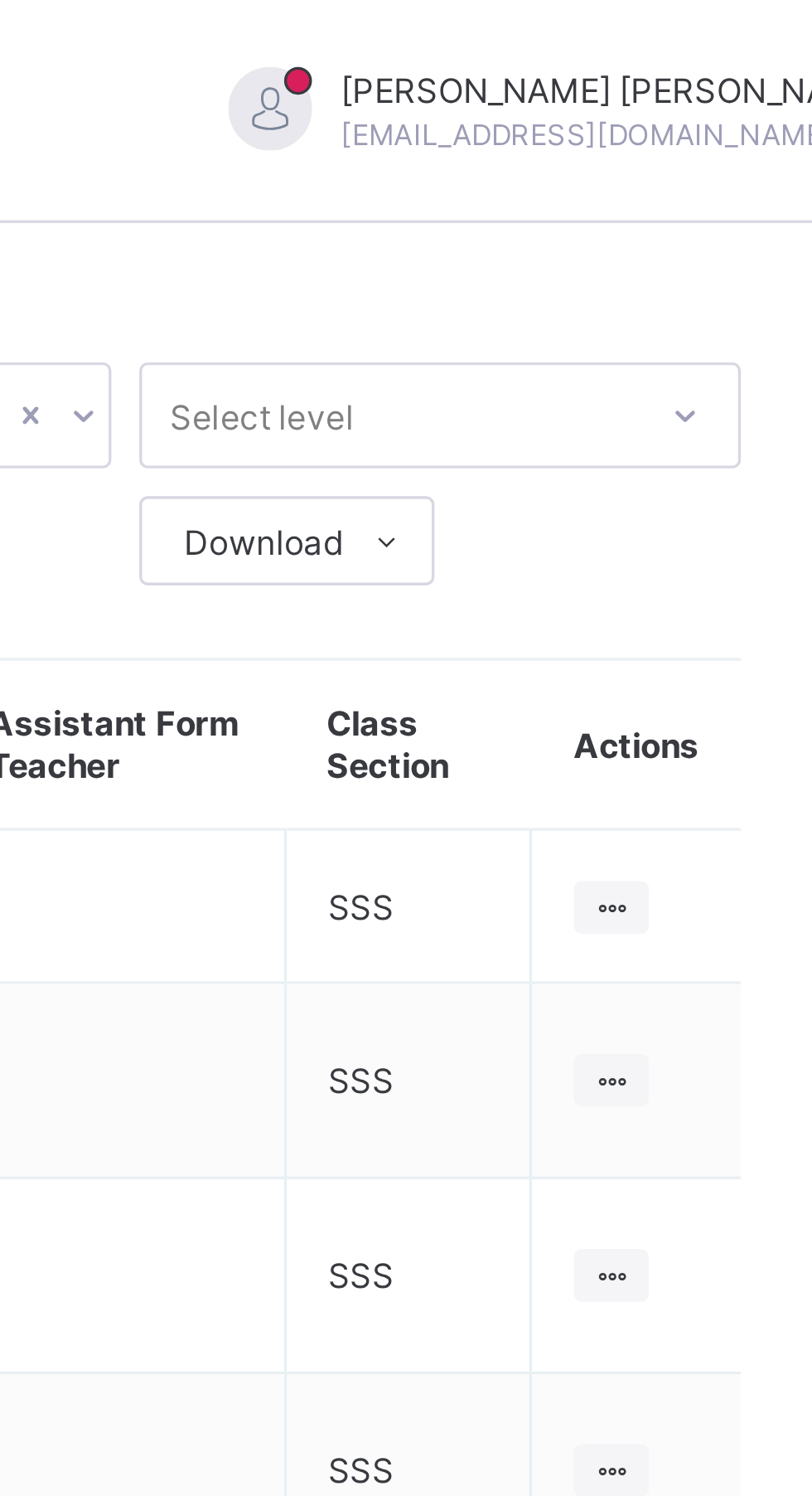
click at [752, 266] on div at bounding box center [743, 270] width 22 height 16
click at [0, 0] on div "View Class" at bounding box center [0, 0] width 0 height 0
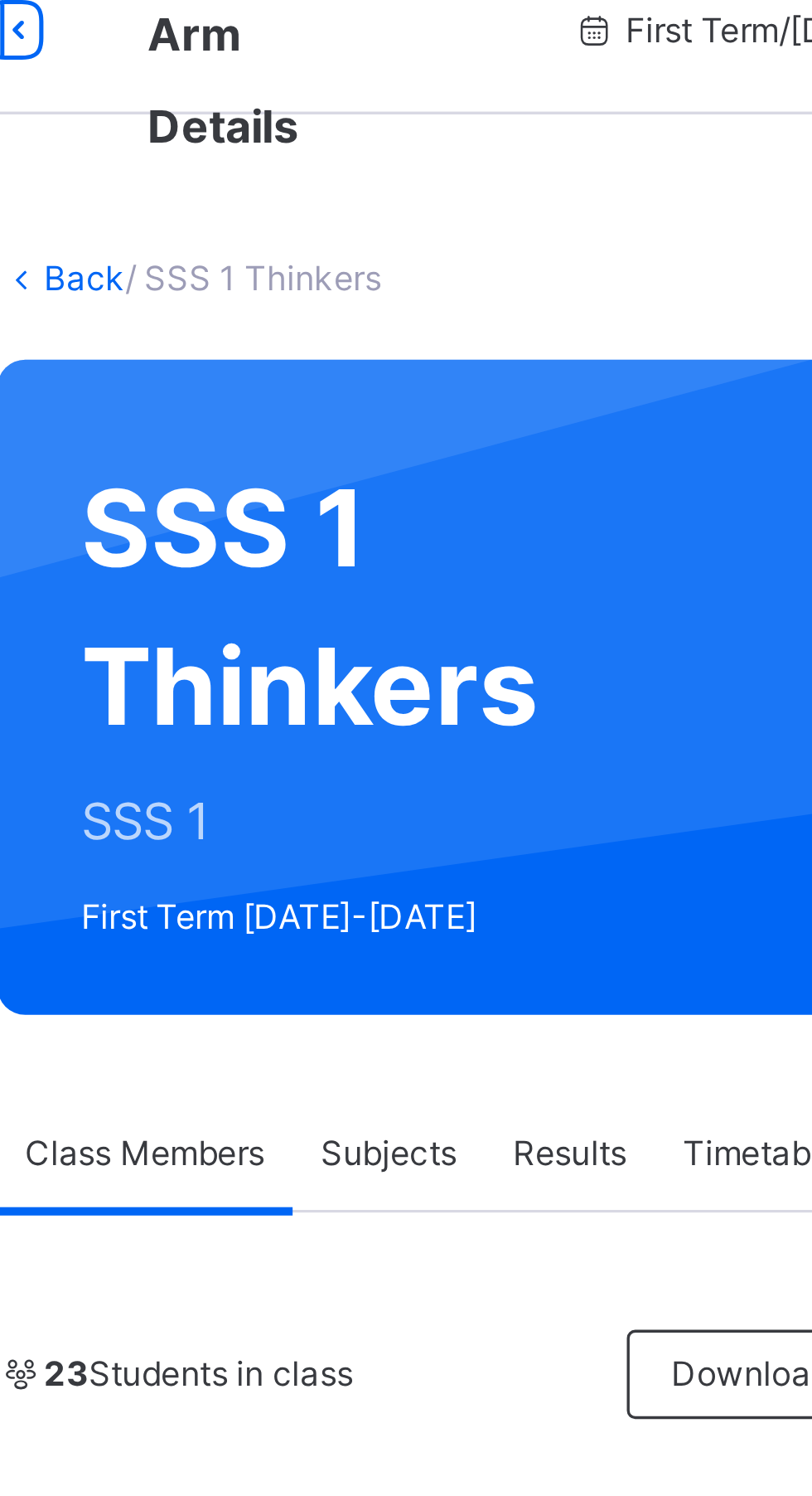
click at [350, 371] on span "Subjects" at bounding box center [345, 375] width 40 height 15
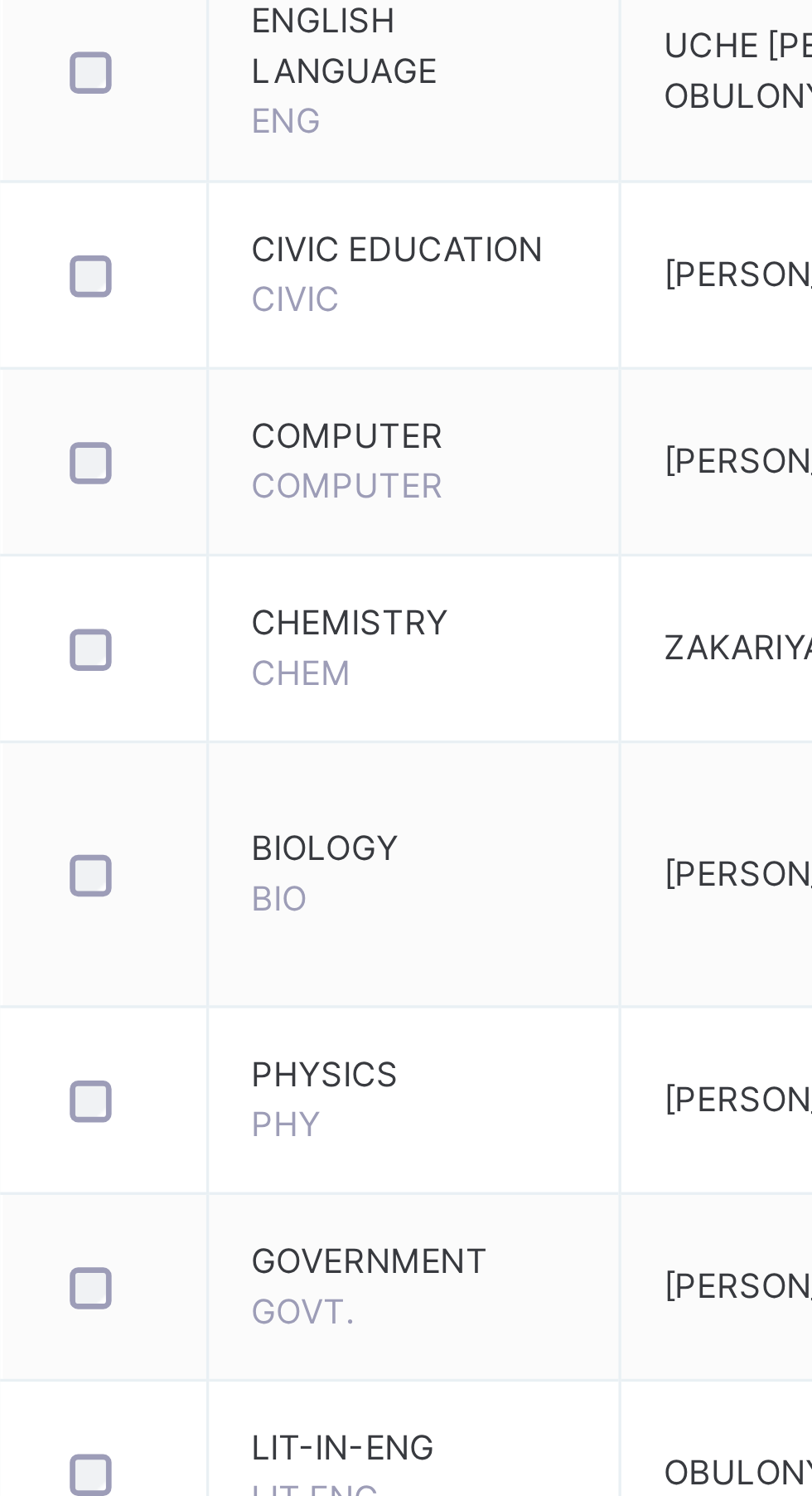
click at [338, 834] on span "BIOLOGY" at bounding box center [352, 841] width 97 height 15
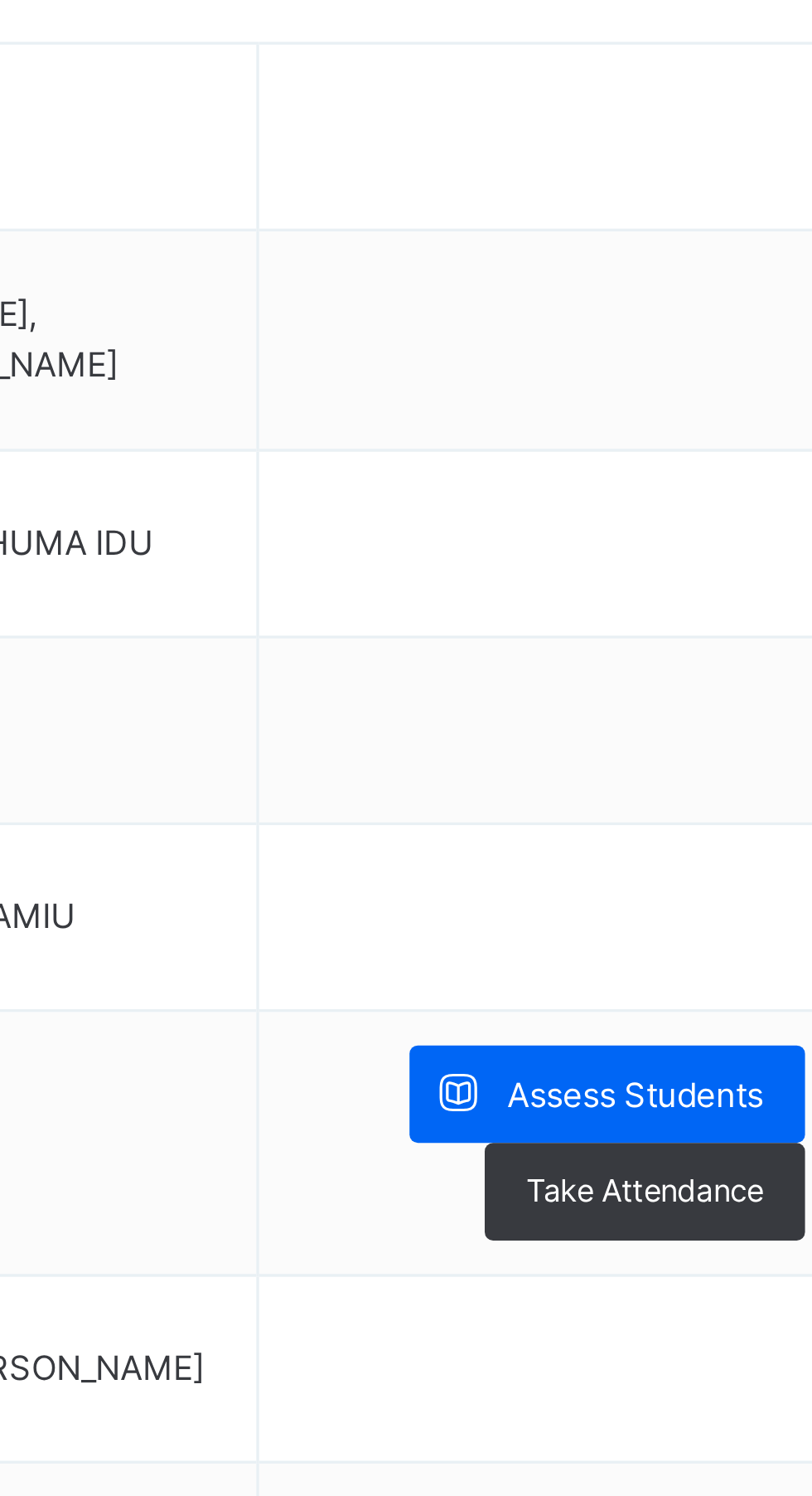
click at [727, 827] on span "Assess Students" at bounding box center [718, 834] width 76 height 15
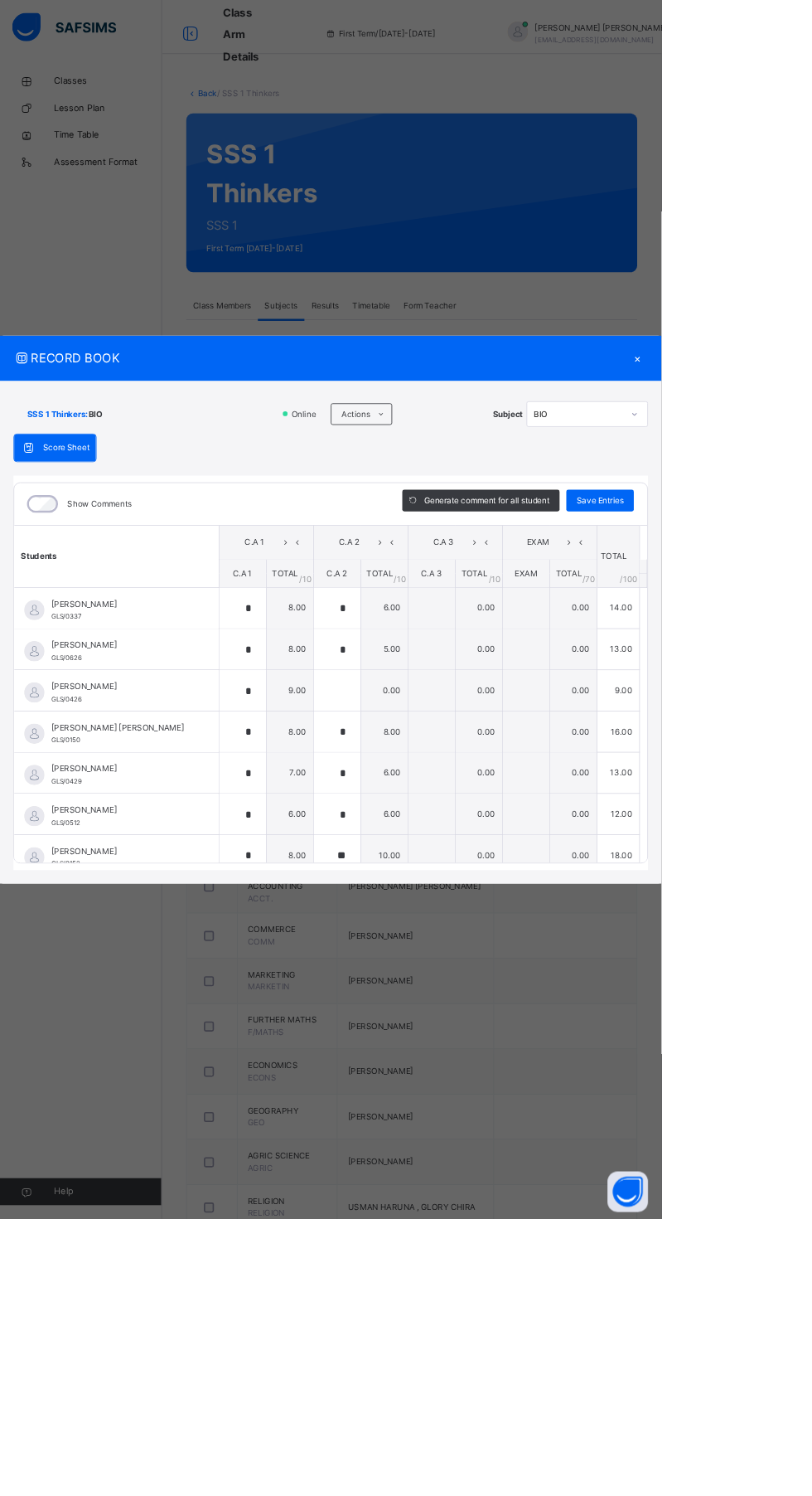
click at [185, 1052] on span "[PERSON_NAME]" at bounding box center [147, 1044] width 168 height 15
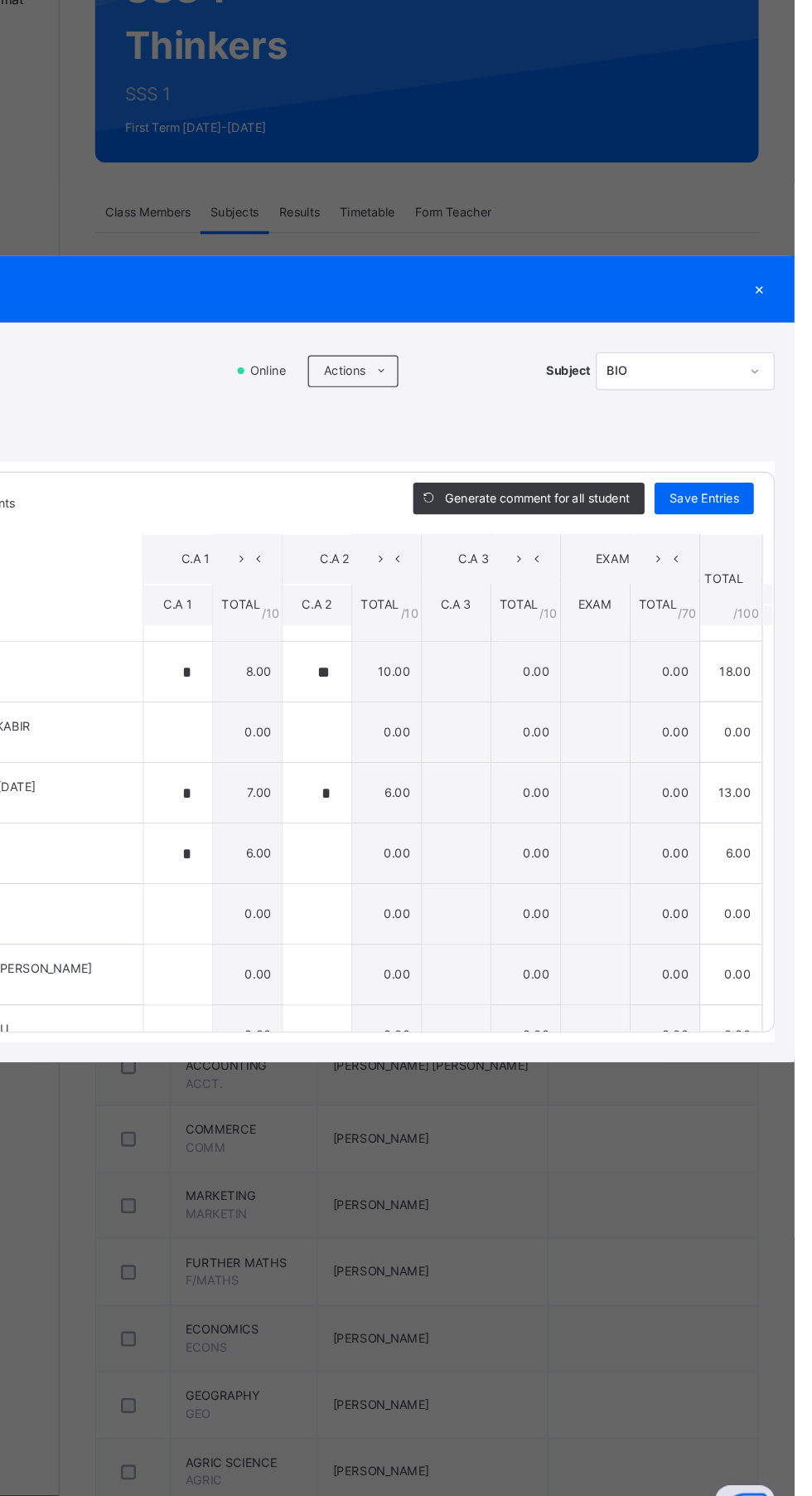
scroll to position [646, 0]
click at [231, 825] on div "KHADIJA USMAN KABIR GLS/0620" at bounding box center [147, 811] width 168 height 30
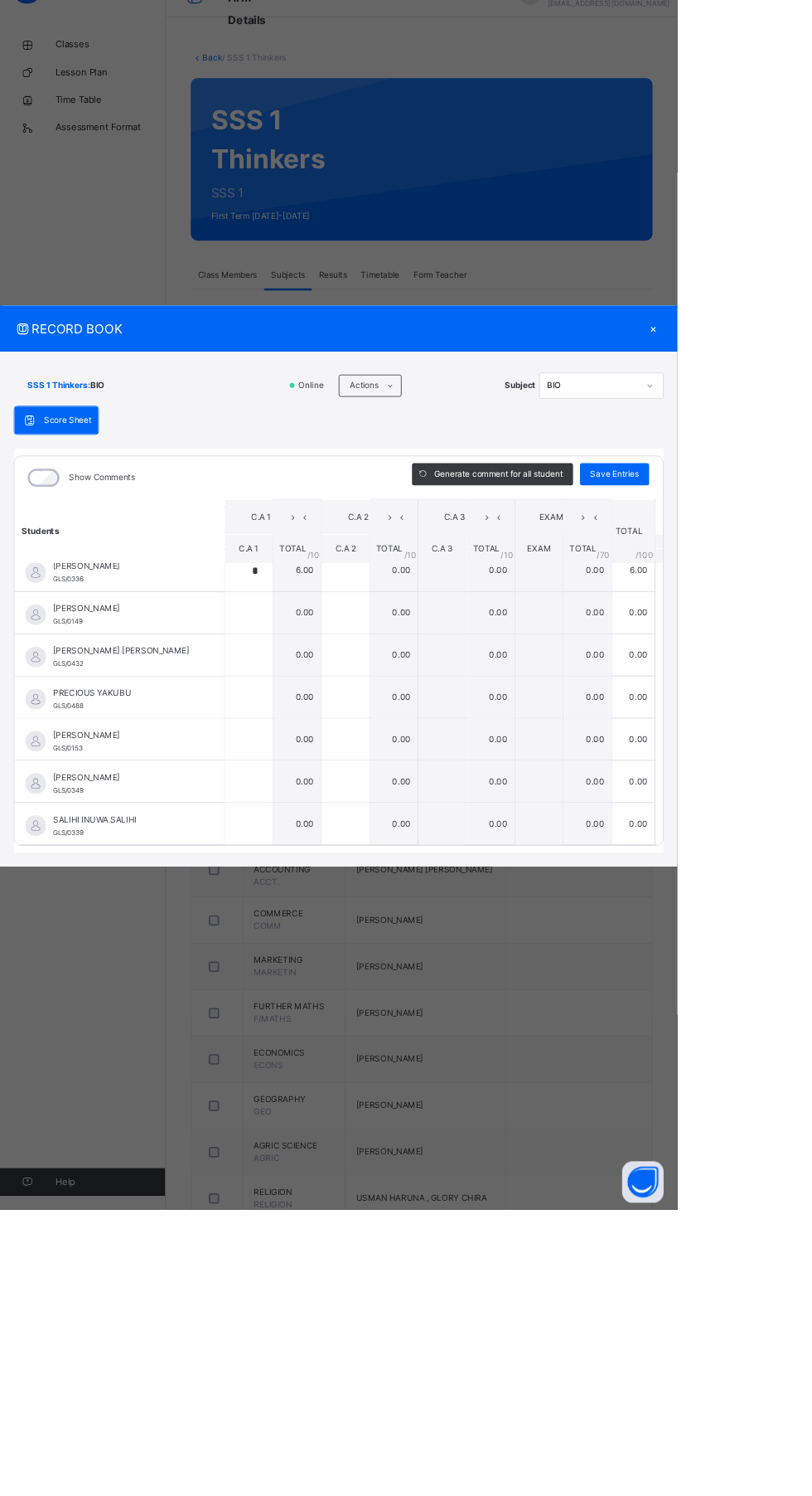
scroll to position [0, 0]
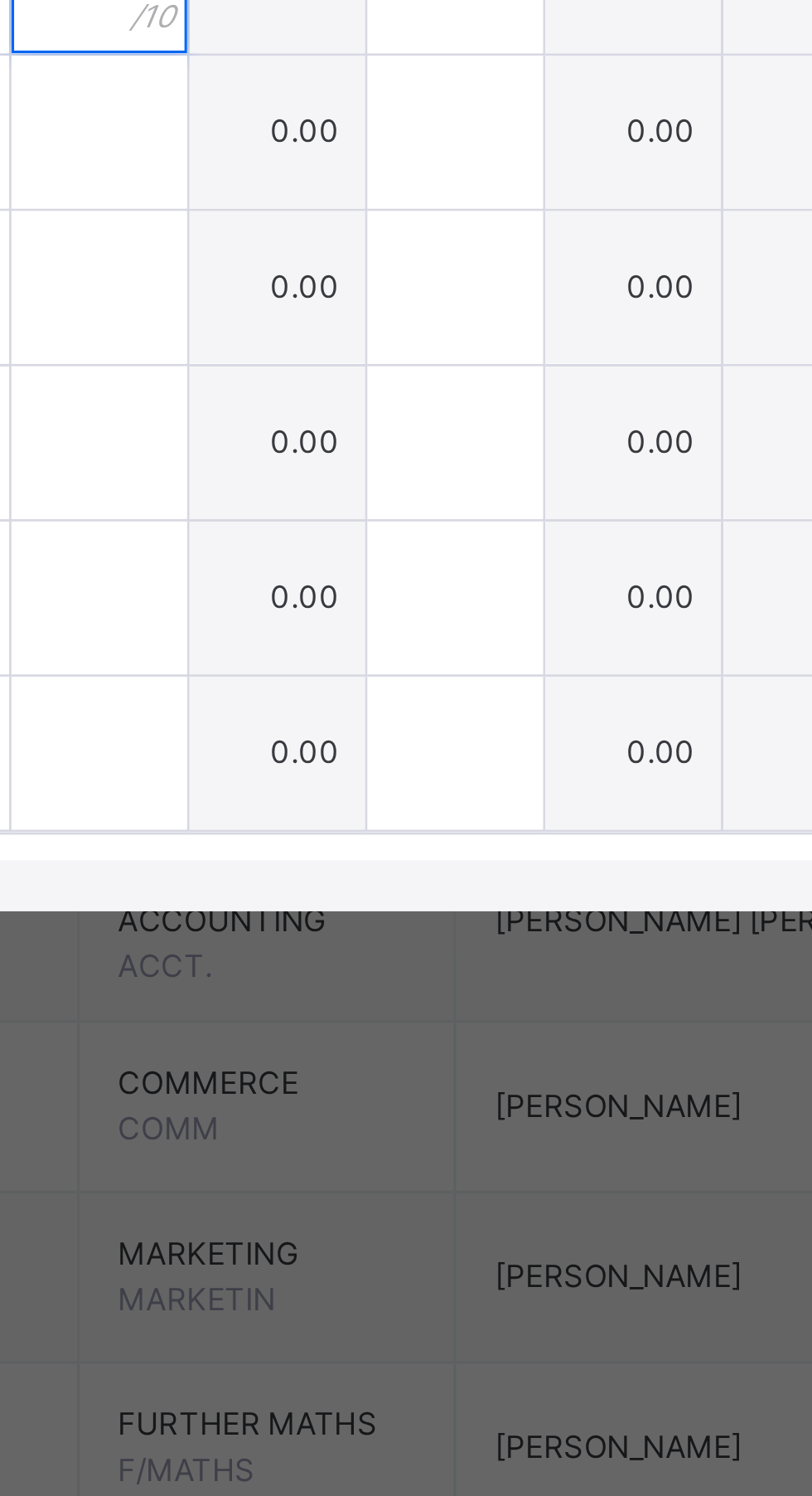
click at [327, 805] on input "text" at bounding box center [298, 780] width 57 height 50
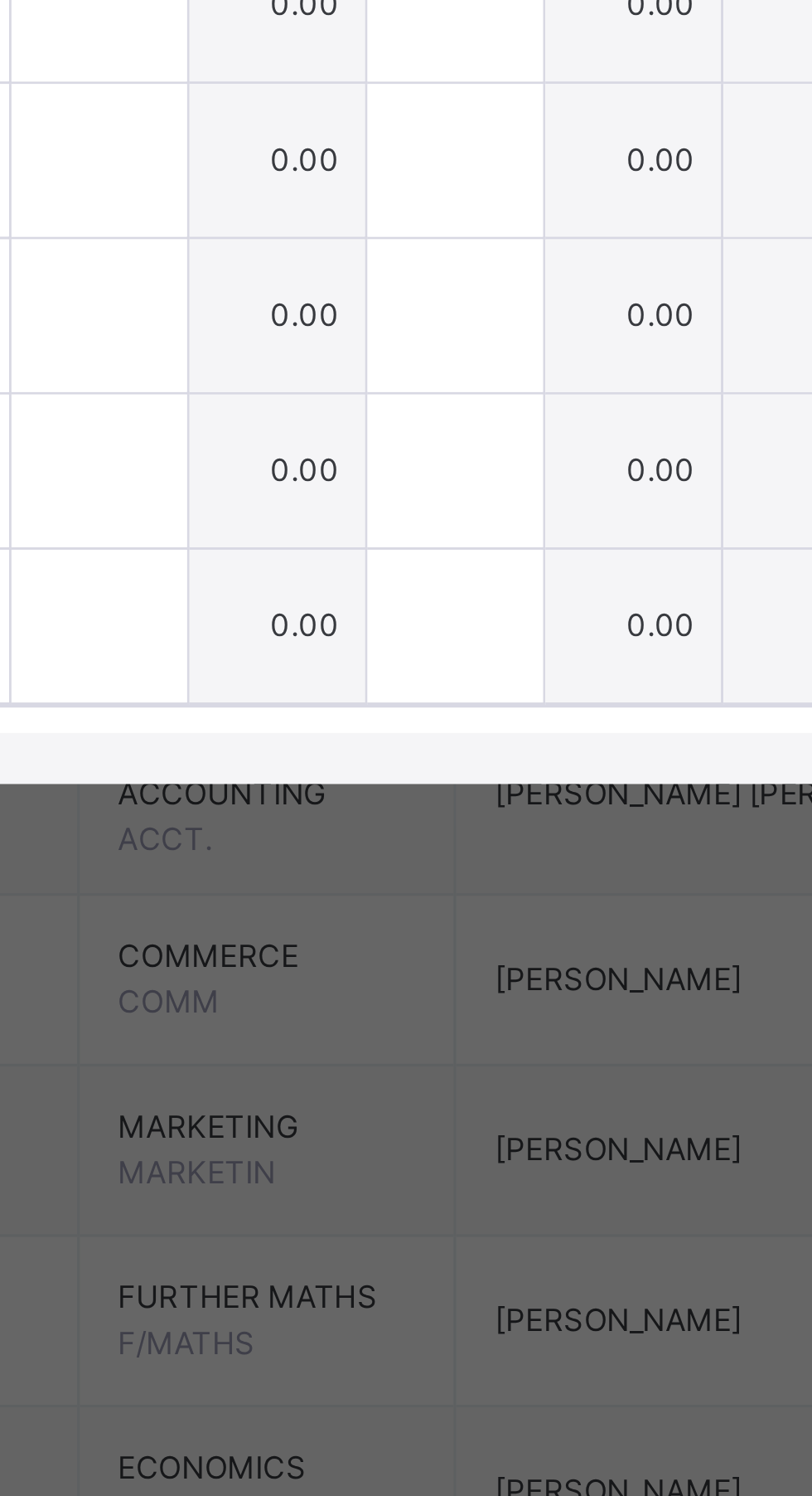
type input "*"
click at [443, 805] on input "text" at bounding box center [414, 780] width 57 height 50
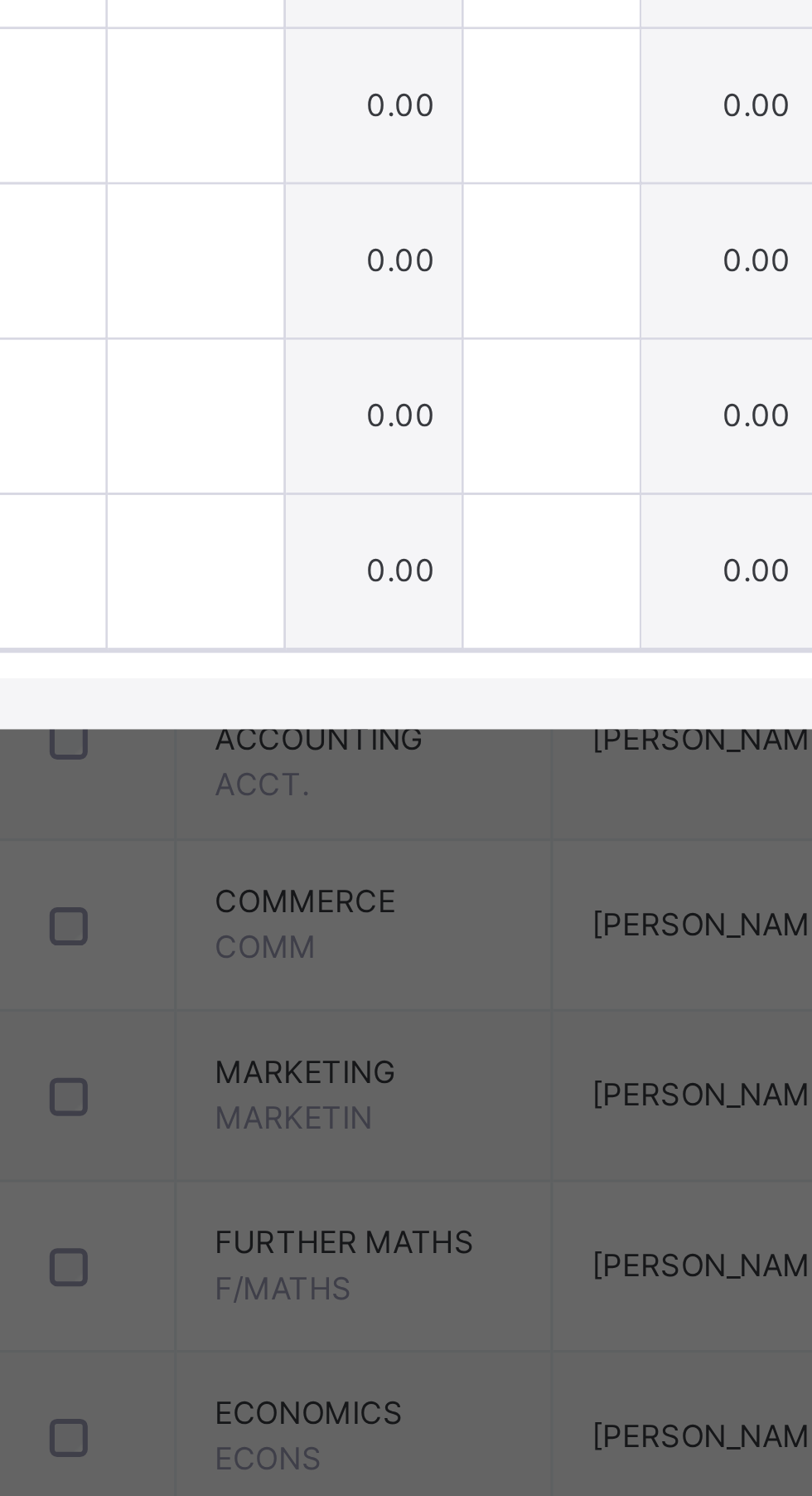
type input "**"
click at [327, 855] on div at bounding box center [298, 831] width 57 height 50
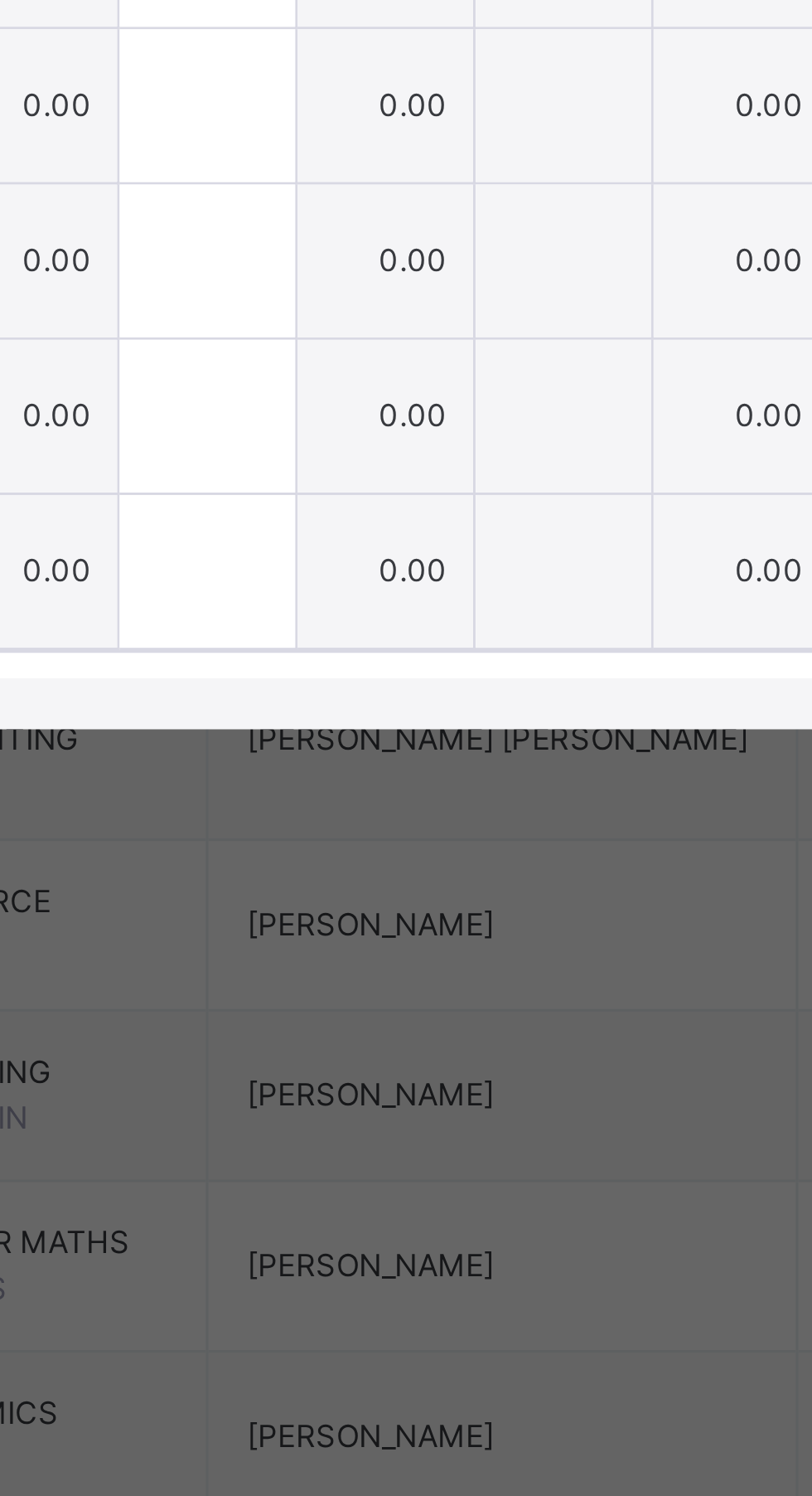
type input "*"
click at [443, 855] on div at bounding box center [414, 831] width 57 height 50
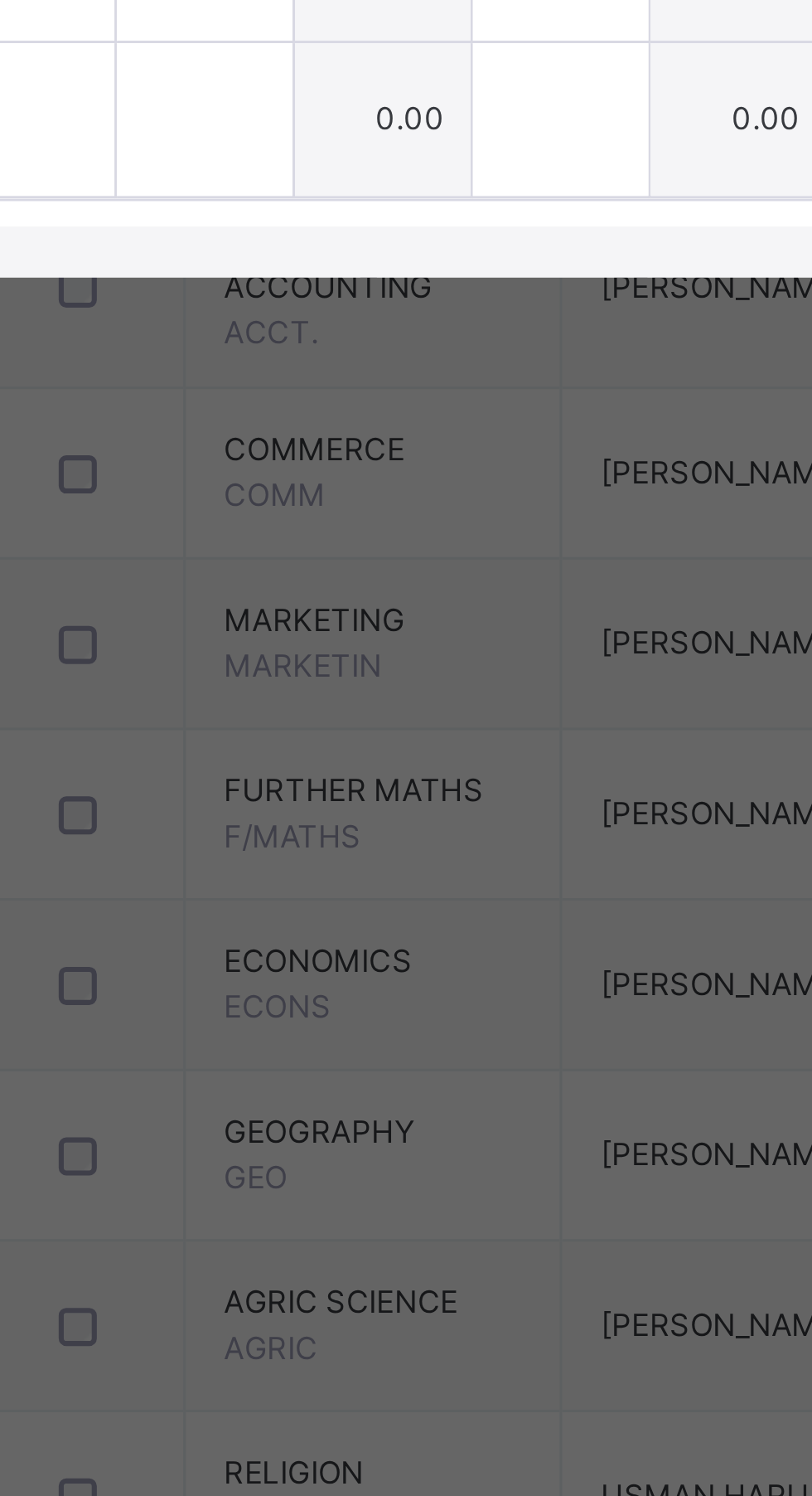
type input "*"
click at [327, 906] on div at bounding box center [298, 881] width 57 height 50
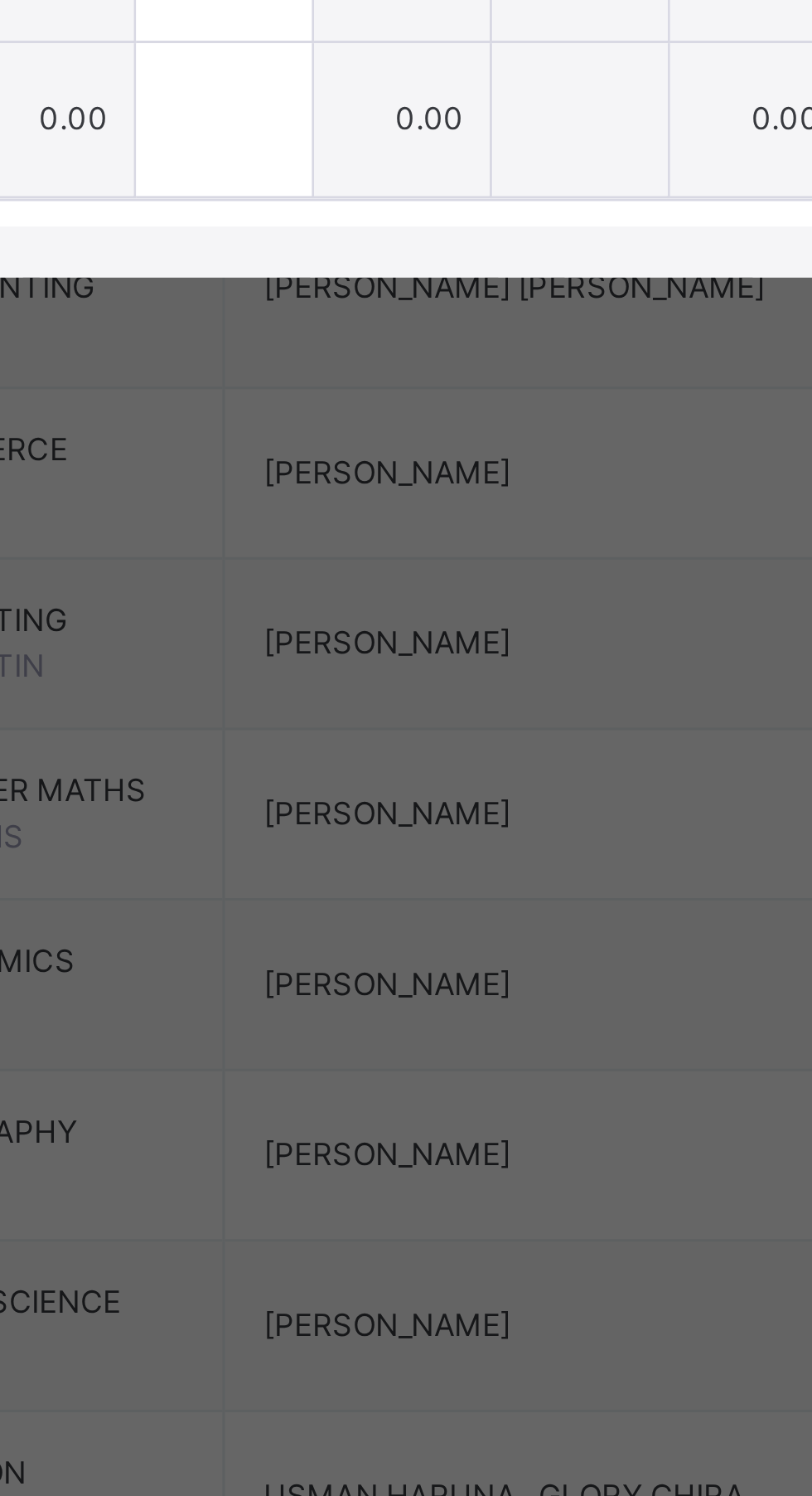
type input "*"
click at [443, 906] on div at bounding box center [414, 881] width 57 height 50
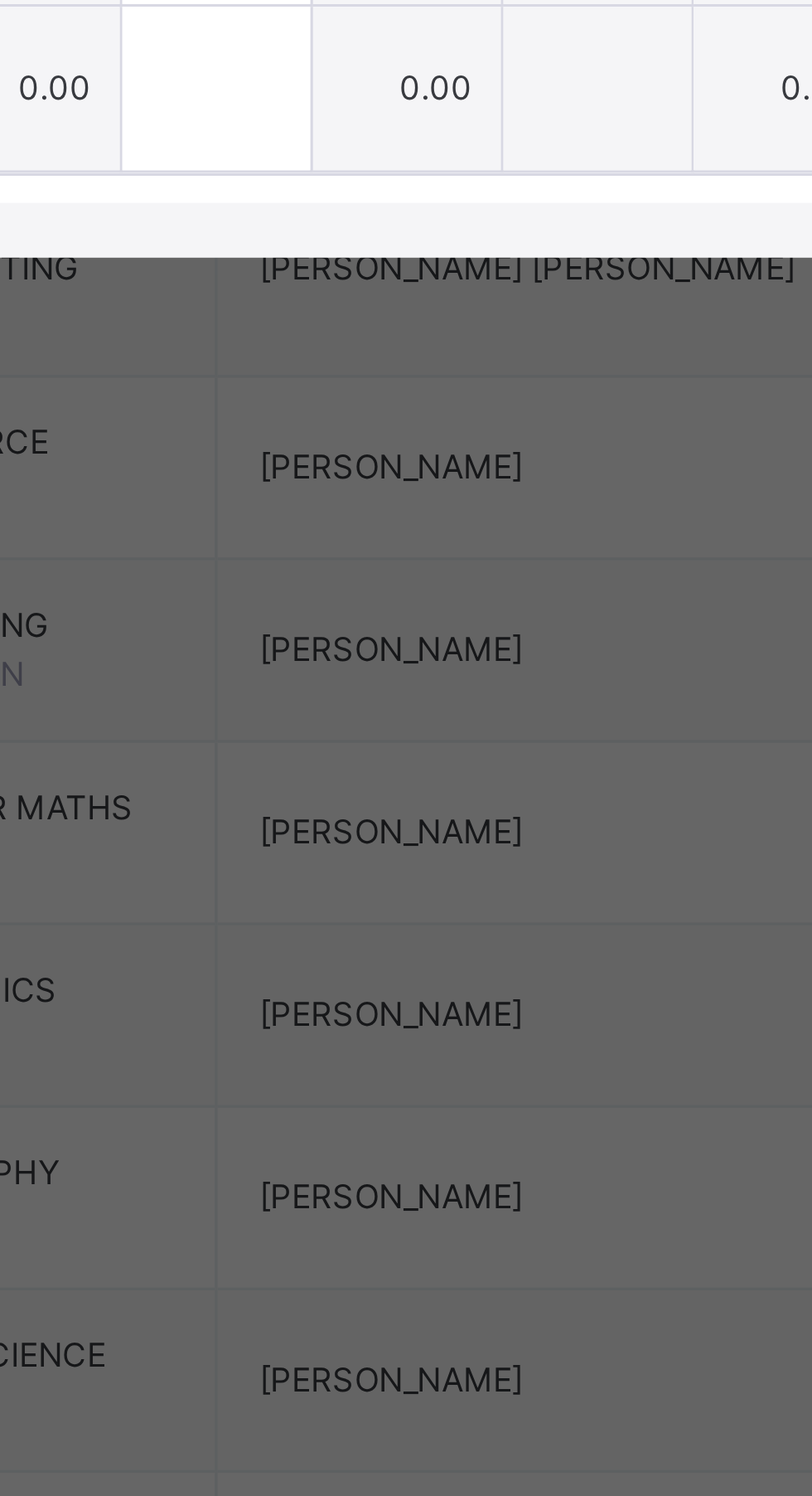
type input "*"
click at [327, 956] on input "text" at bounding box center [298, 932] width 57 height 50
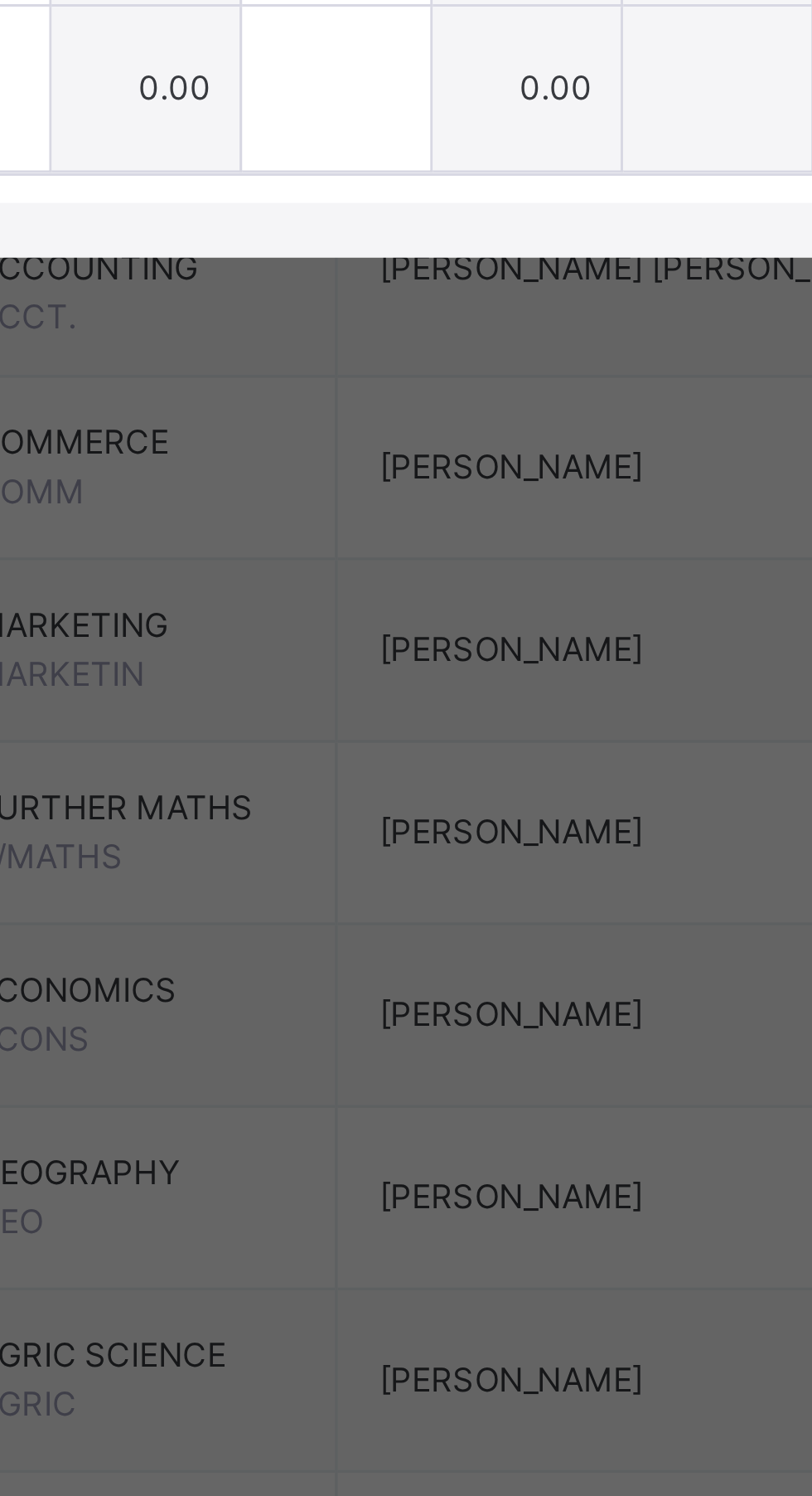
type input "*"
click at [443, 956] on div at bounding box center [414, 932] width 57 height 50
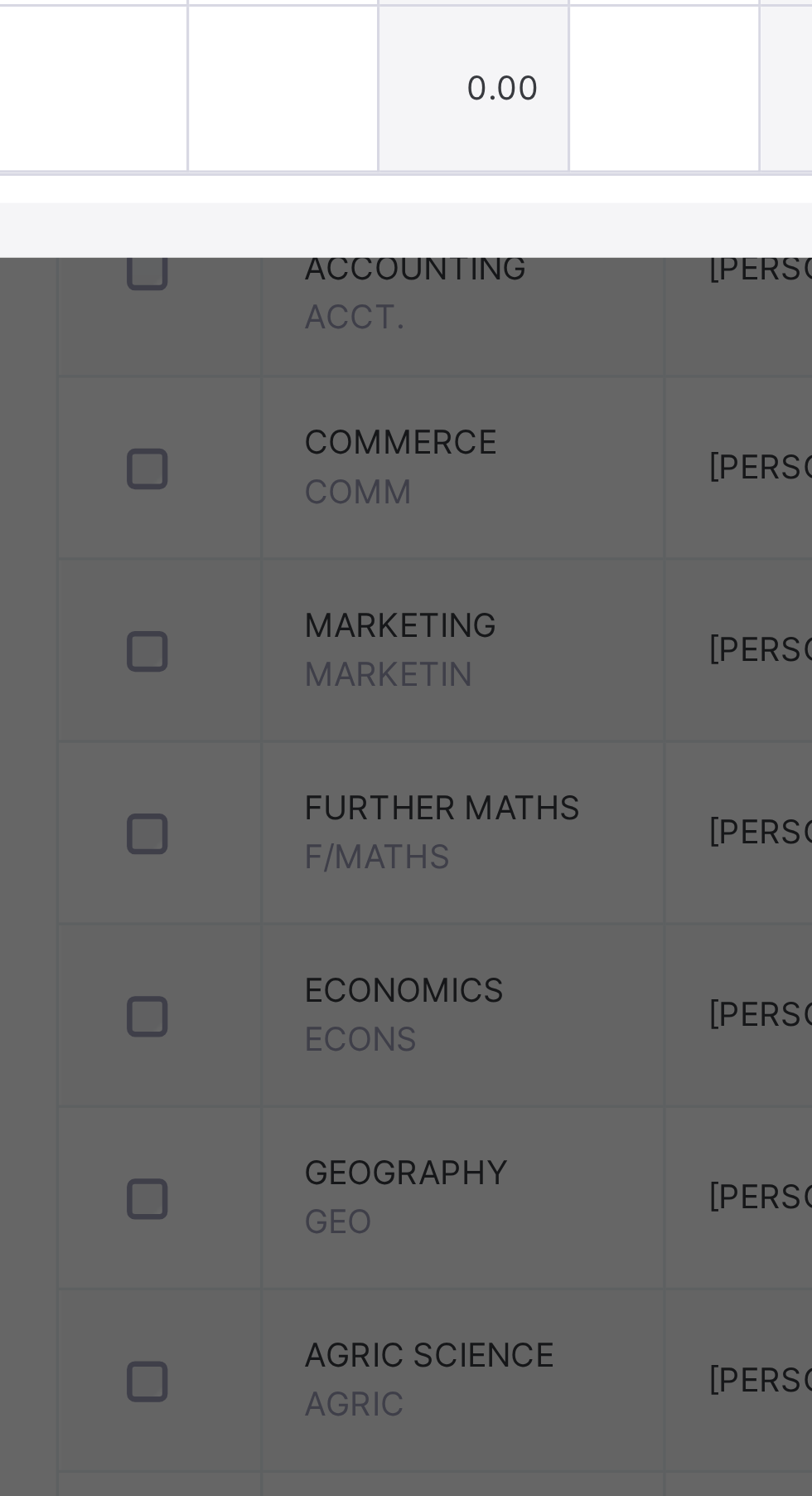
type input "**"
click at [327, 1007] on input "text" at bounding box center [298, 982] width 57 height 50
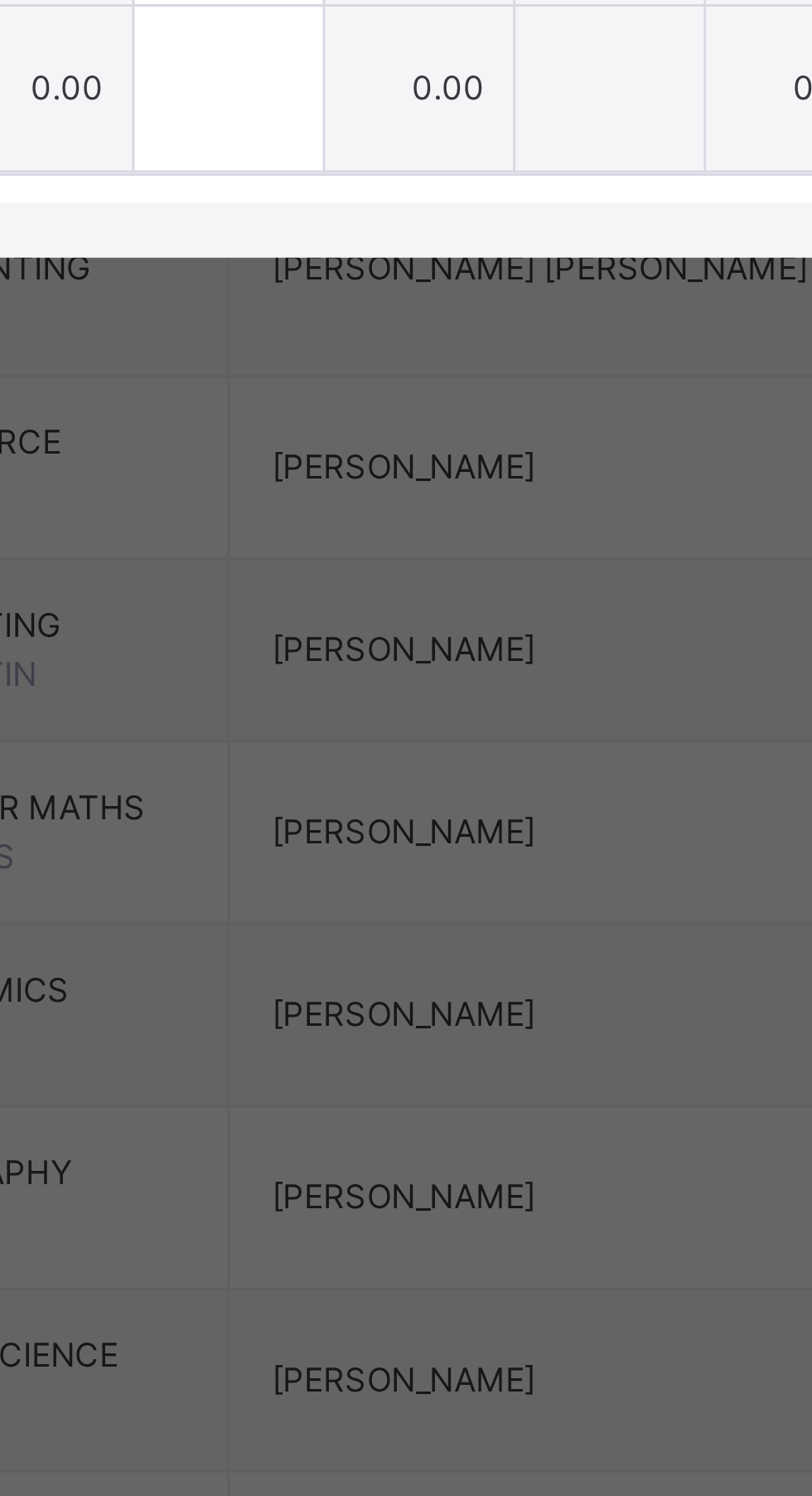
type input "*"
click at [443, 1007] on input "text" at bounding box center [414, 982] width 57 height 50
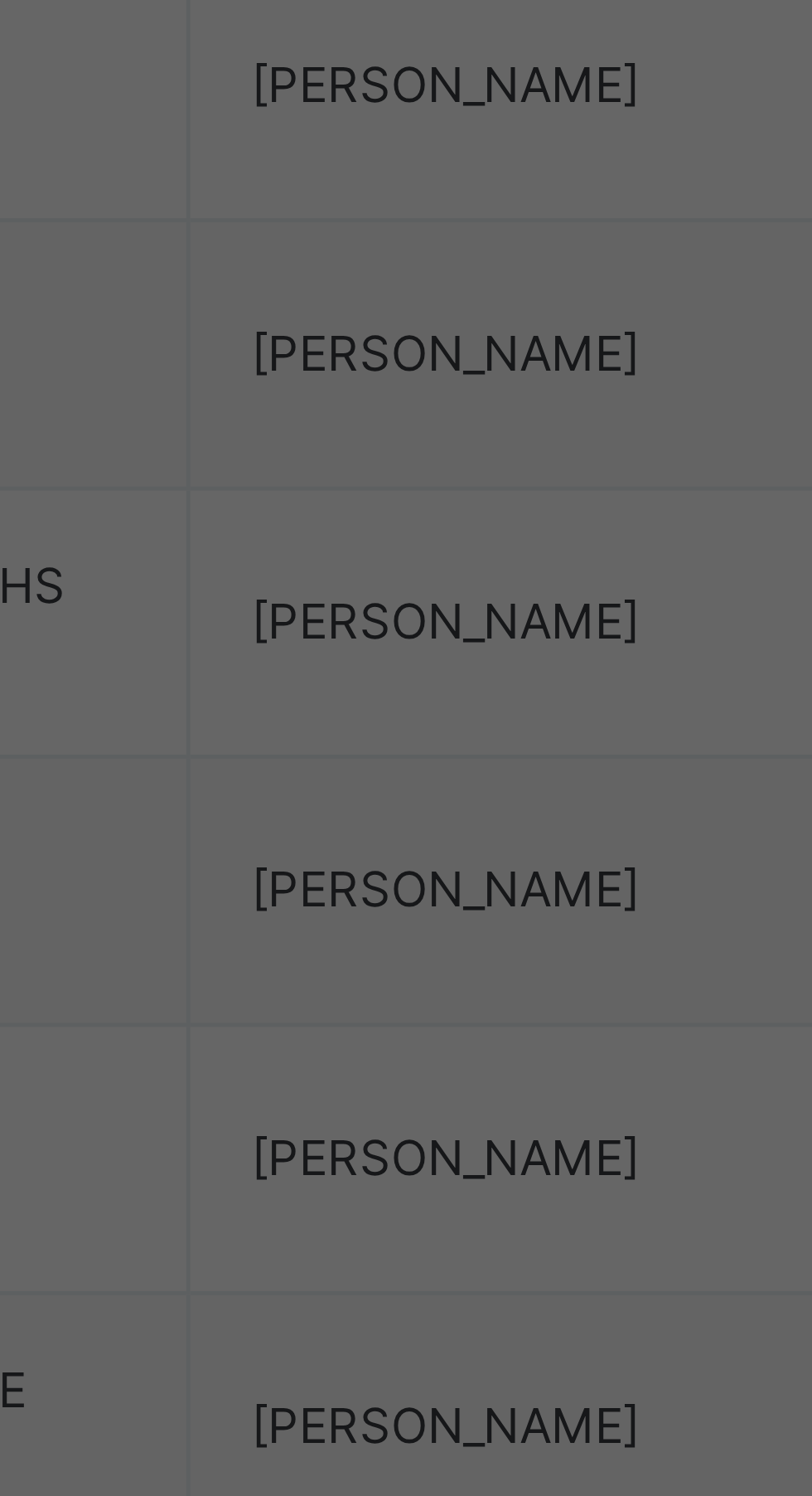
type input "*"
click at [327, 1058] on div at bounding box center [298, 1033] width 57 height 50
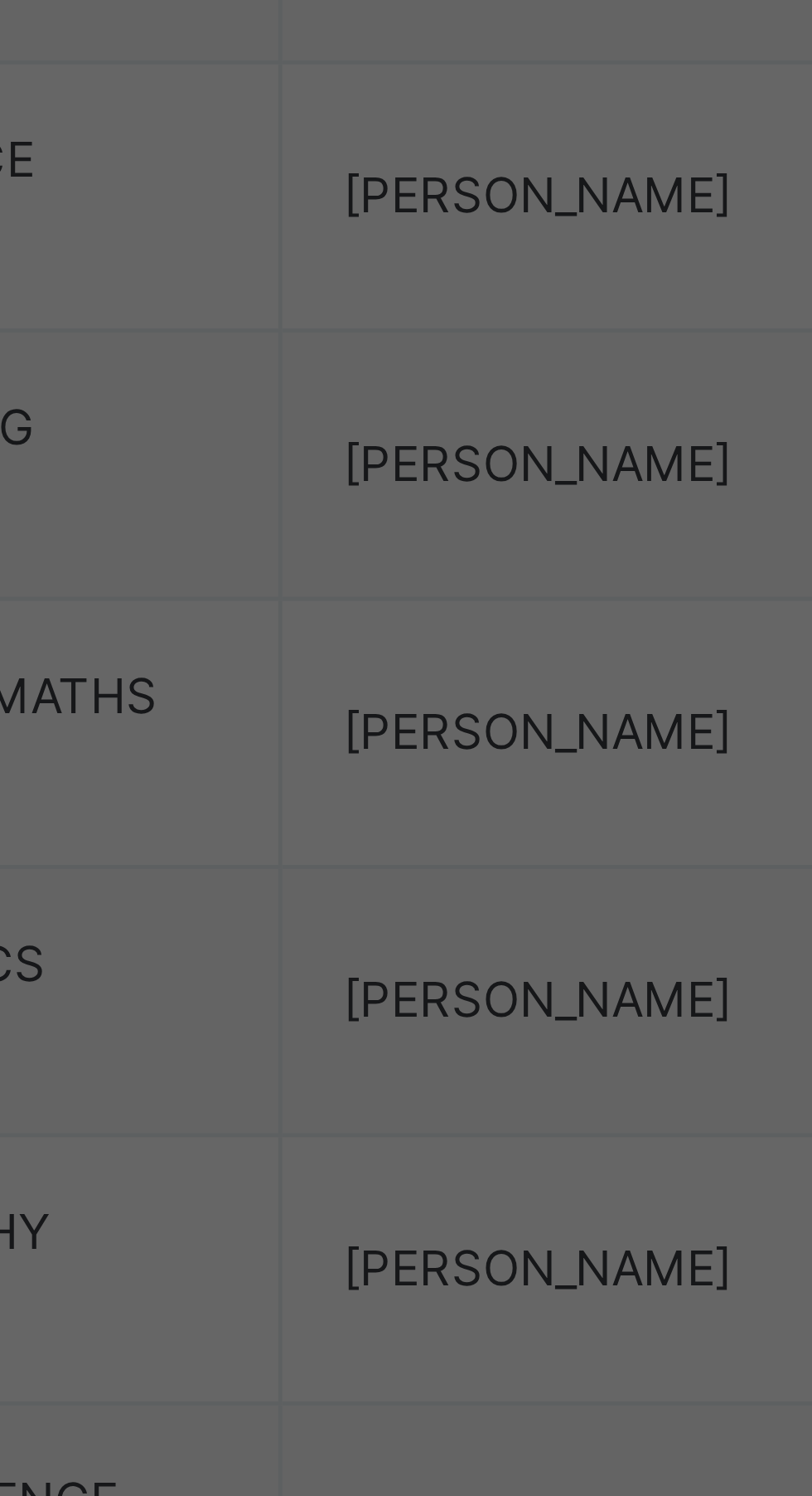
click at [443, 1058] on input "text" at bounding box center [414, 1033] width 57 height 50
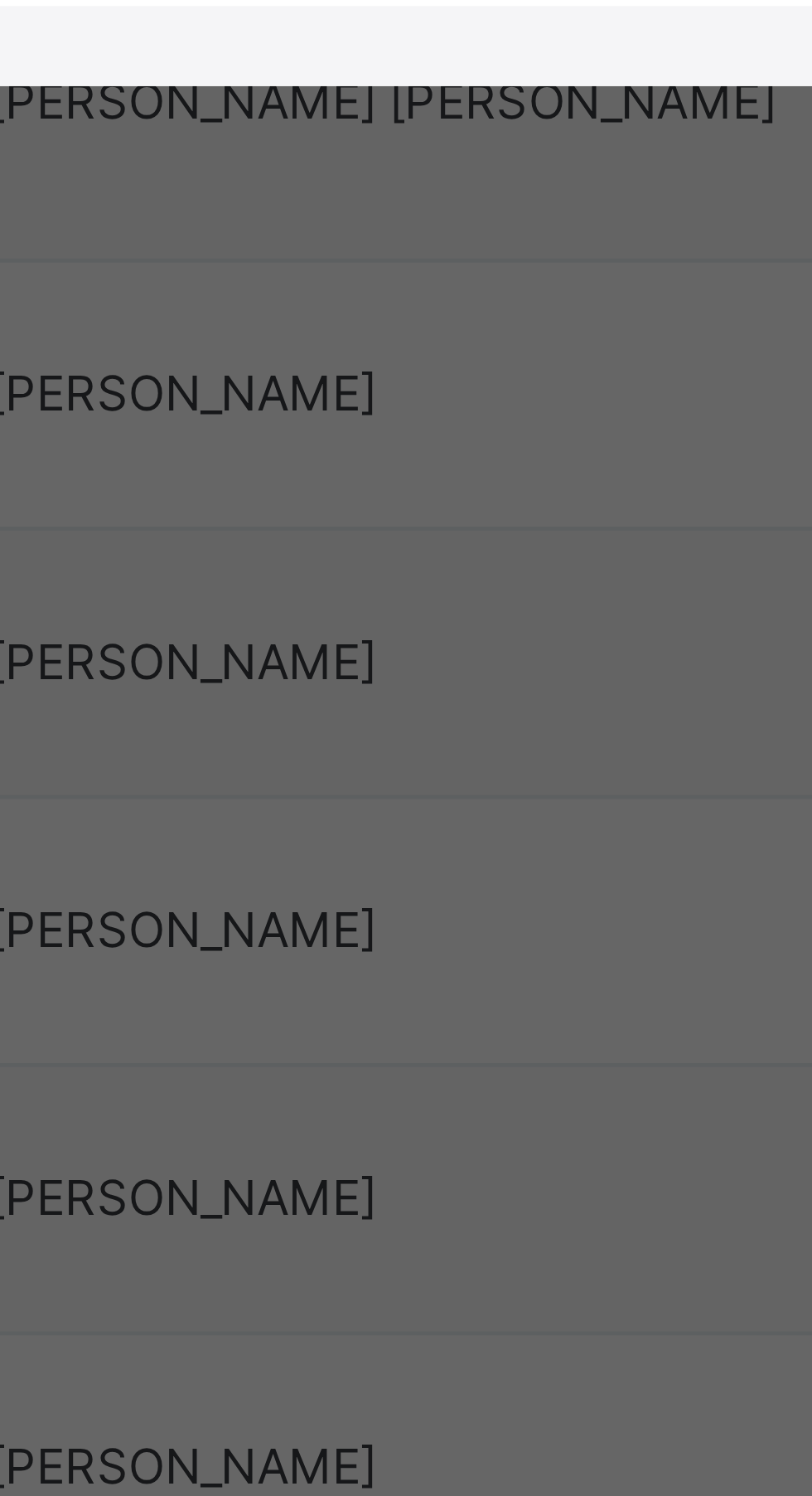
type input "*"
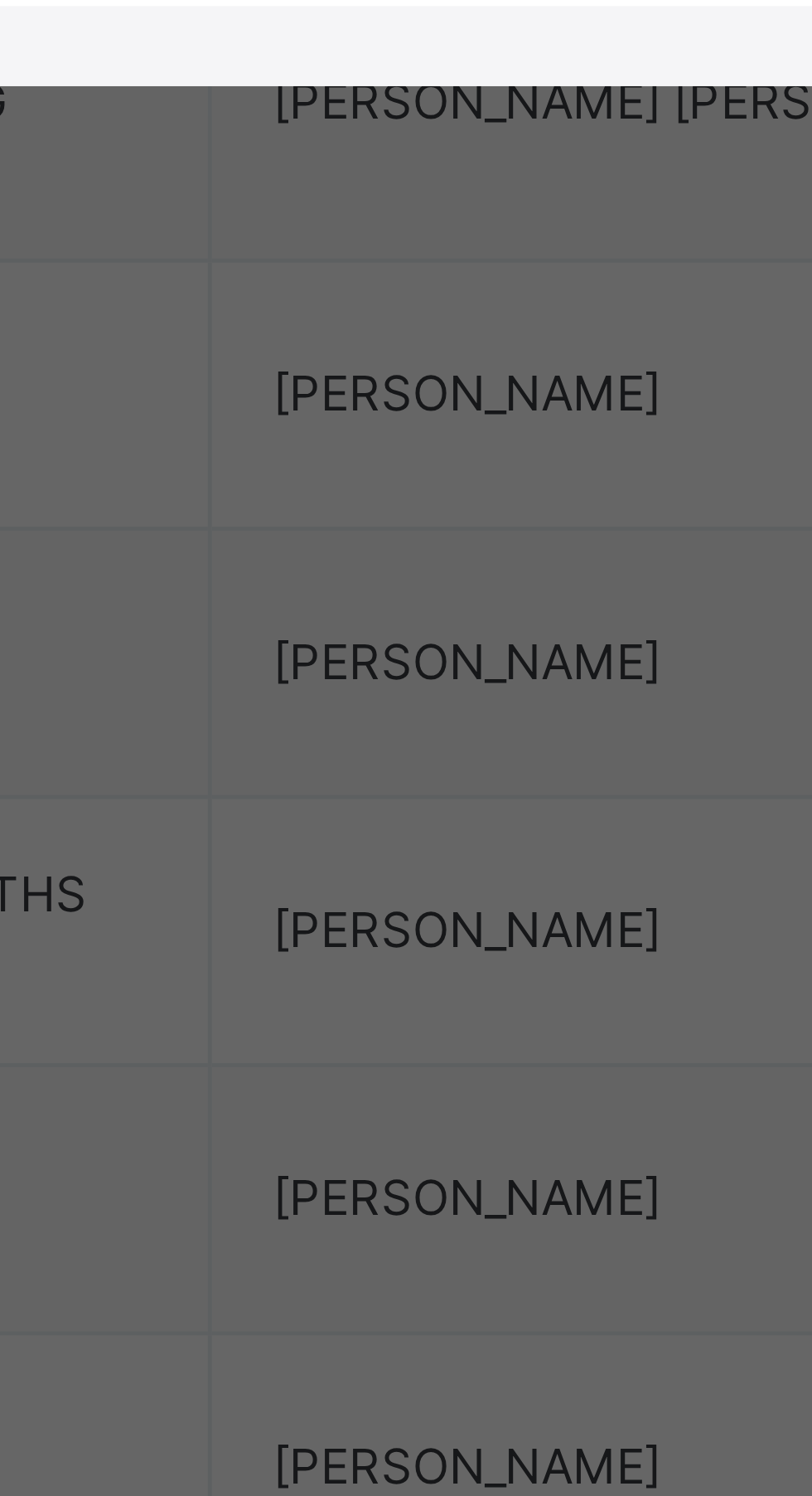
click at [327, 1058] on input "text" at bounding box center [298, 1033] width 57 height 50
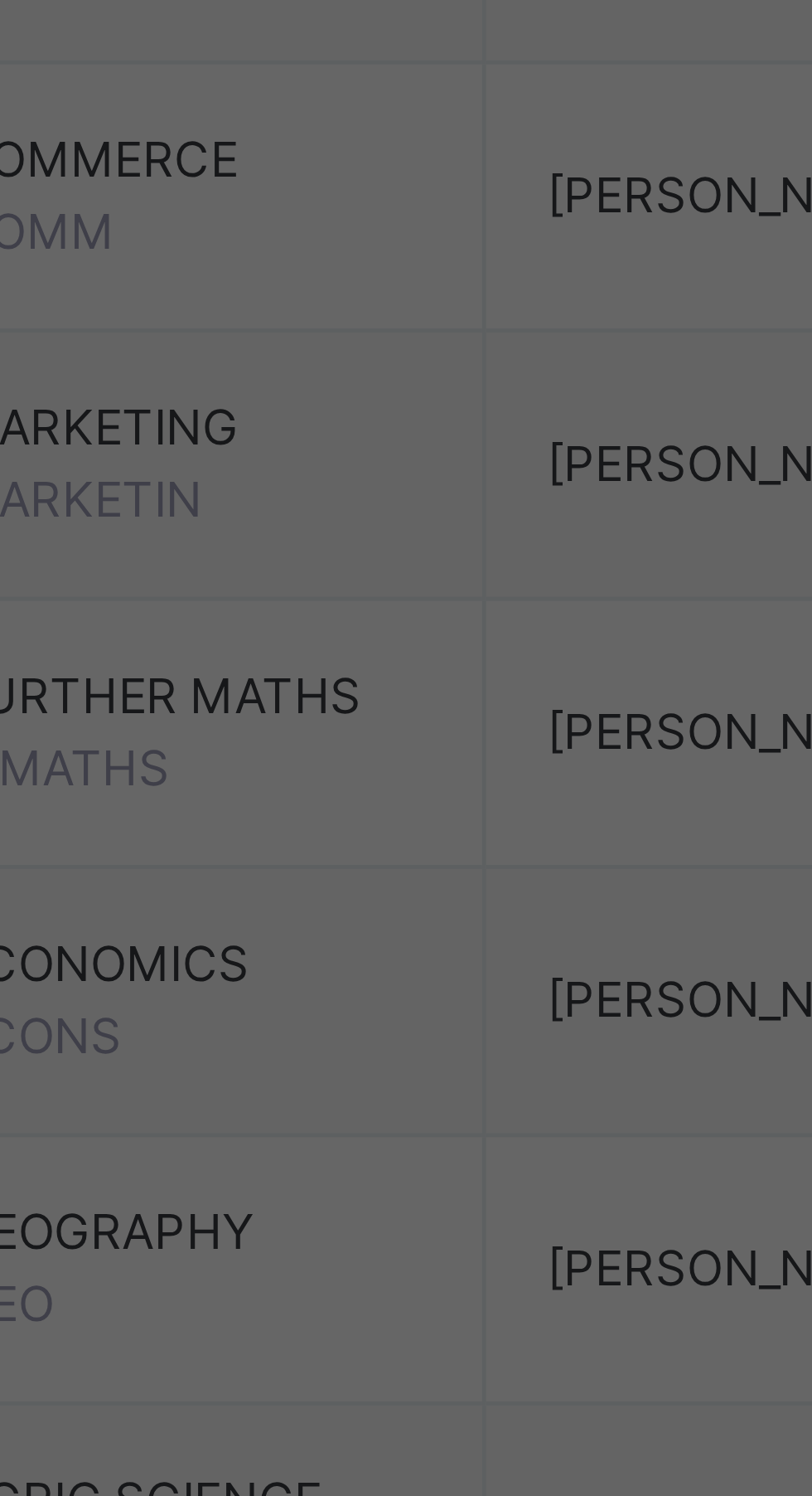
type input "**"
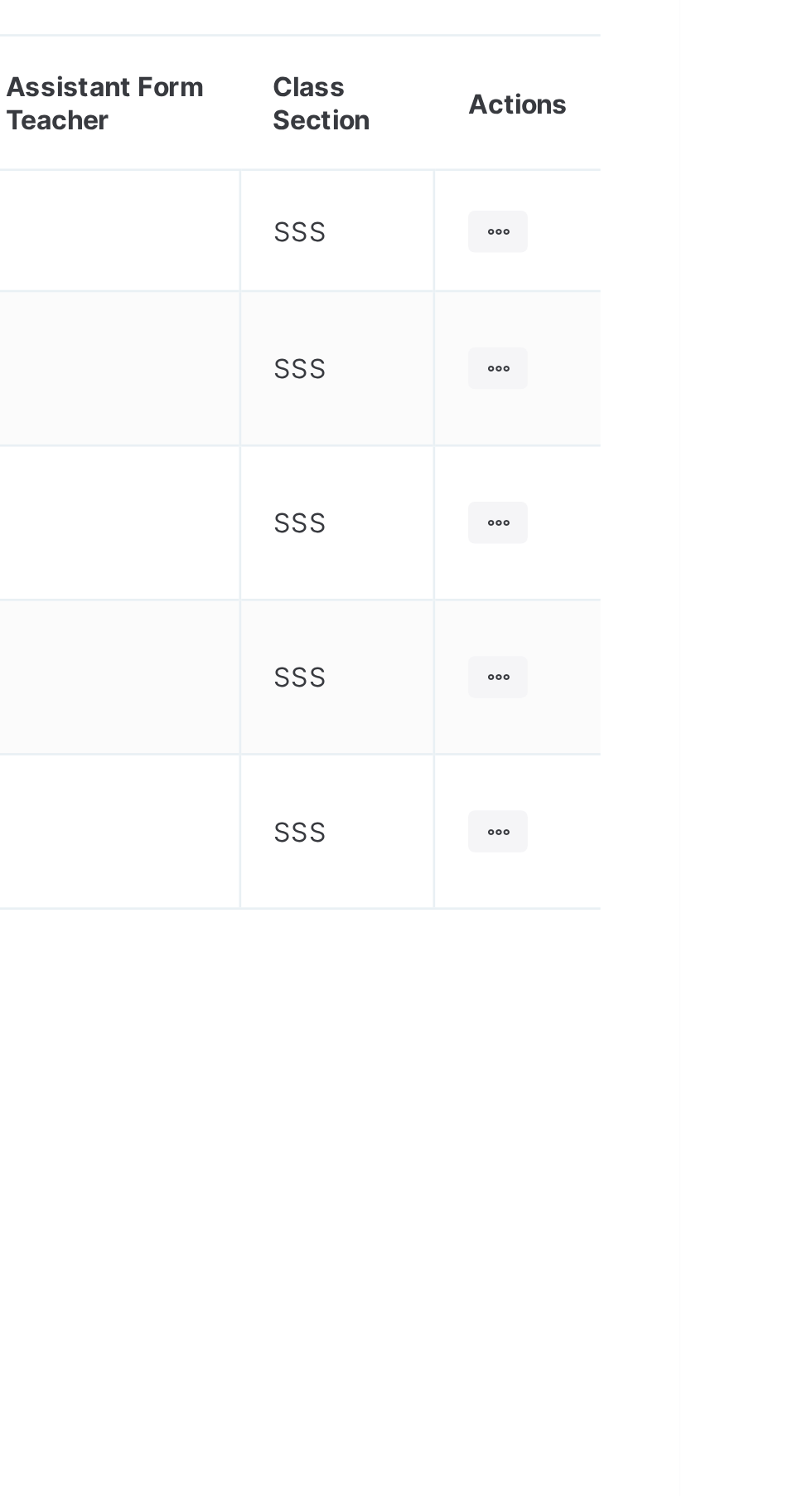
click at [751, 267] on div at bounding box center [743, 270] width 22 height 16
click at [0, 0] on div "View Class" at bounding box center [0, 0] width 0 height 0
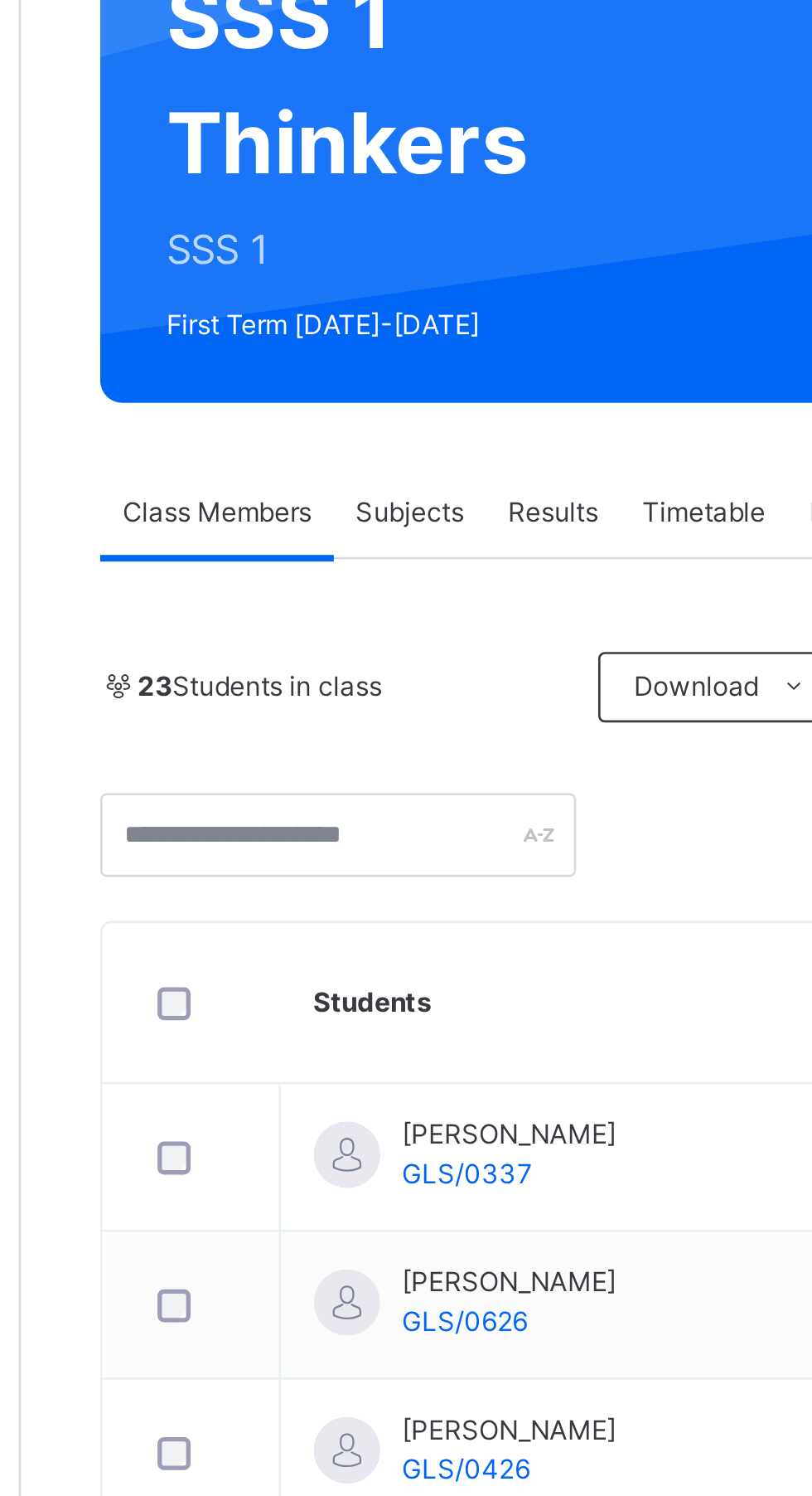
click at [353, 368] on span "Subjects" at bounding box center [345, 375] width 40 height 15
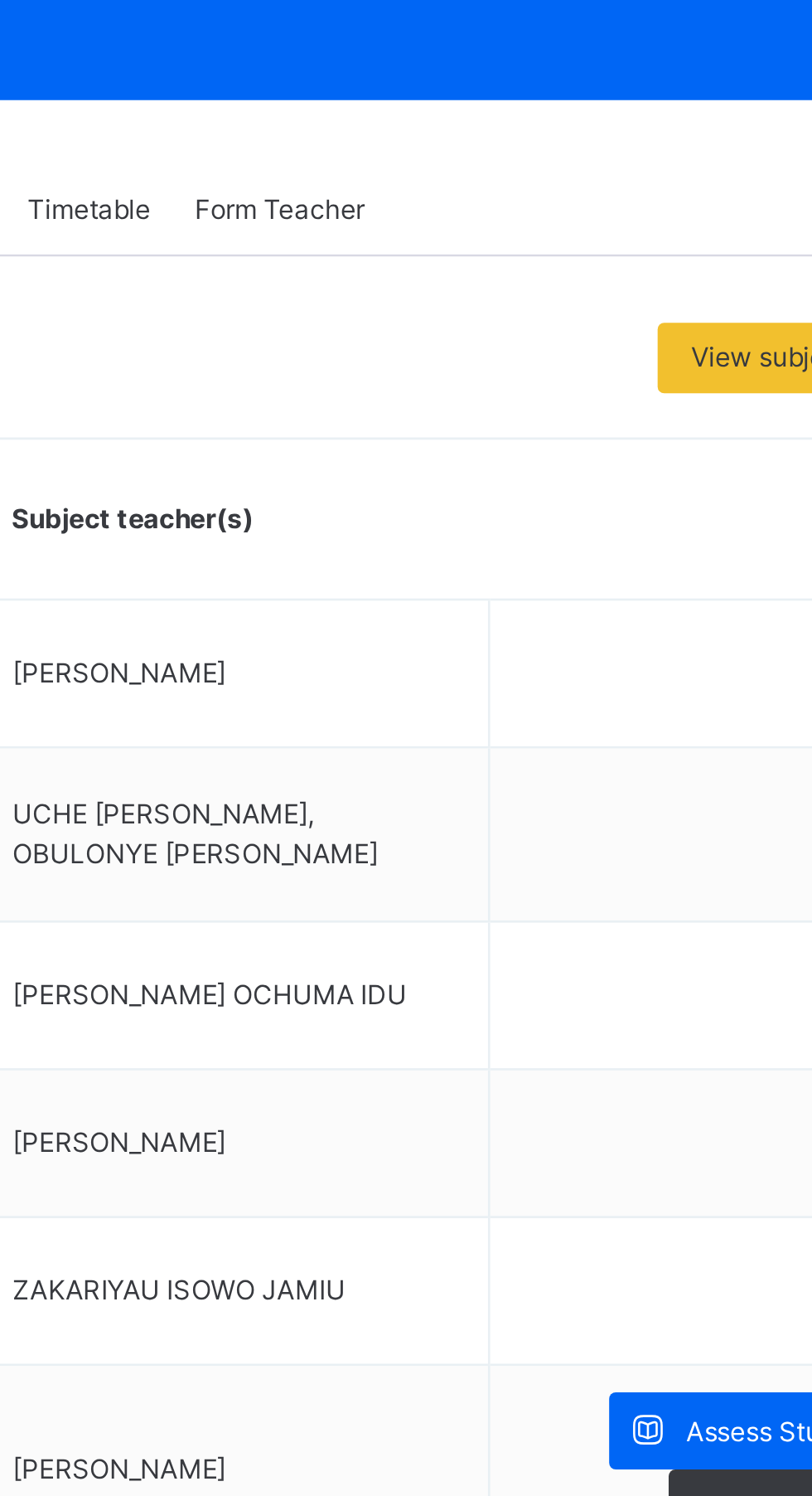
click at [683, 827] on span "Assess Students" at bounding box center [718, 834] width 76 height 15
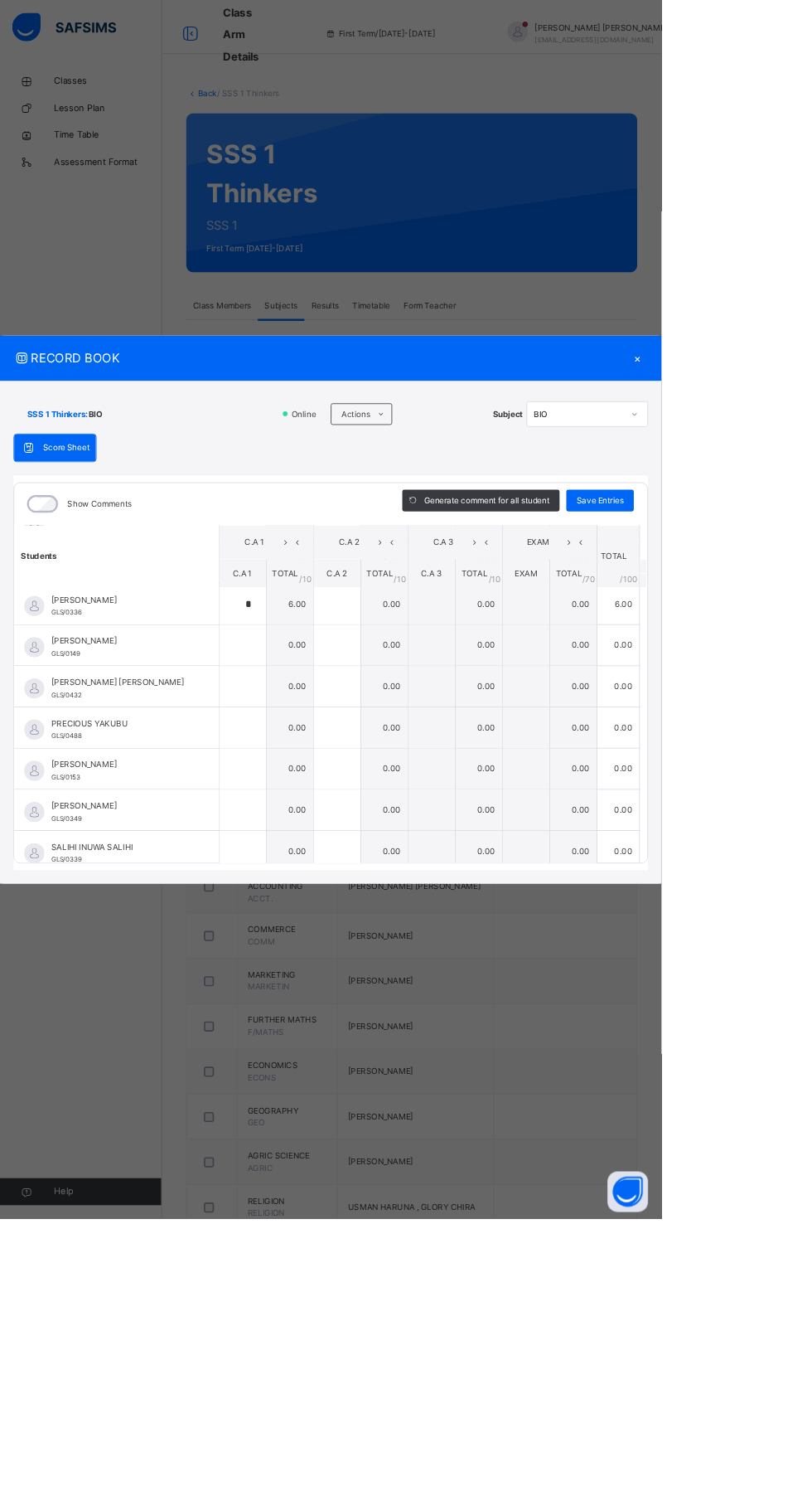
scroll to position [825, 0]
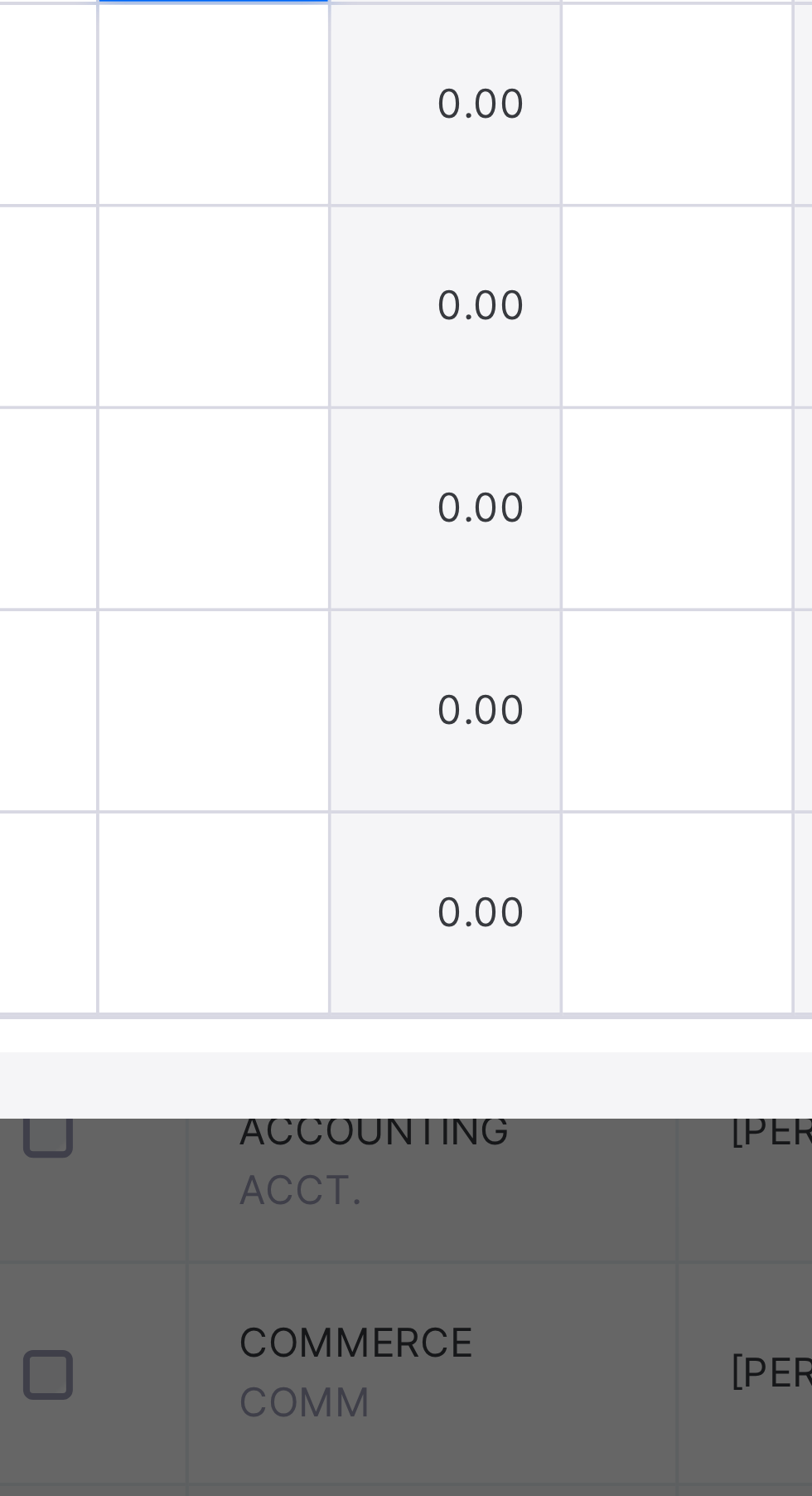
click at [327, 805] on input "text" at bounding box center [298, 780] width 57 height 50
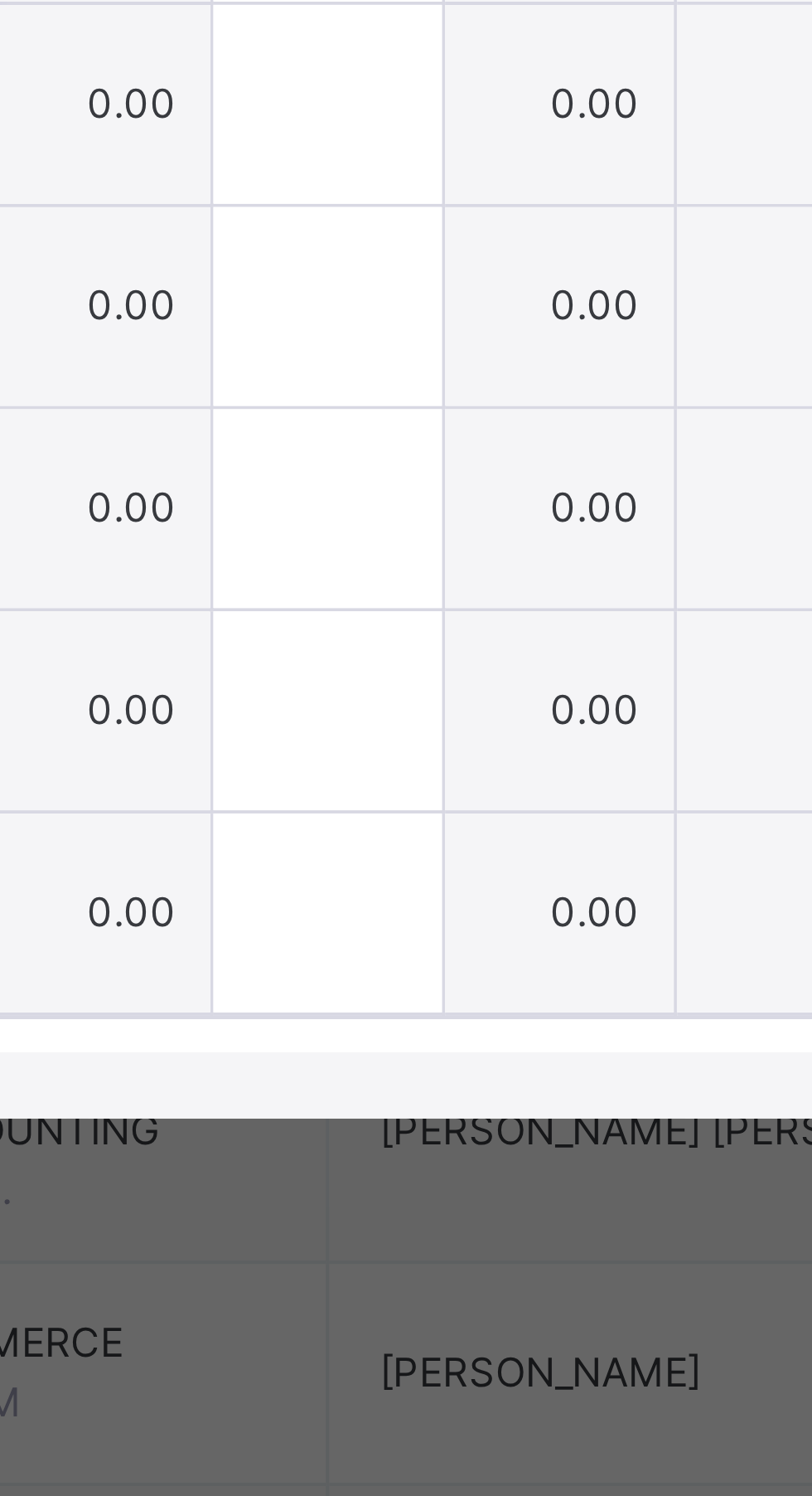
type input "*"
click at [443, 805] on input "text" at bounding box center [414, 780] width 57 height 50
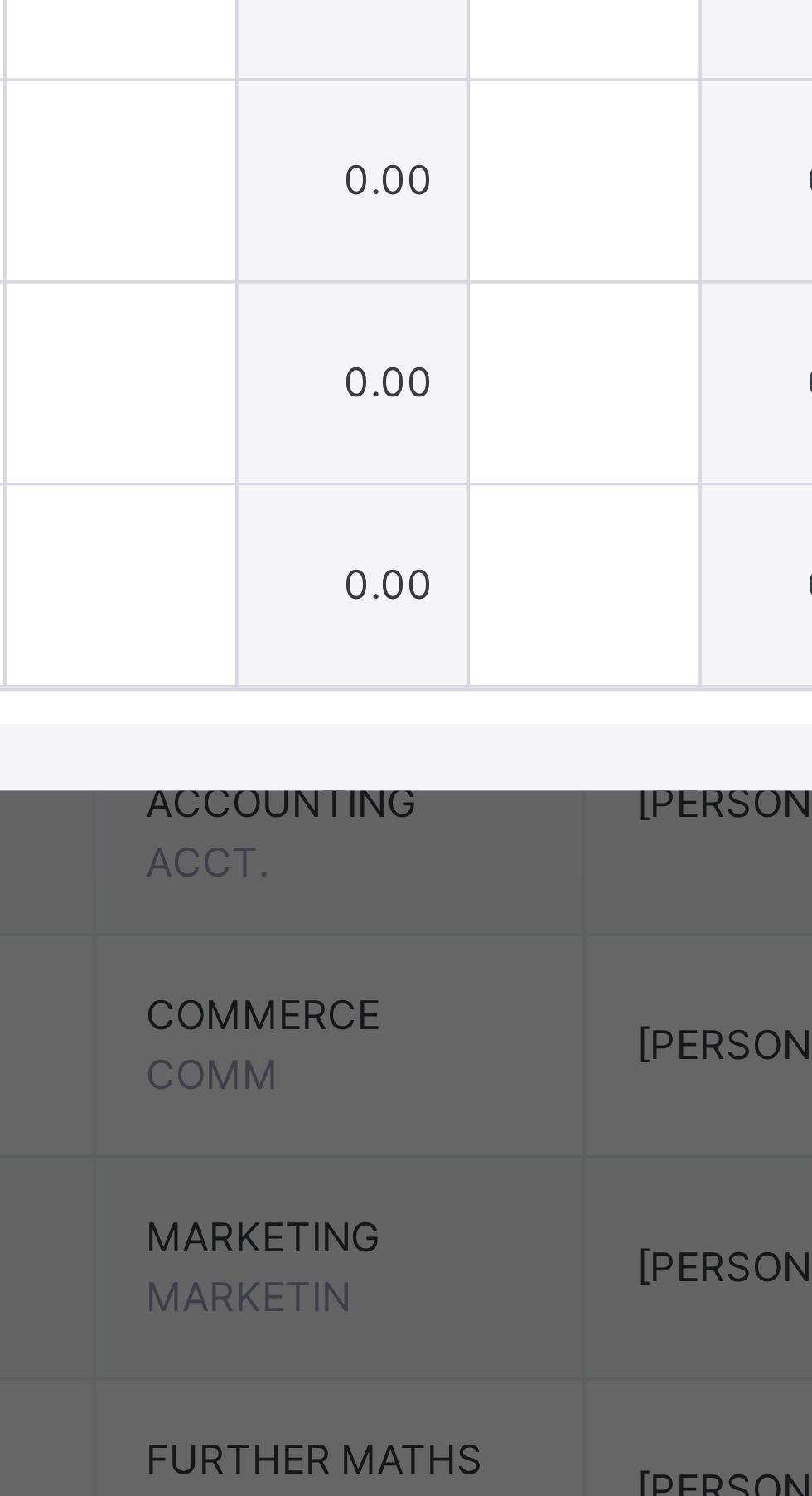
type input "**"
click at [327, 855] on input "text" at bounding box center [298, 831] width 57 height 50
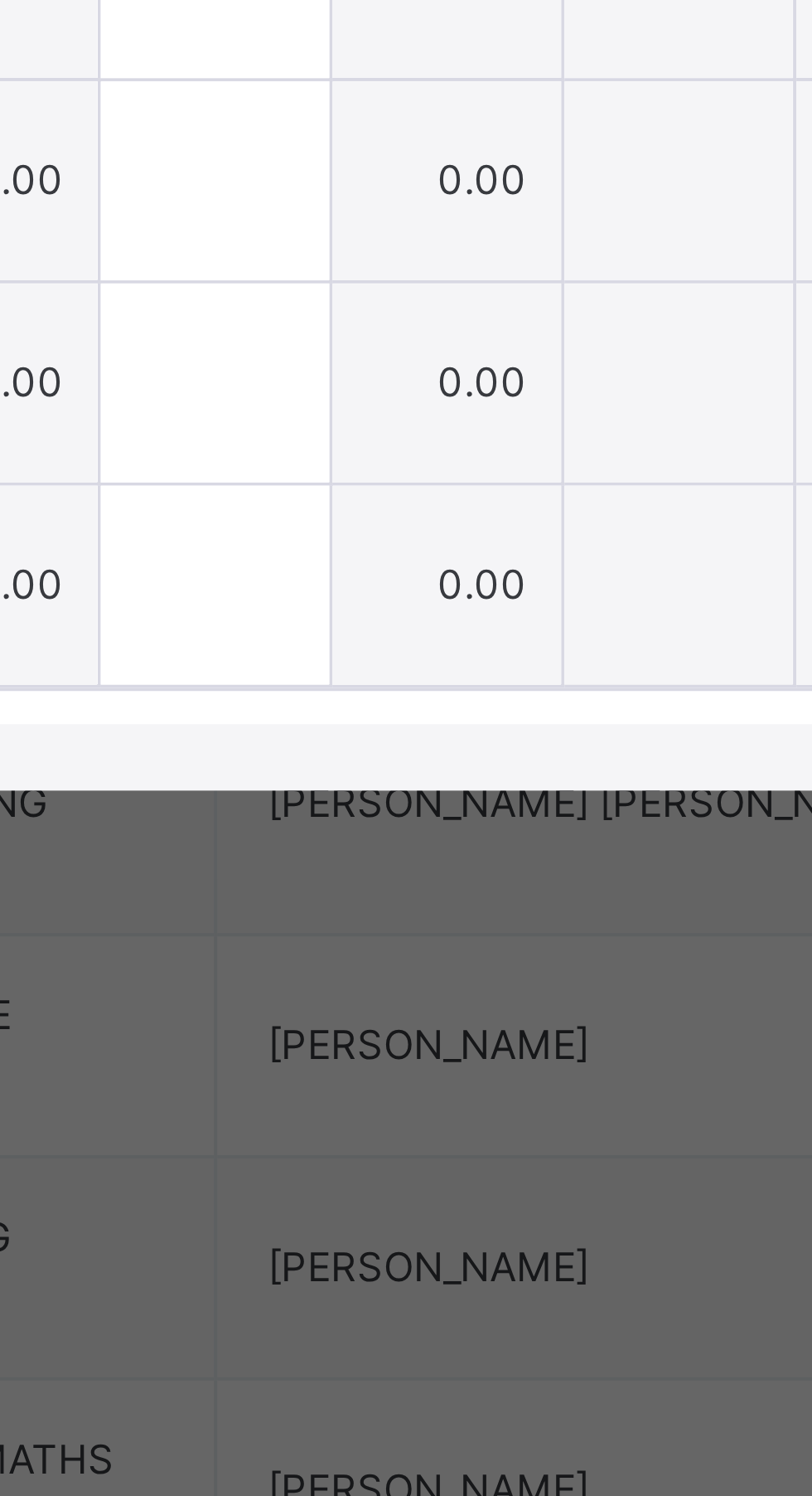
type input "*"
click at [443, 855] on div at bounding box center [414, 831] width 57 height 50
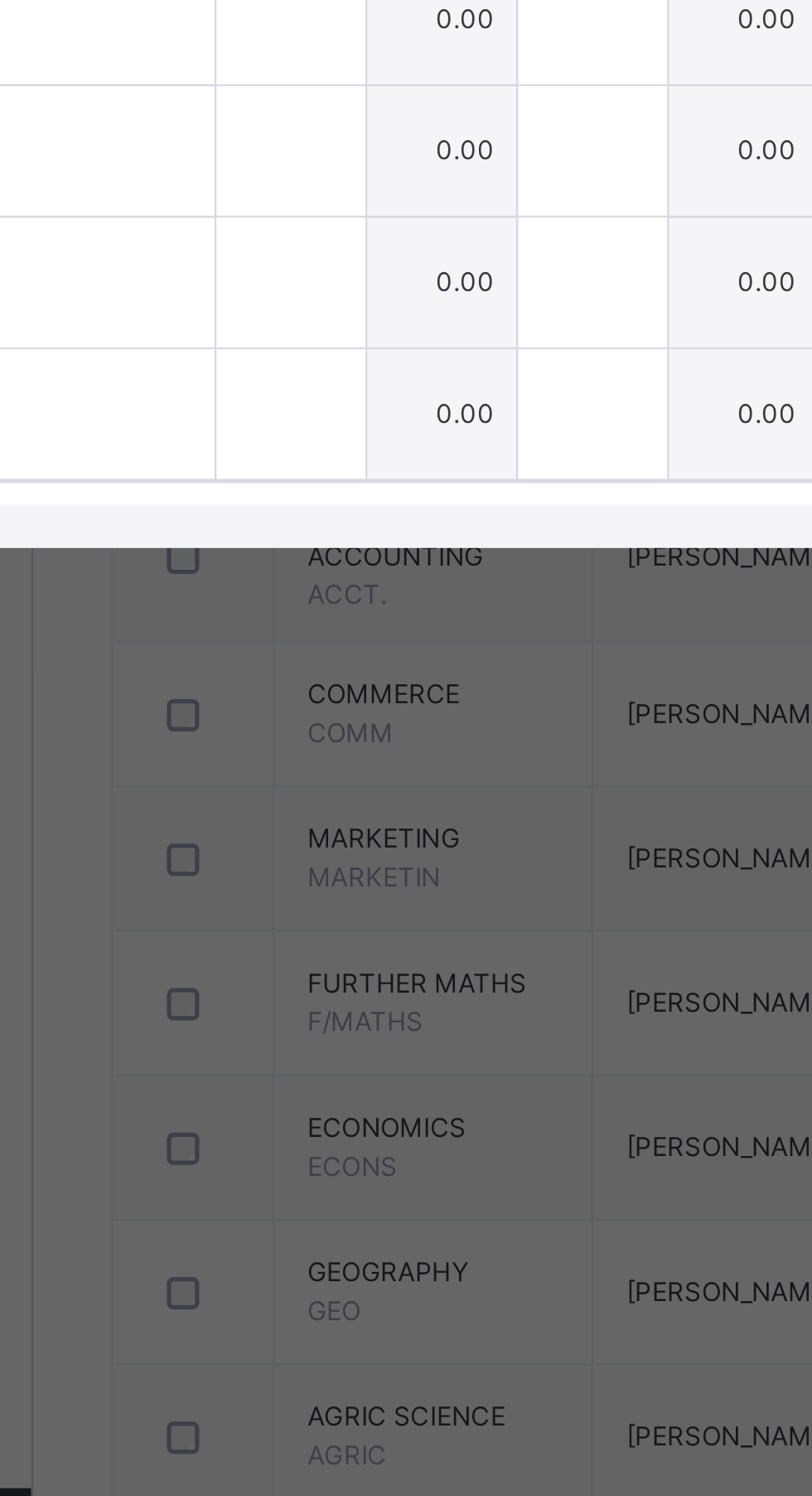
type input "*"
click at [327, 906] on input "text" at bounding box center [298, 881] width 57 height 50
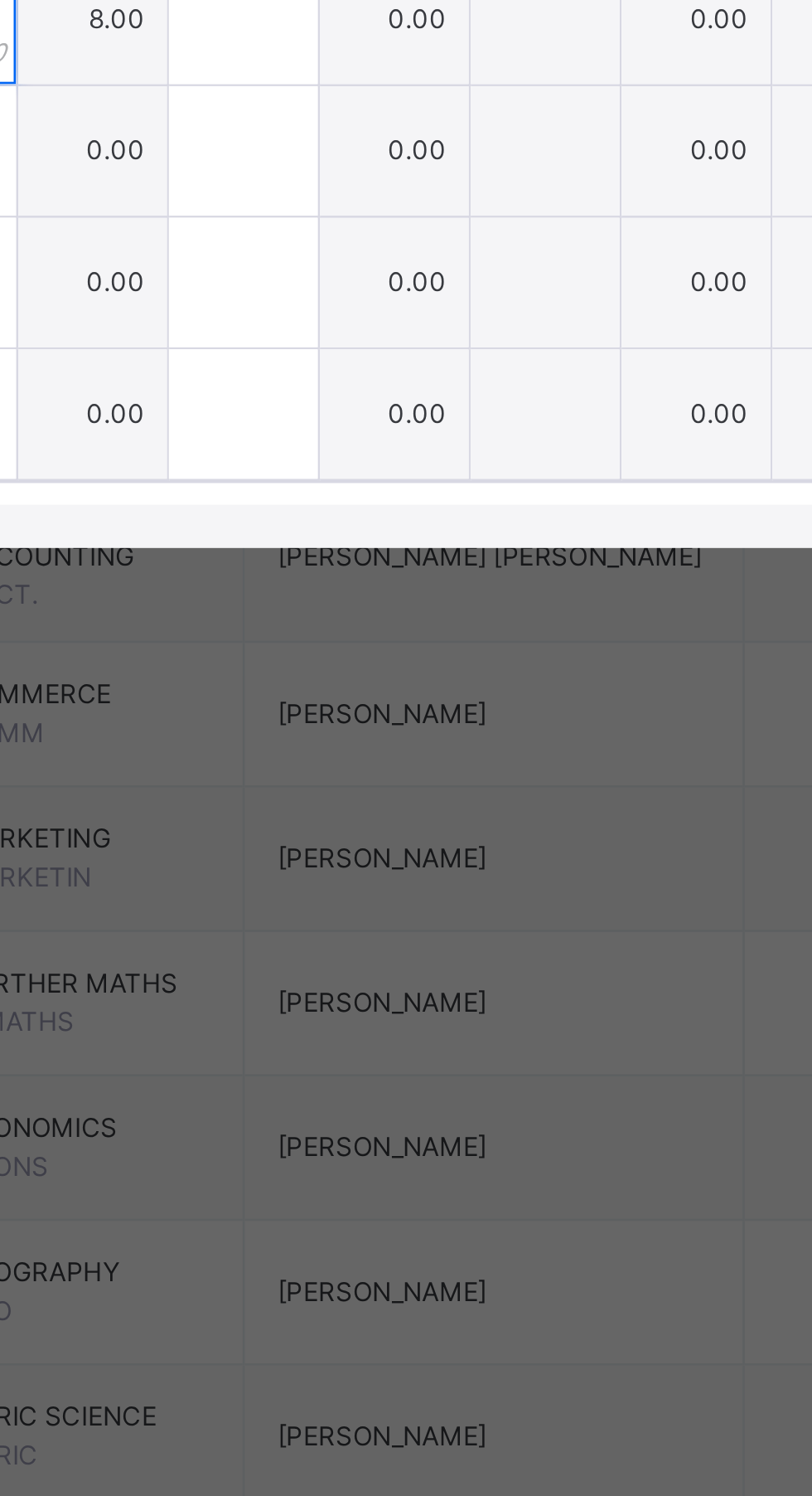
type input "*"
click at [443, 906] on div at bounding box center [414, 881] width 57 height 50
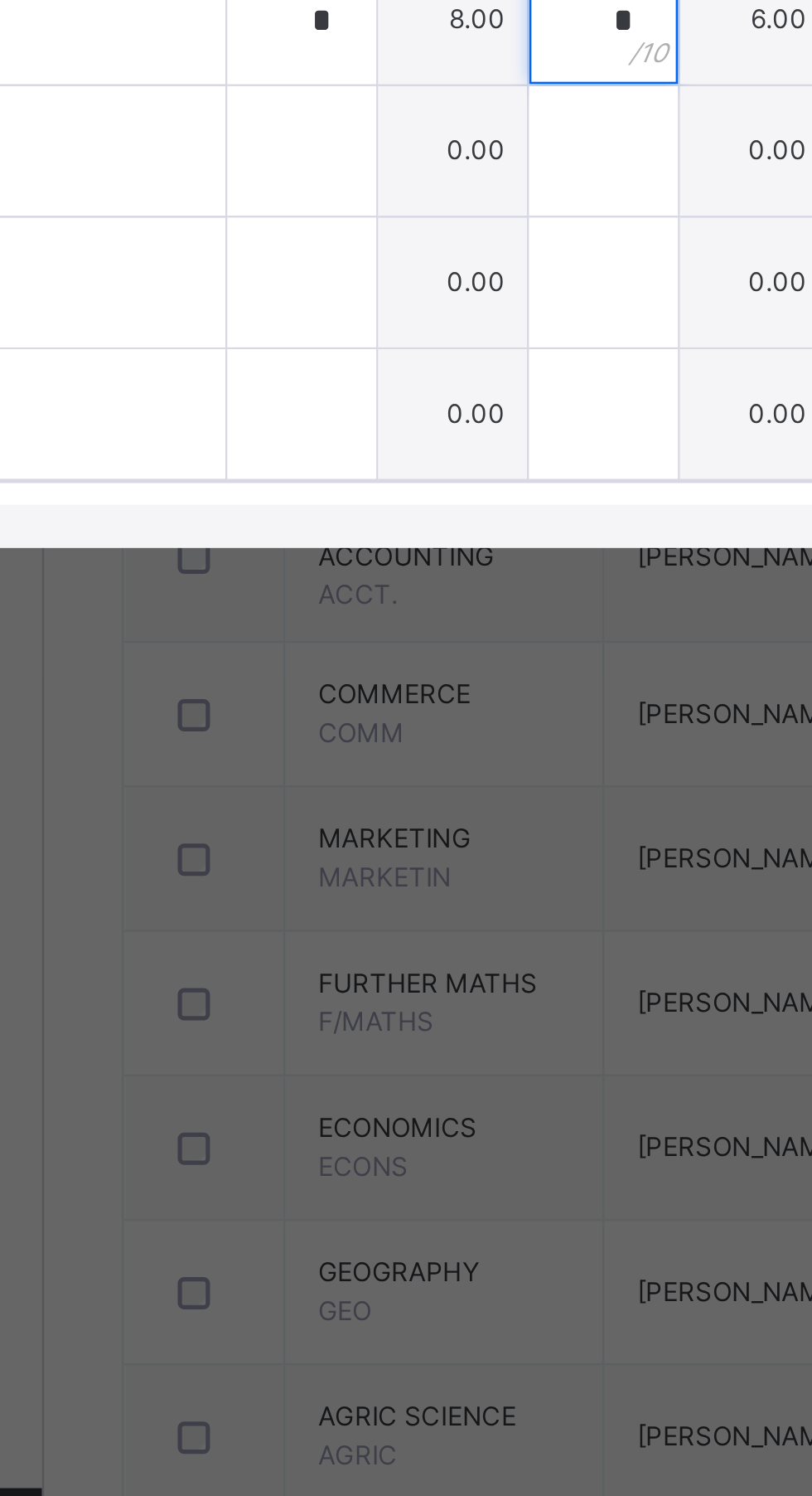
type input "*"
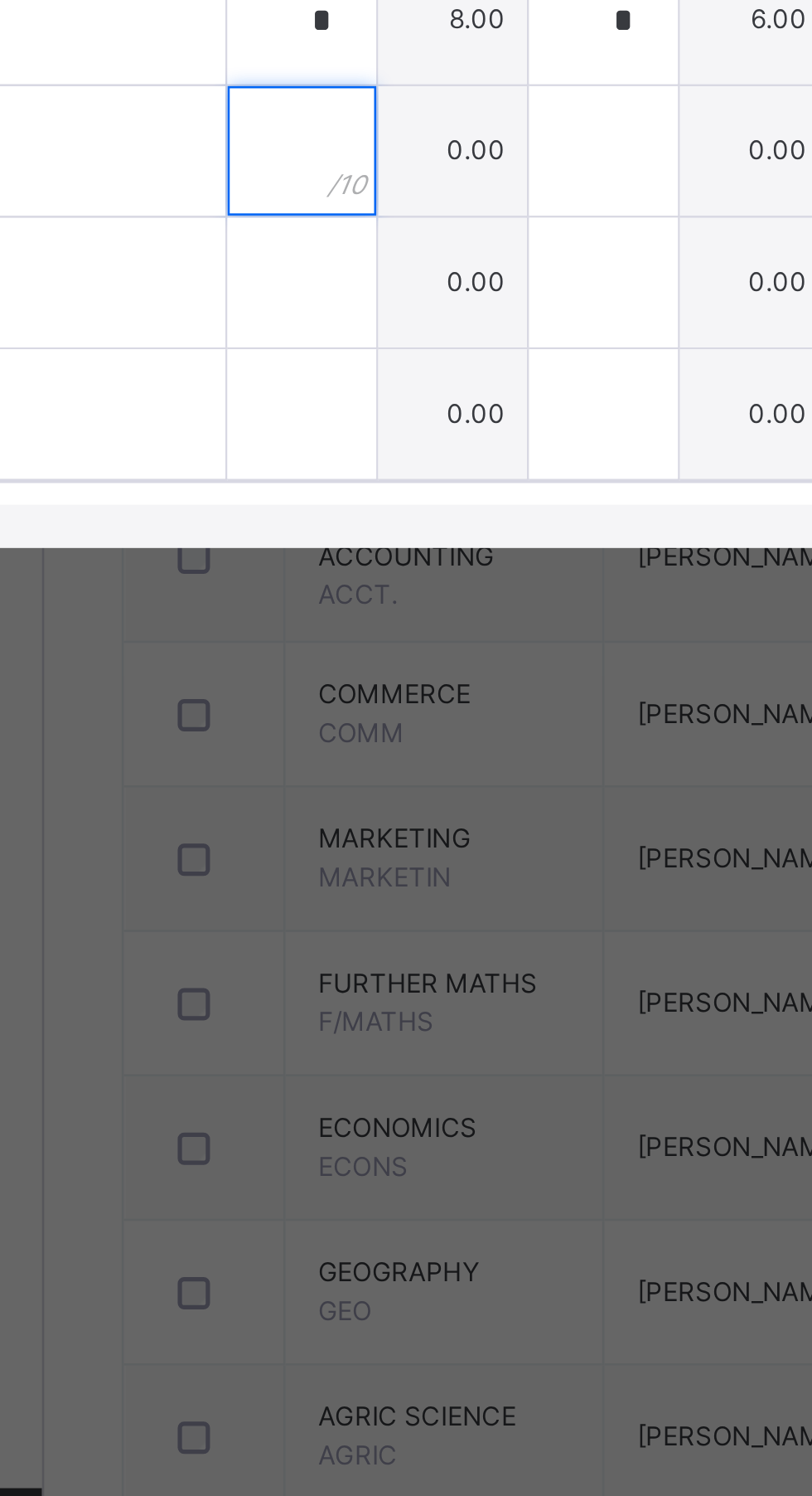
click at [327, 956] on input "text" at bounding box center [298, 932] width 57 height 50
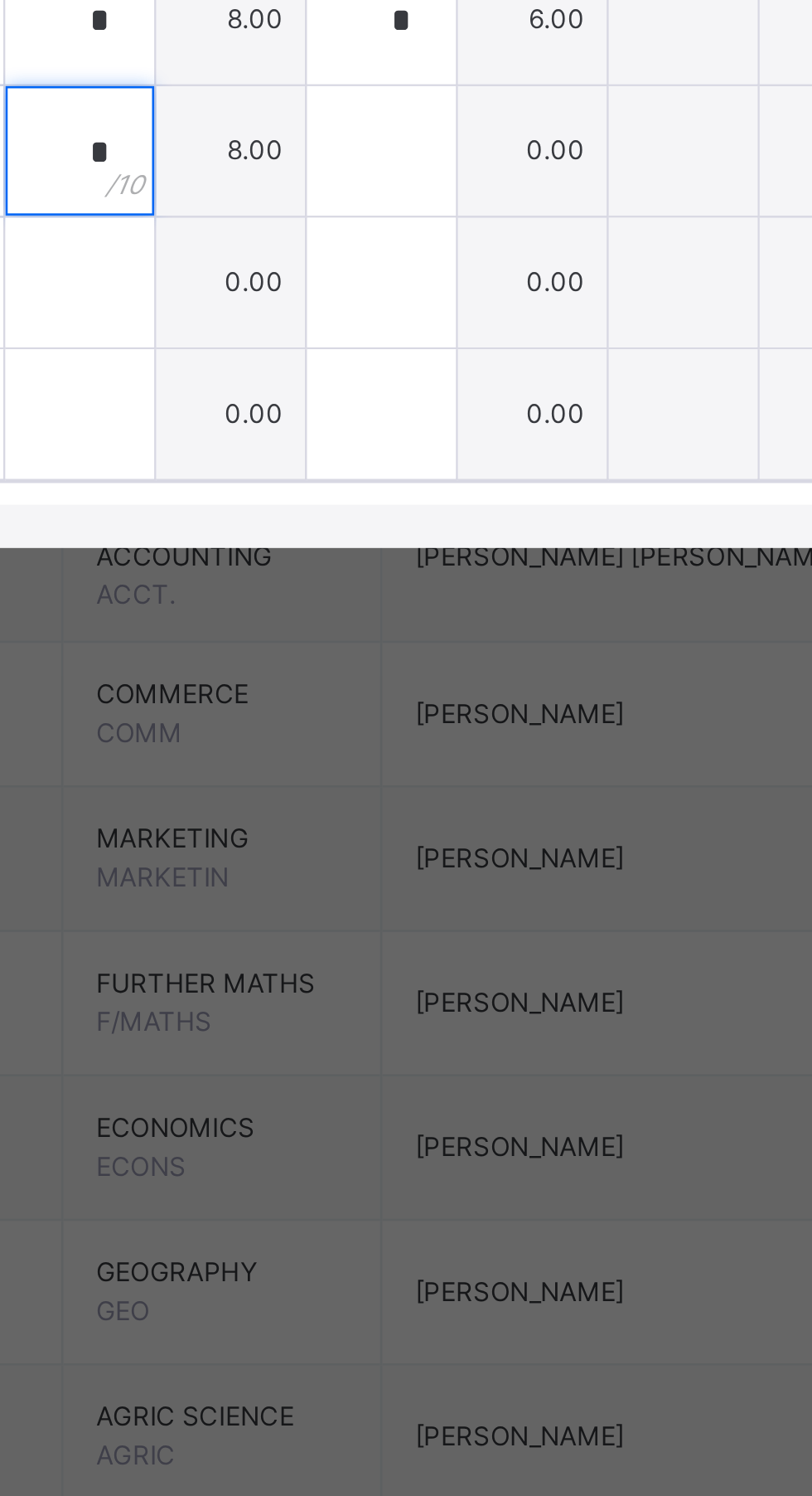
type input "*"
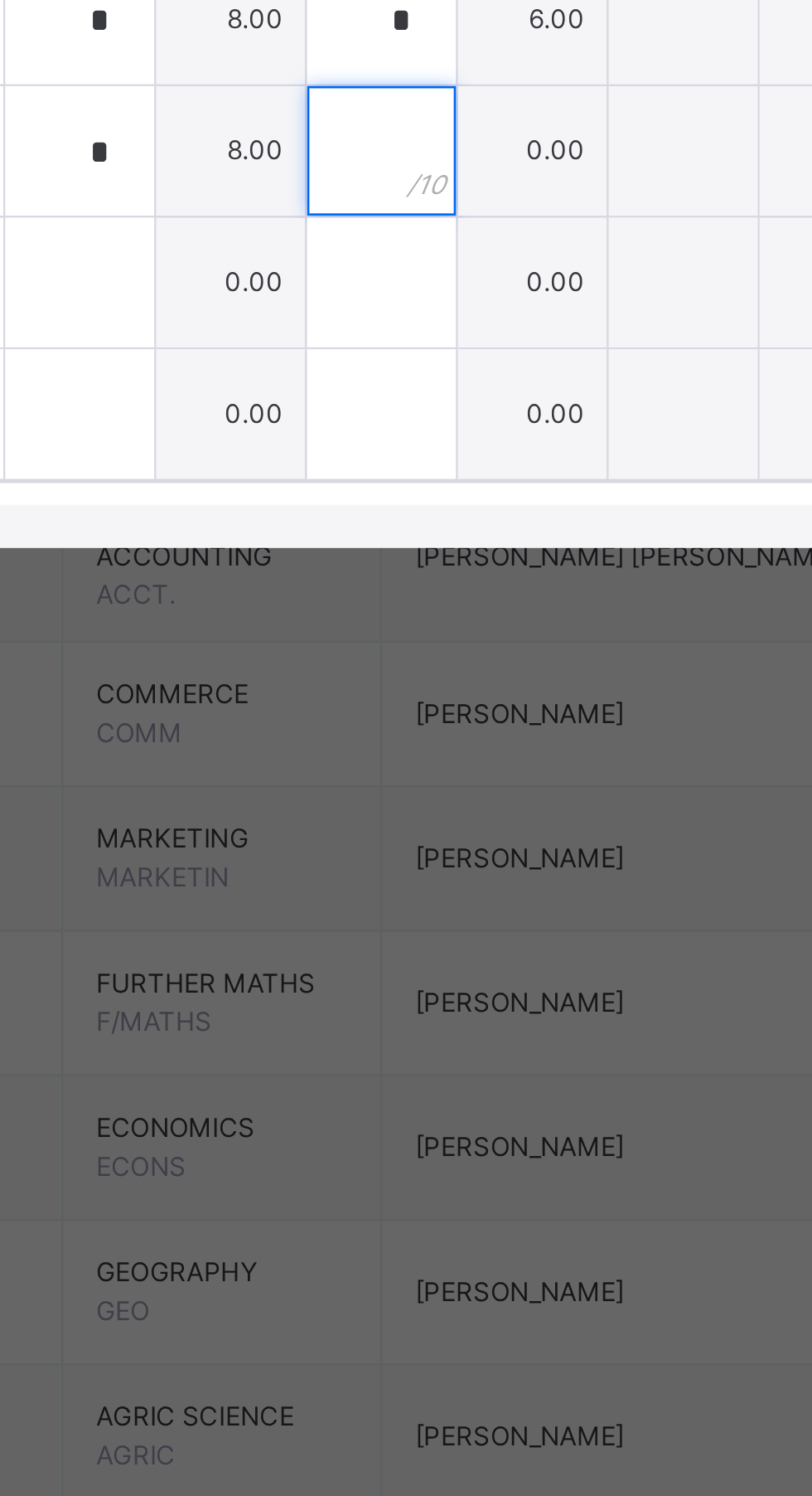
click at [443, 956] on div at bounding box center [414, 932] width 57 height 50
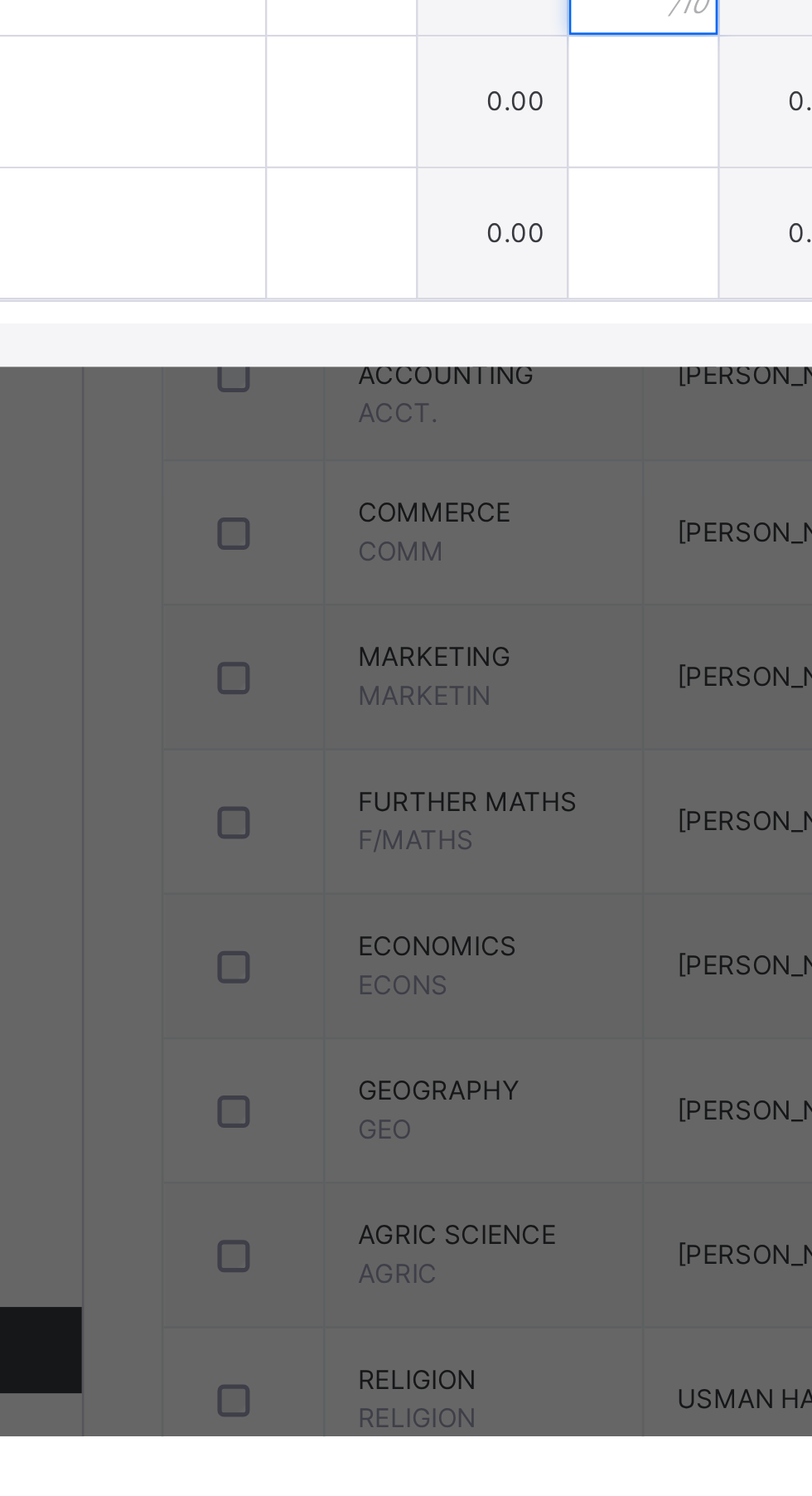
type input "**"
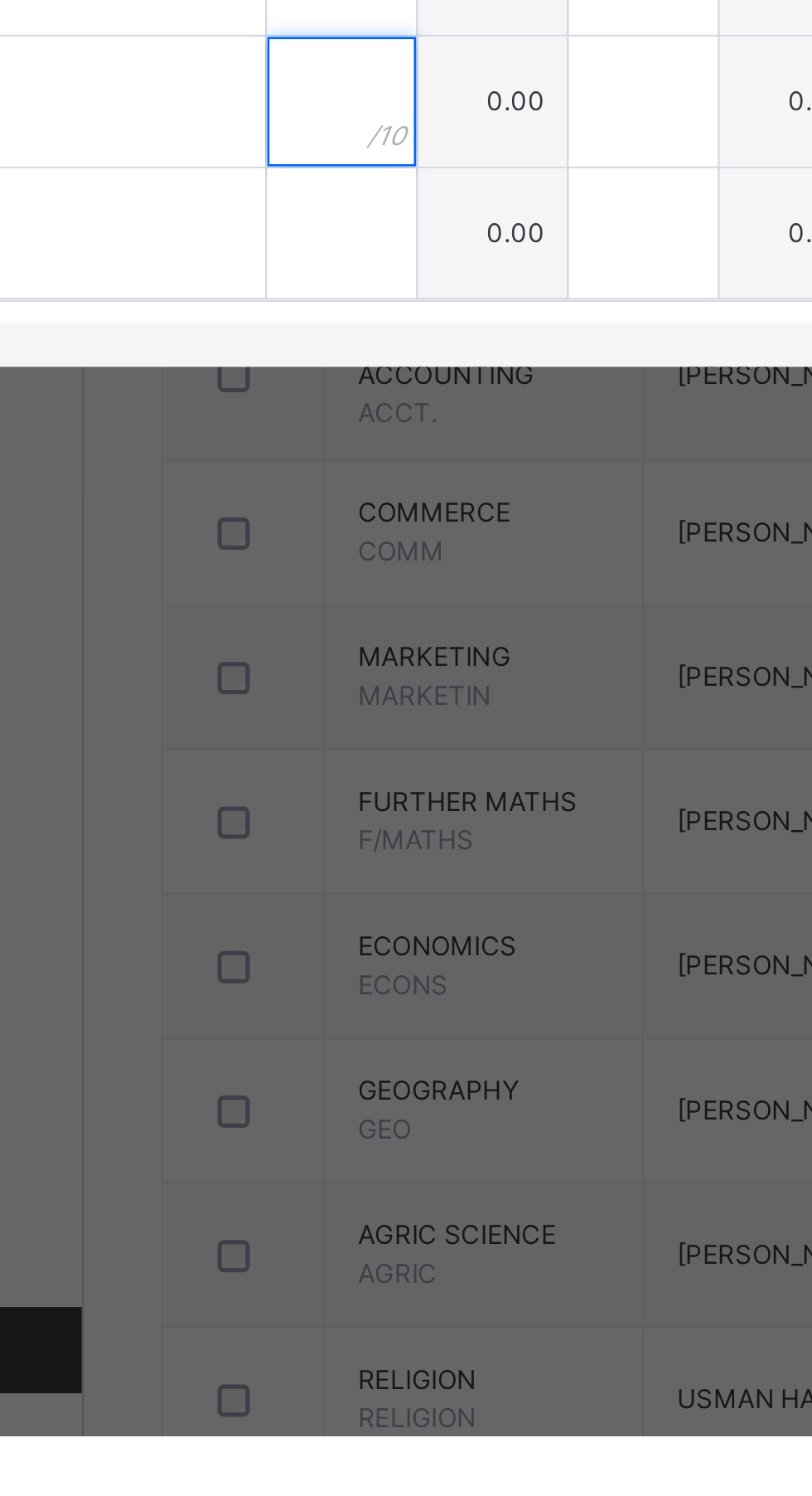
click at [327, 1007] on input "text" at bounding box center [298, 982] width 57 height 50
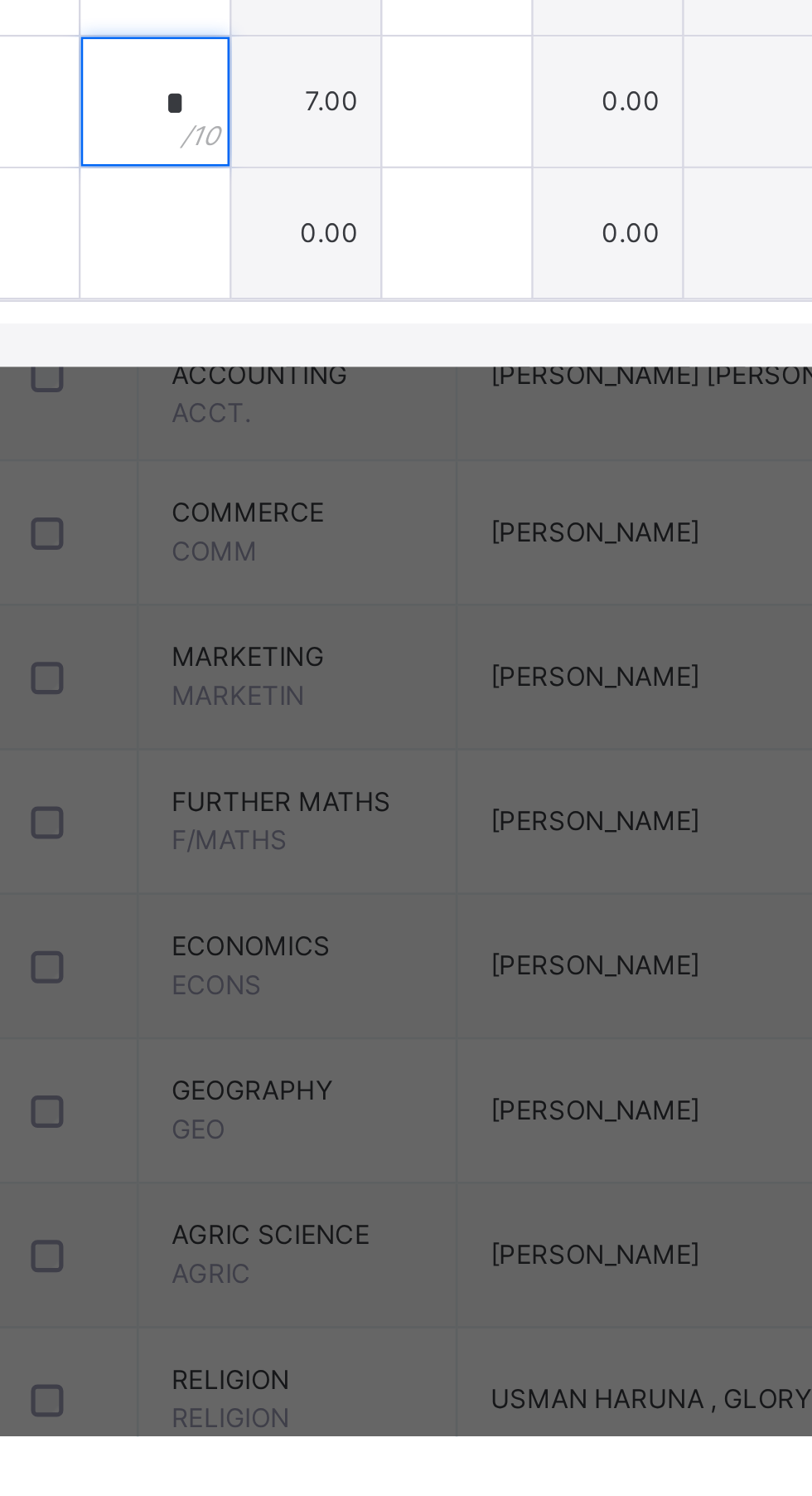
type input "*"
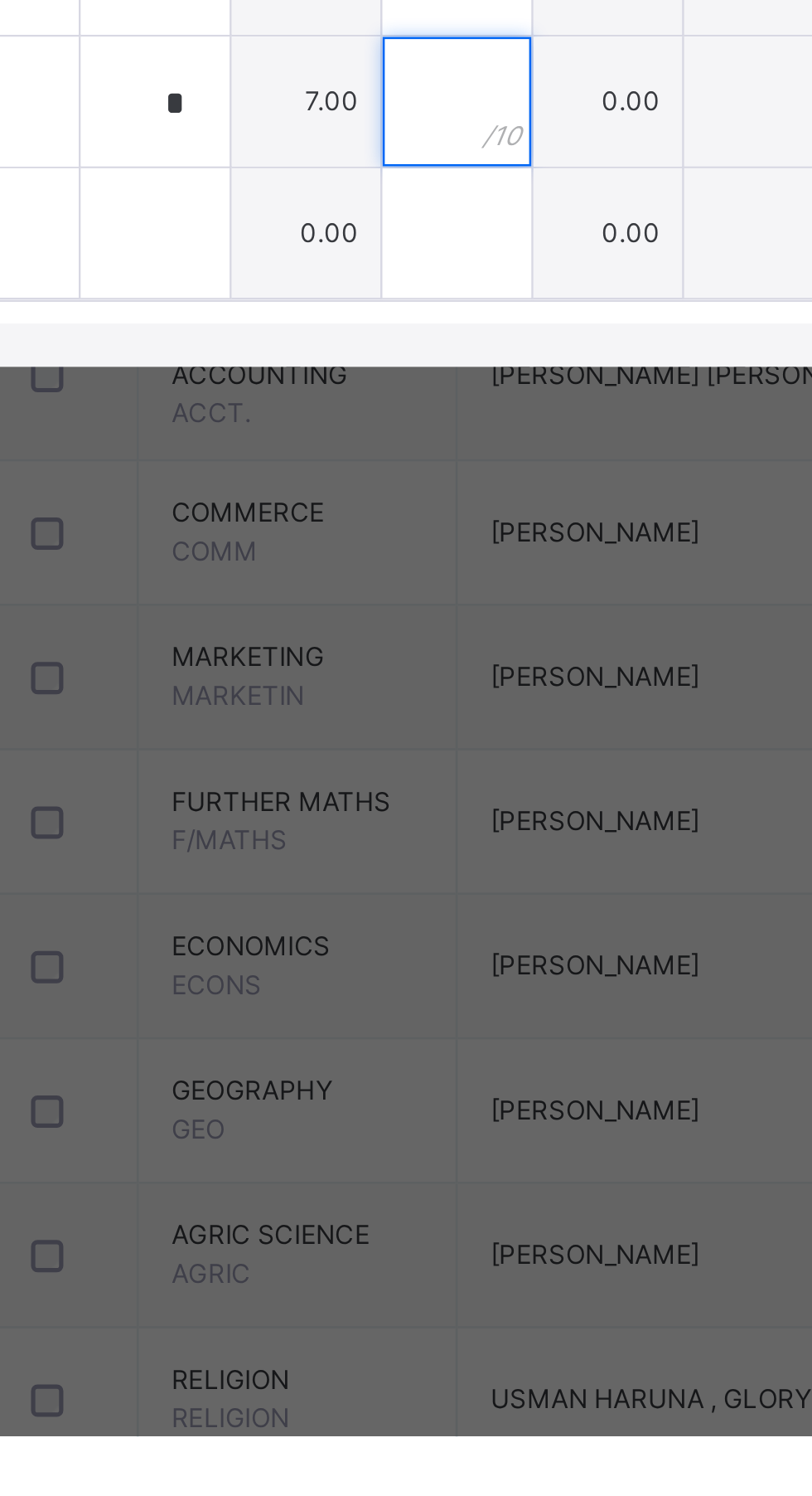
click at [443, 1007] on input "text" at bounding box center [414, 982] width 57 height 50
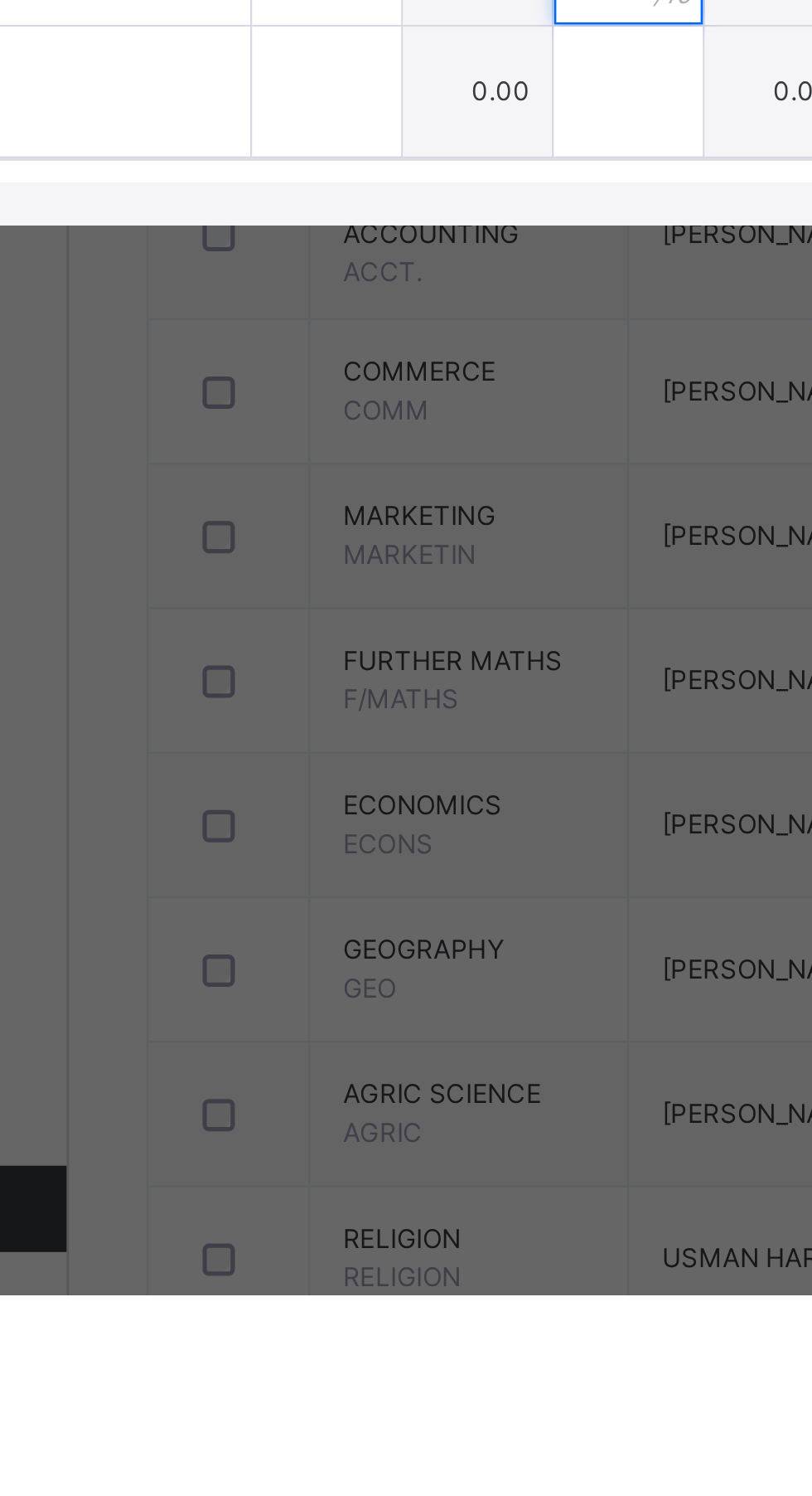
type input "*"
click at [327, 1058] on input "text" at bounding box center [298, 1033] width 57 height 50
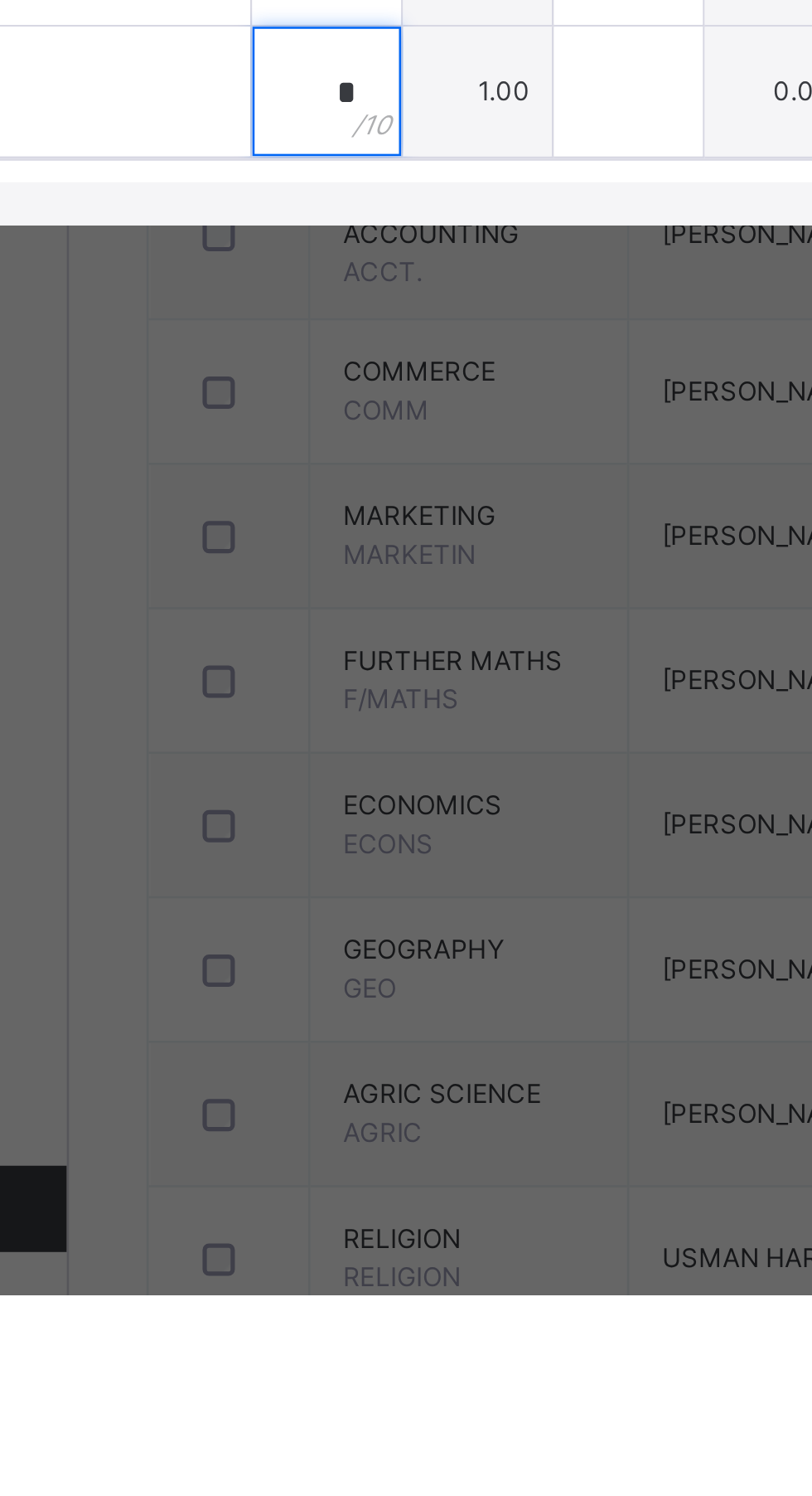
type input "**"
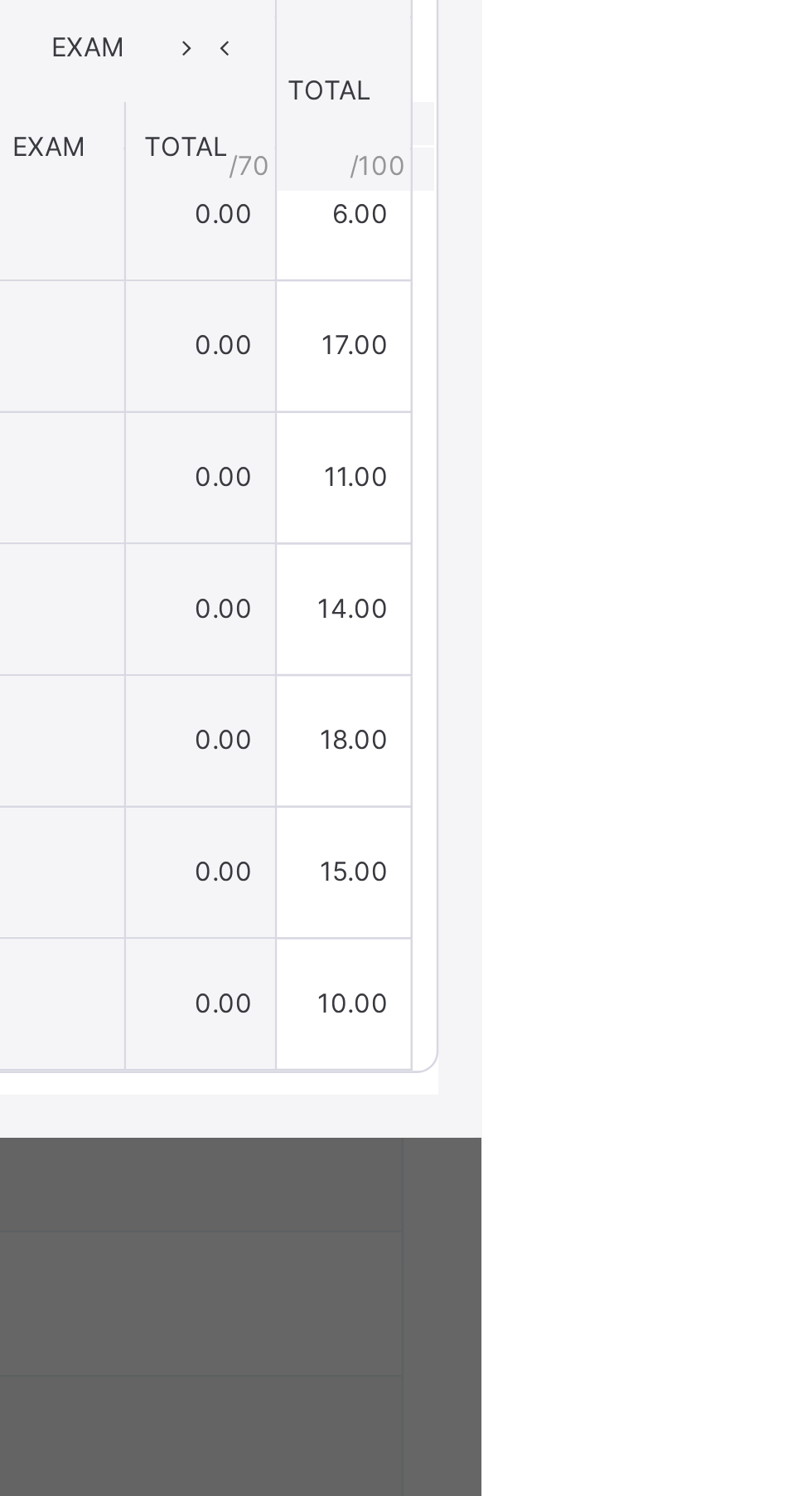
click at [766, 621] on span "Save Entries" at bounding box center [737, 614] width 58 height 15
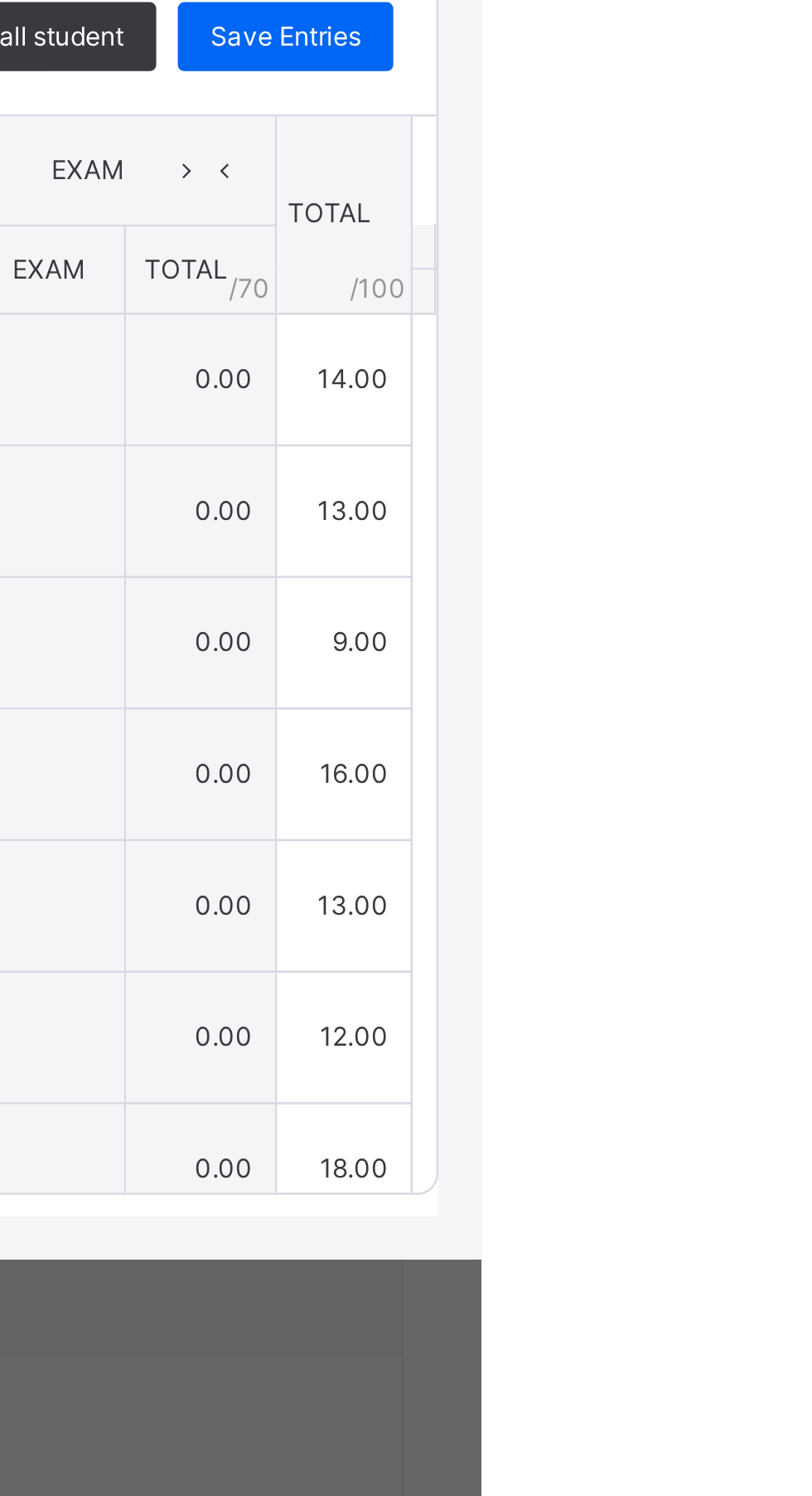
type input "*"
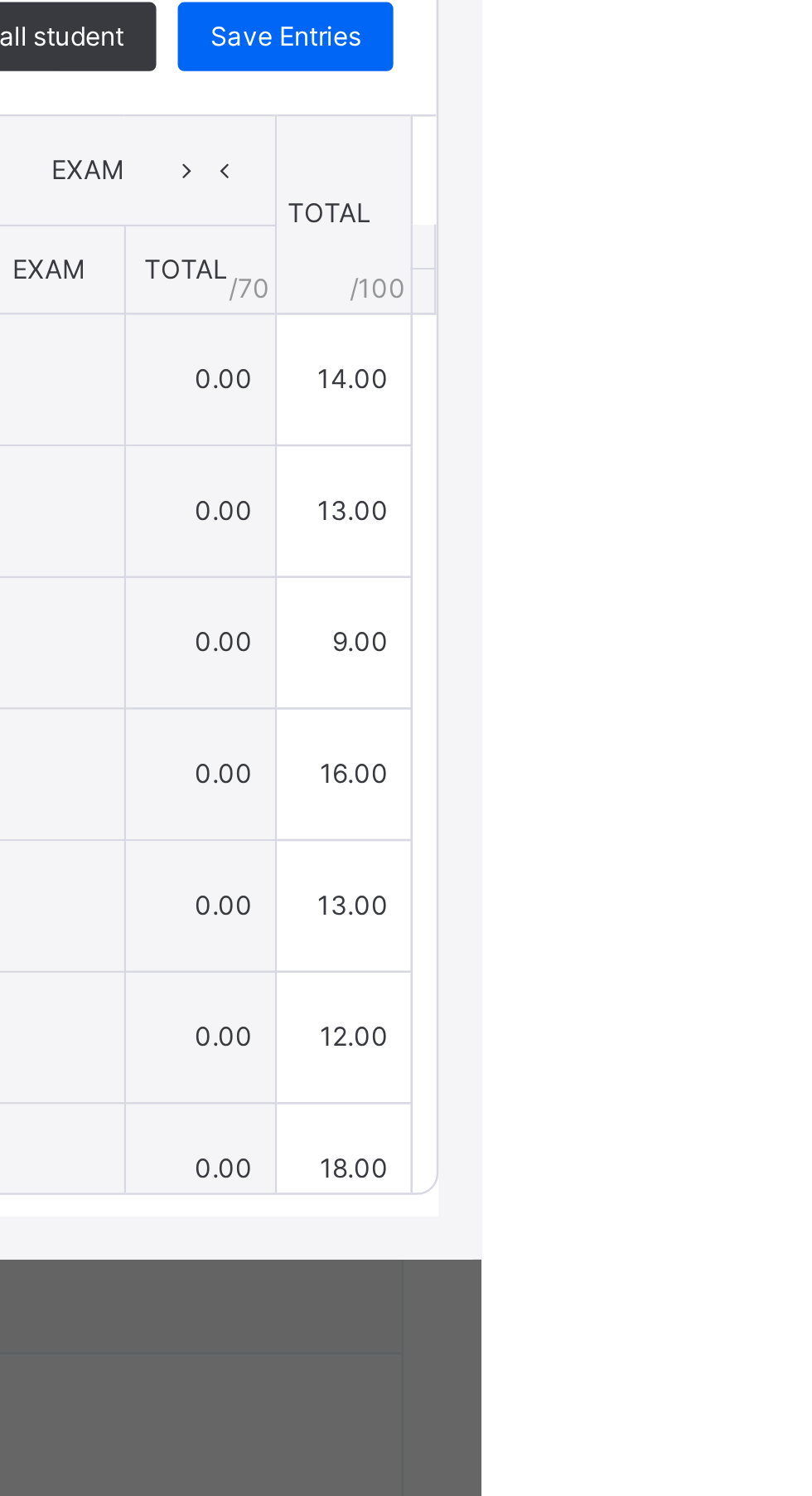
type input "*"
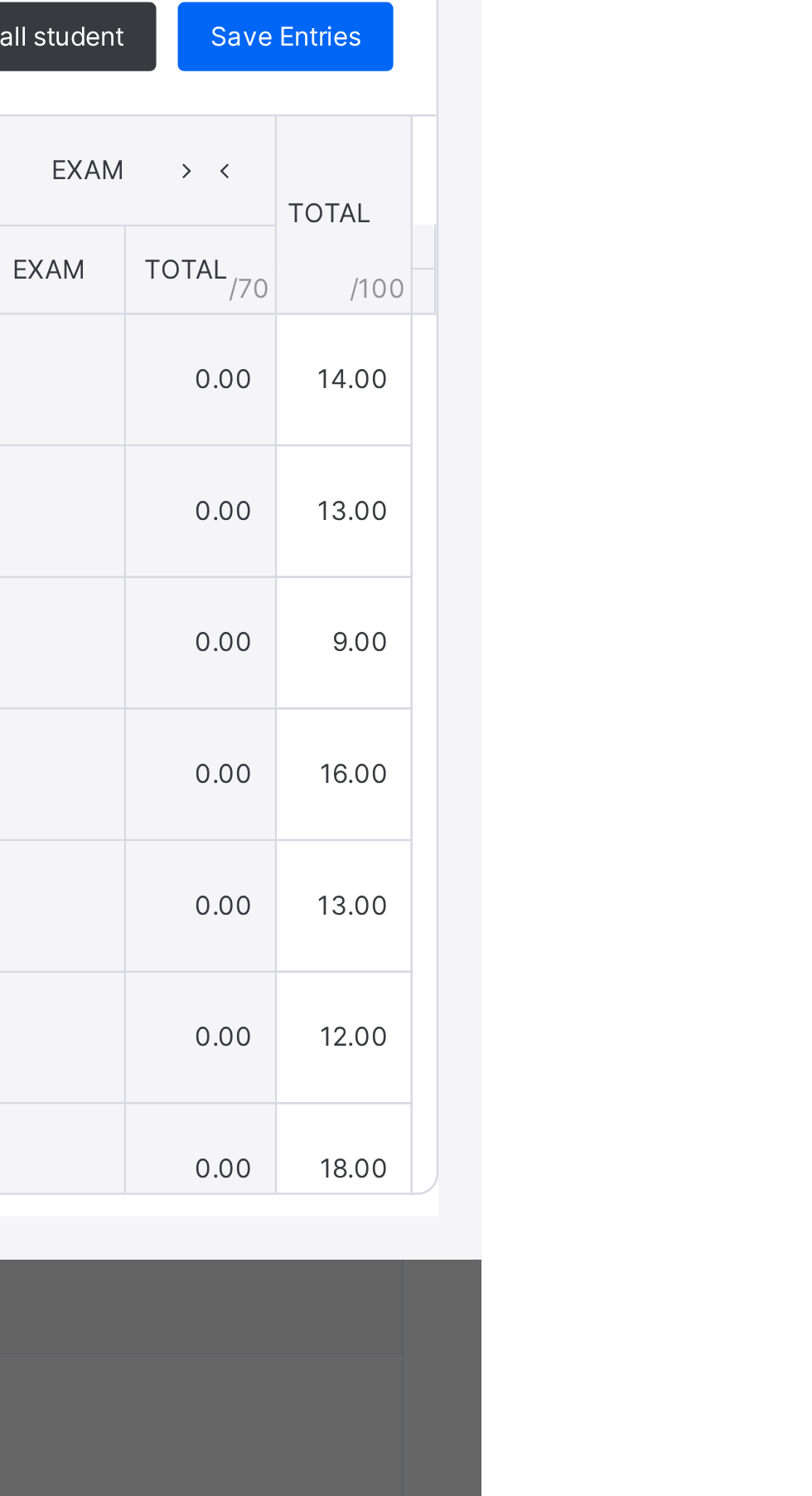
type input "*"
type input "**"
type input "*"
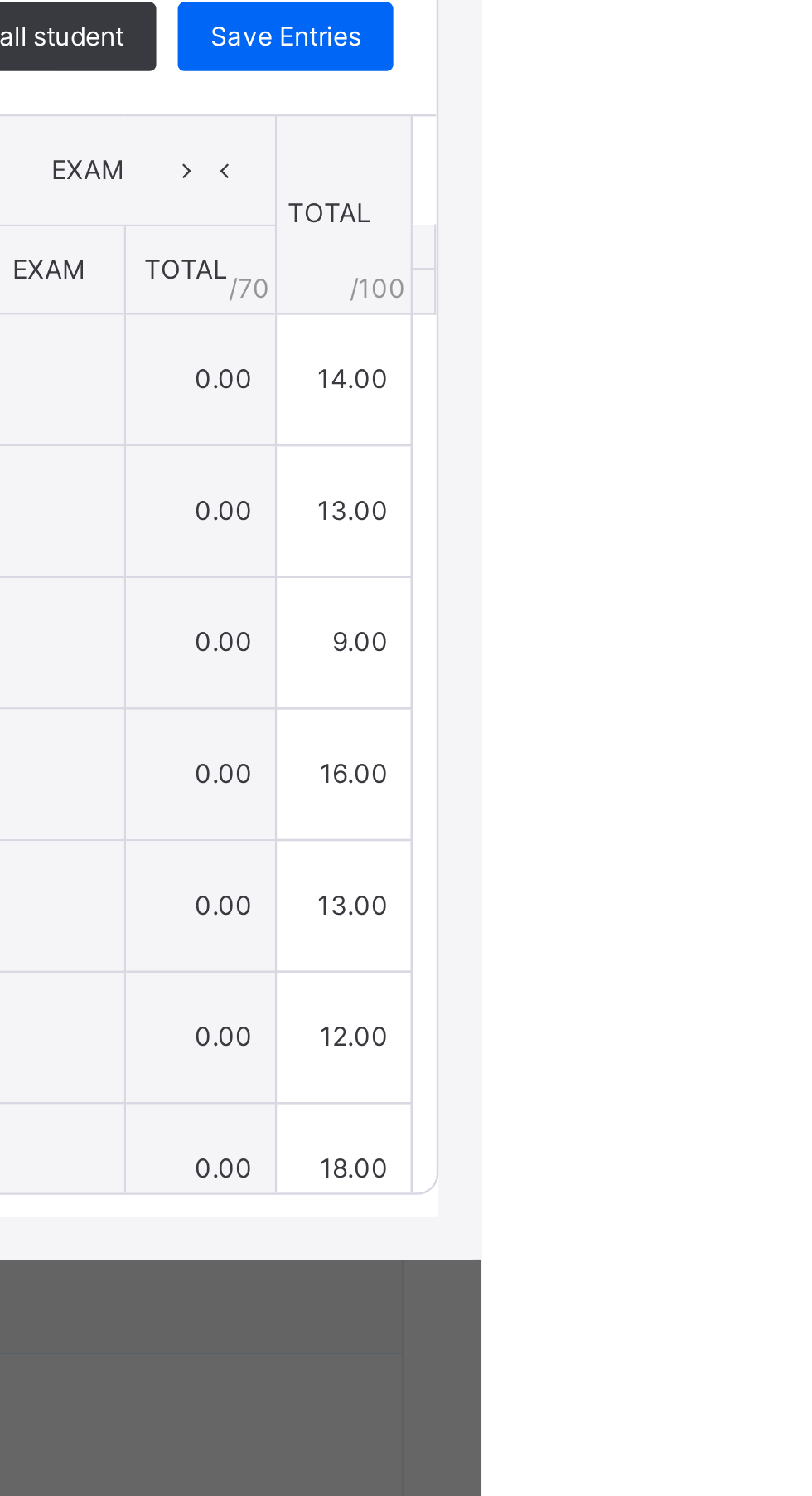
type input "*"
type input "**"
type input "*"
type input "**"
type input "*"
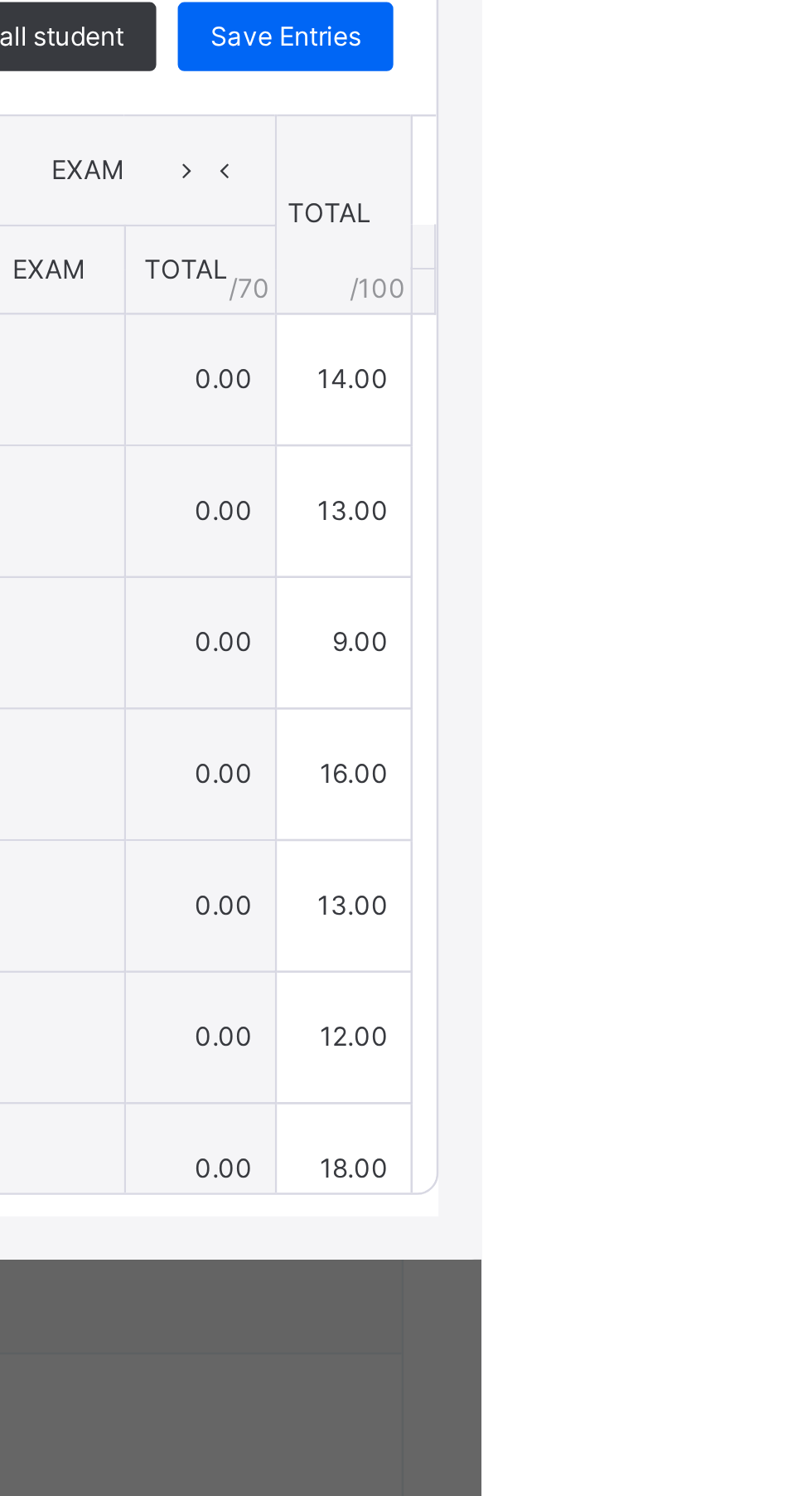
type input "*"
type input "**"
type input "*"
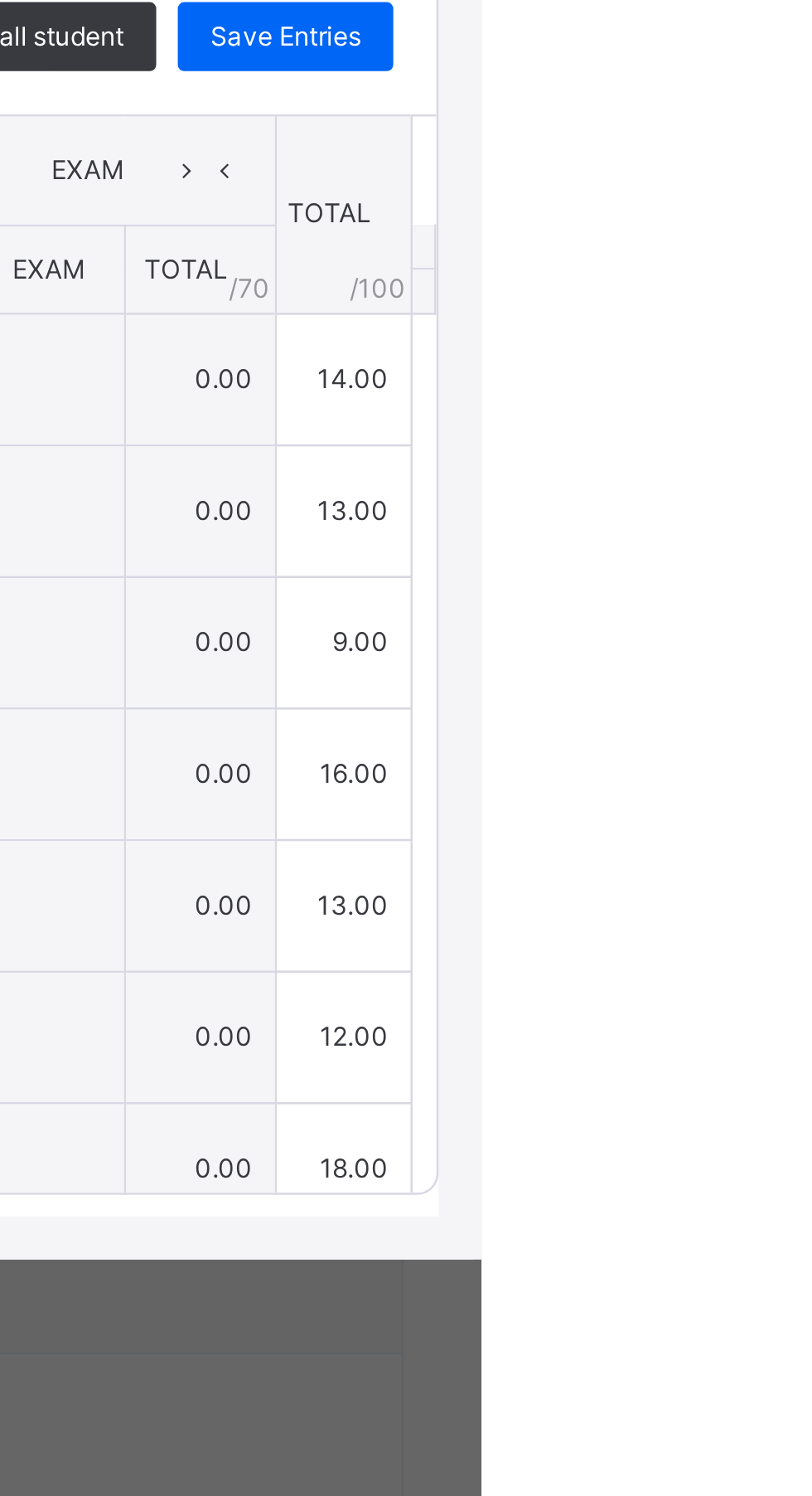
type input "**"
type input "*"
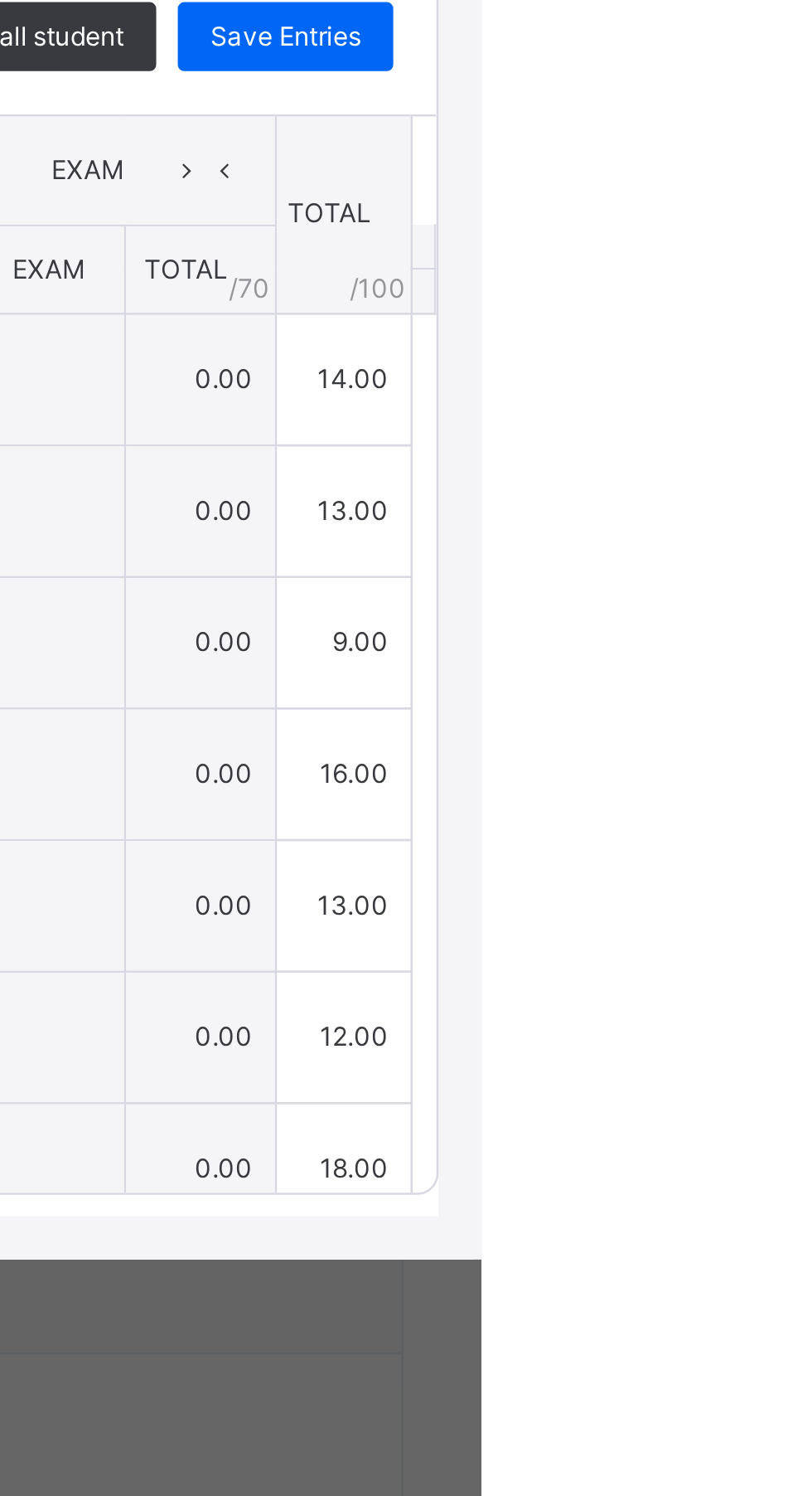
type input "**"
type input "*"
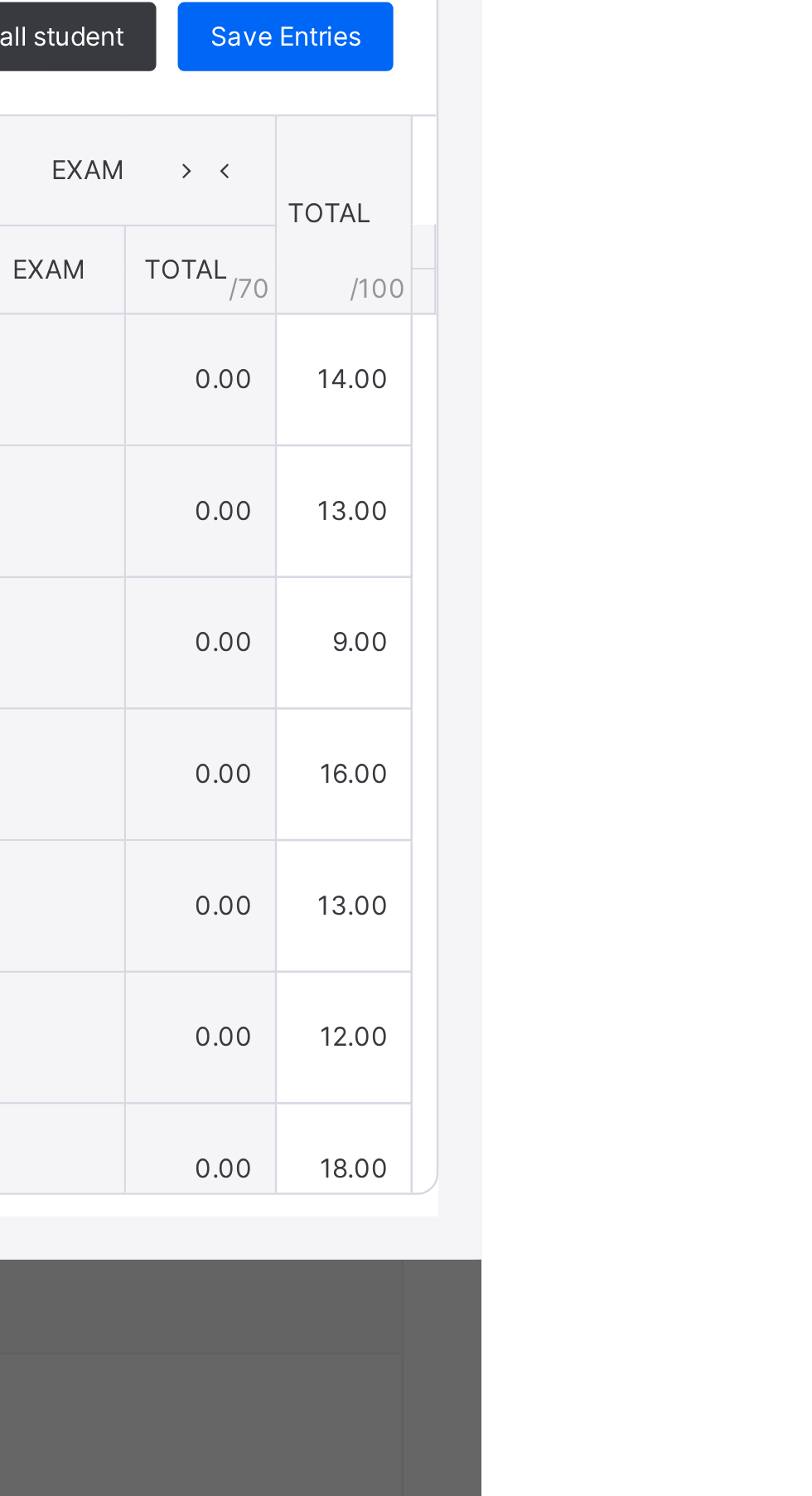
type input "*"
type input "**"
type input "*"
type input "**"
